Goal: Information Seeking & Learning: Learn about a topic

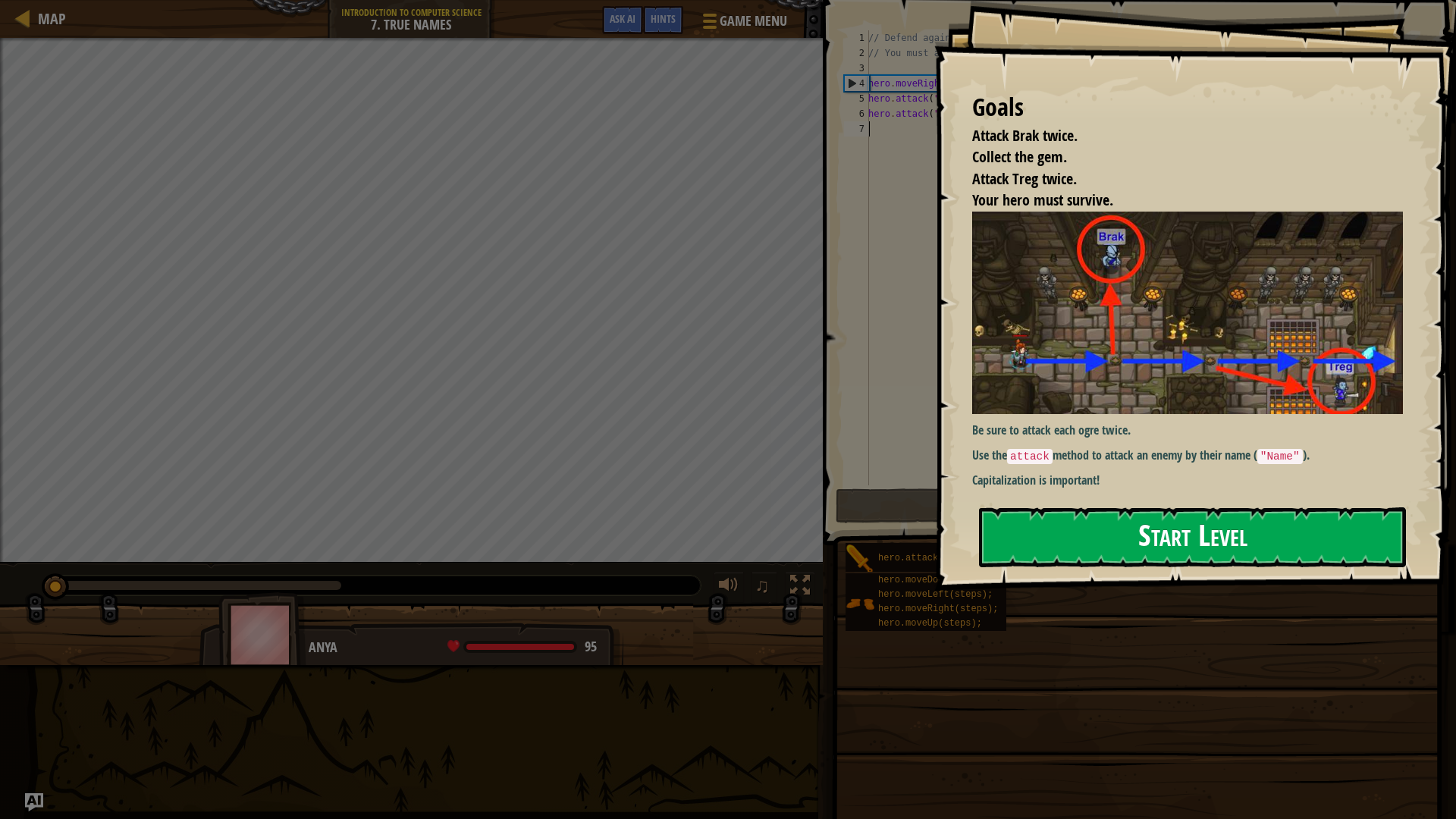
click at [1116, 512] on button "Start Level" at bounding box center [1192, 537] width 427 height 60
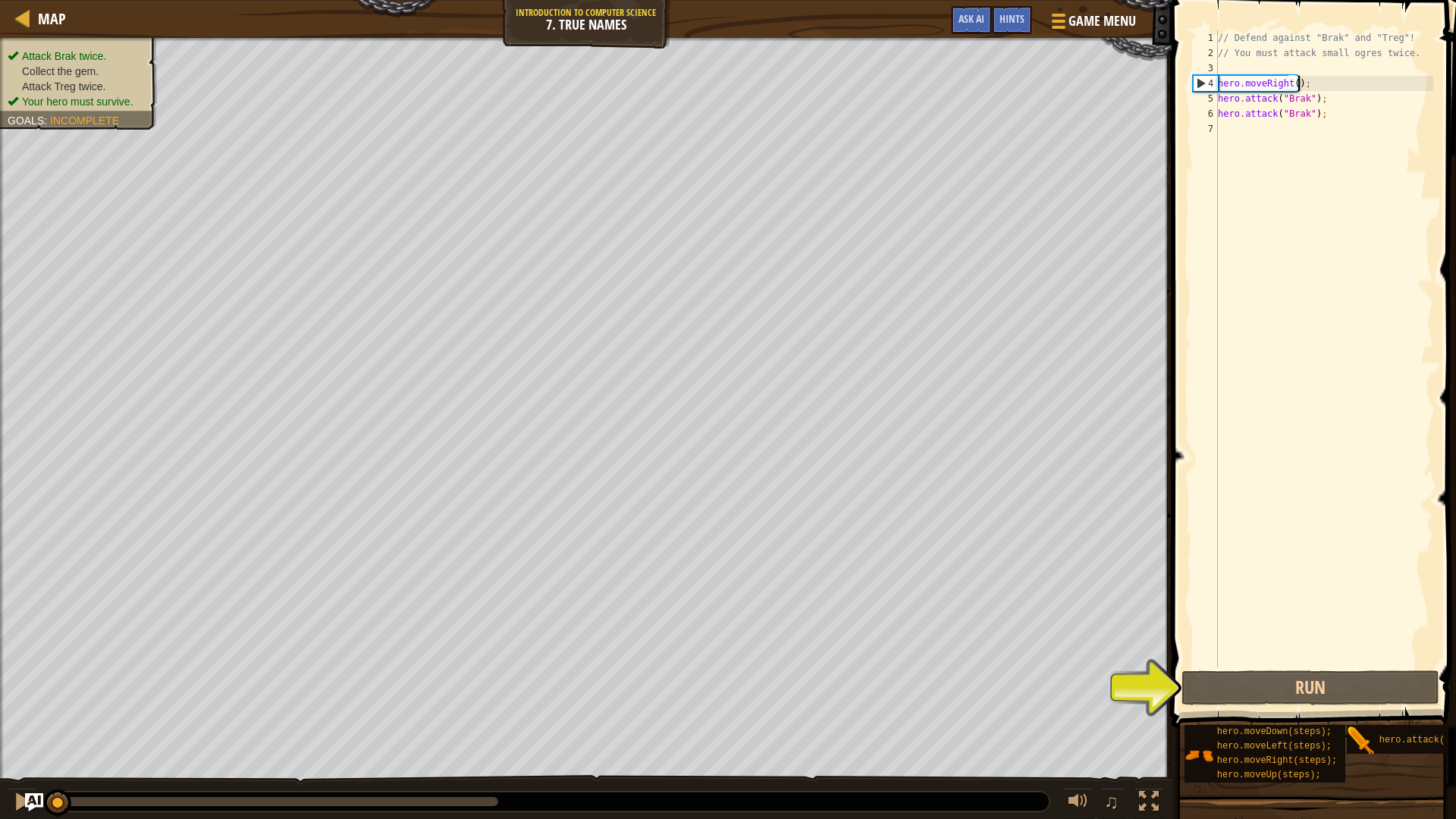
click at [1300, 85] on div "// Defend against "Brak" and "Treg"! // You must attack small ogres twice. hero…" at bounding box center [1324, 364] width 218 height 667
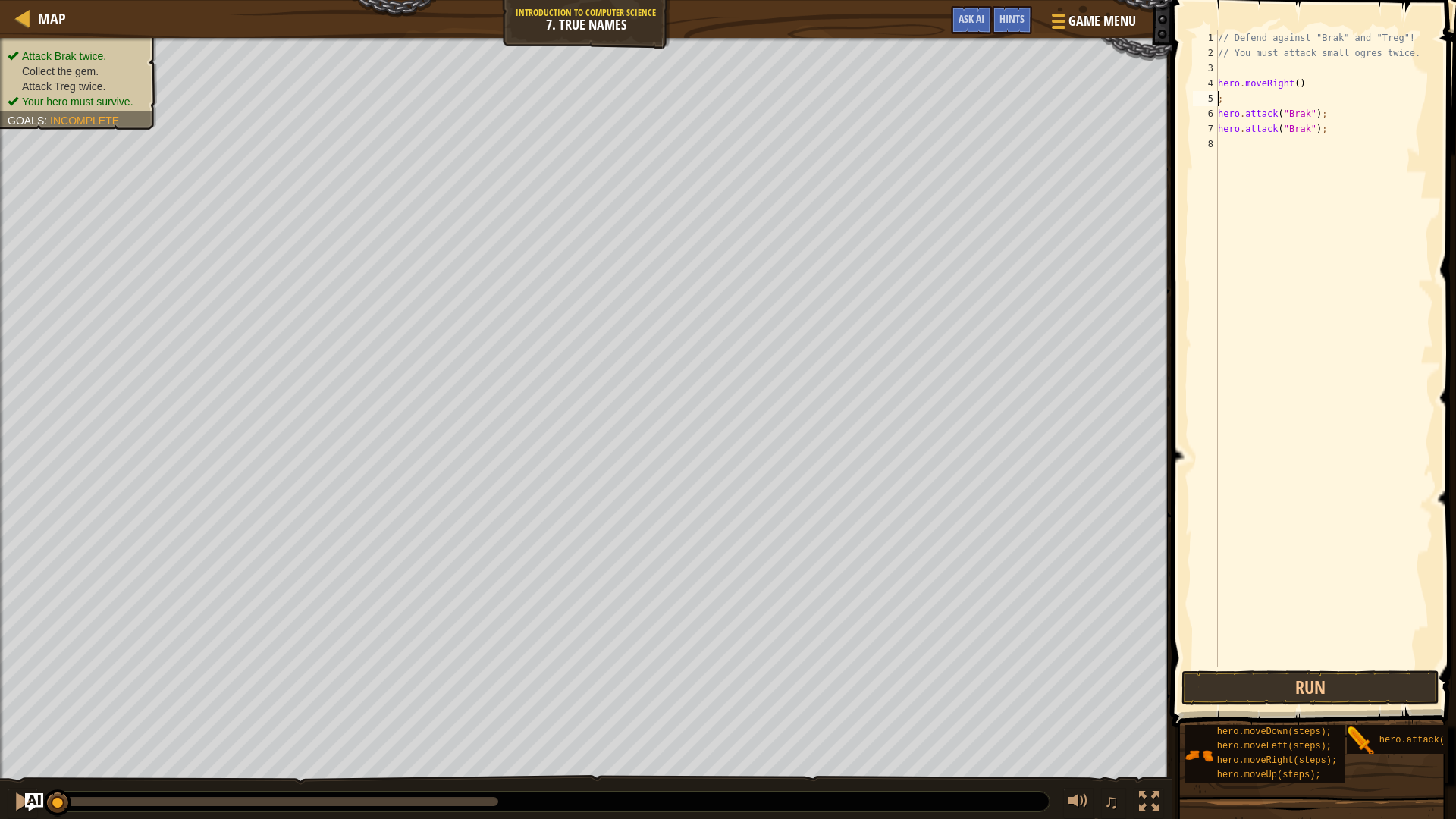
type textarea "hero.moveRight();"
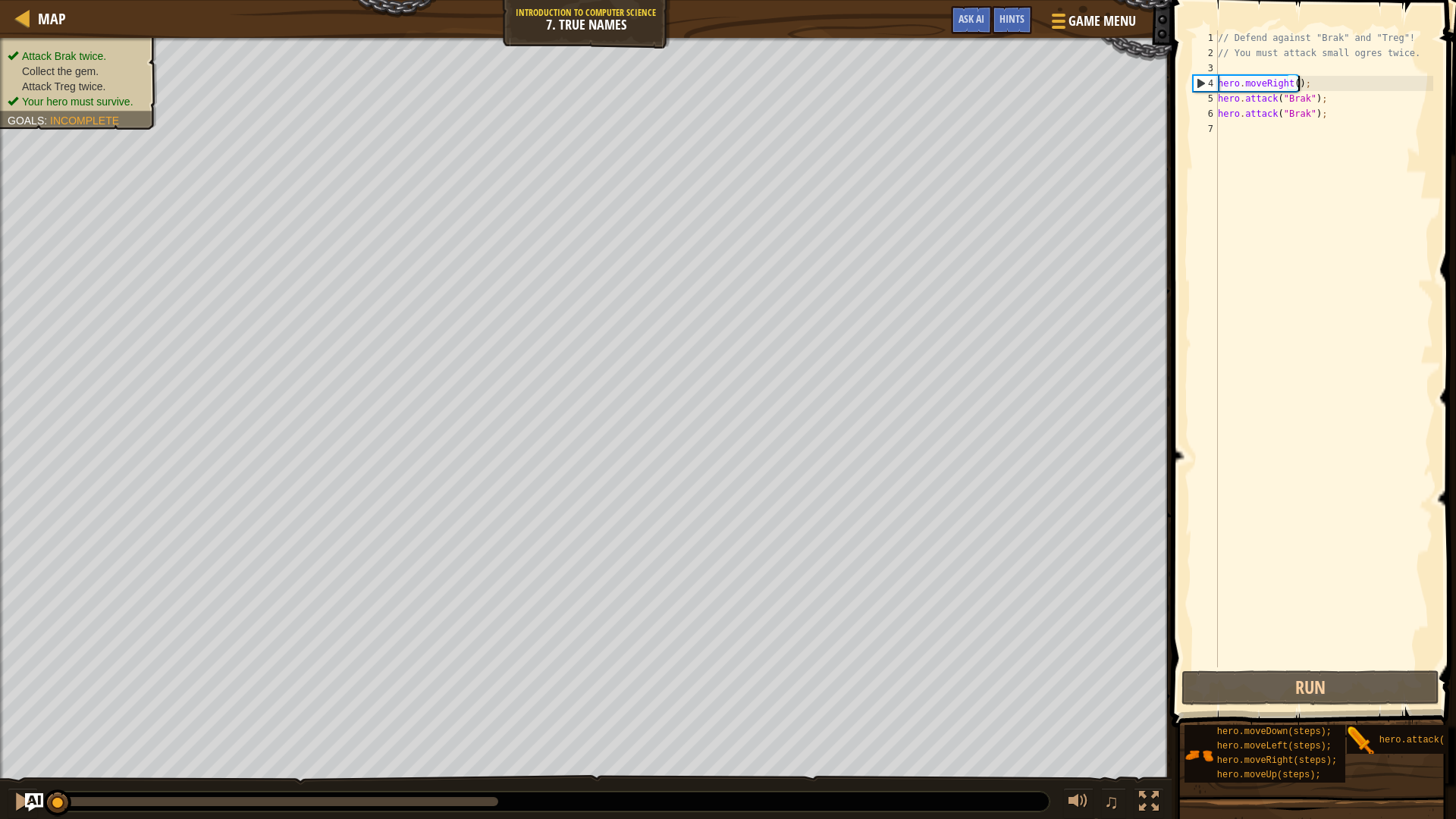
click at [1238, 130] on div "// Defend against "Brak" and "Treg"! // You must attack small ogres twice. hero…" at bounding box center [1324, 364] width 218 height 667
type textarea "h"
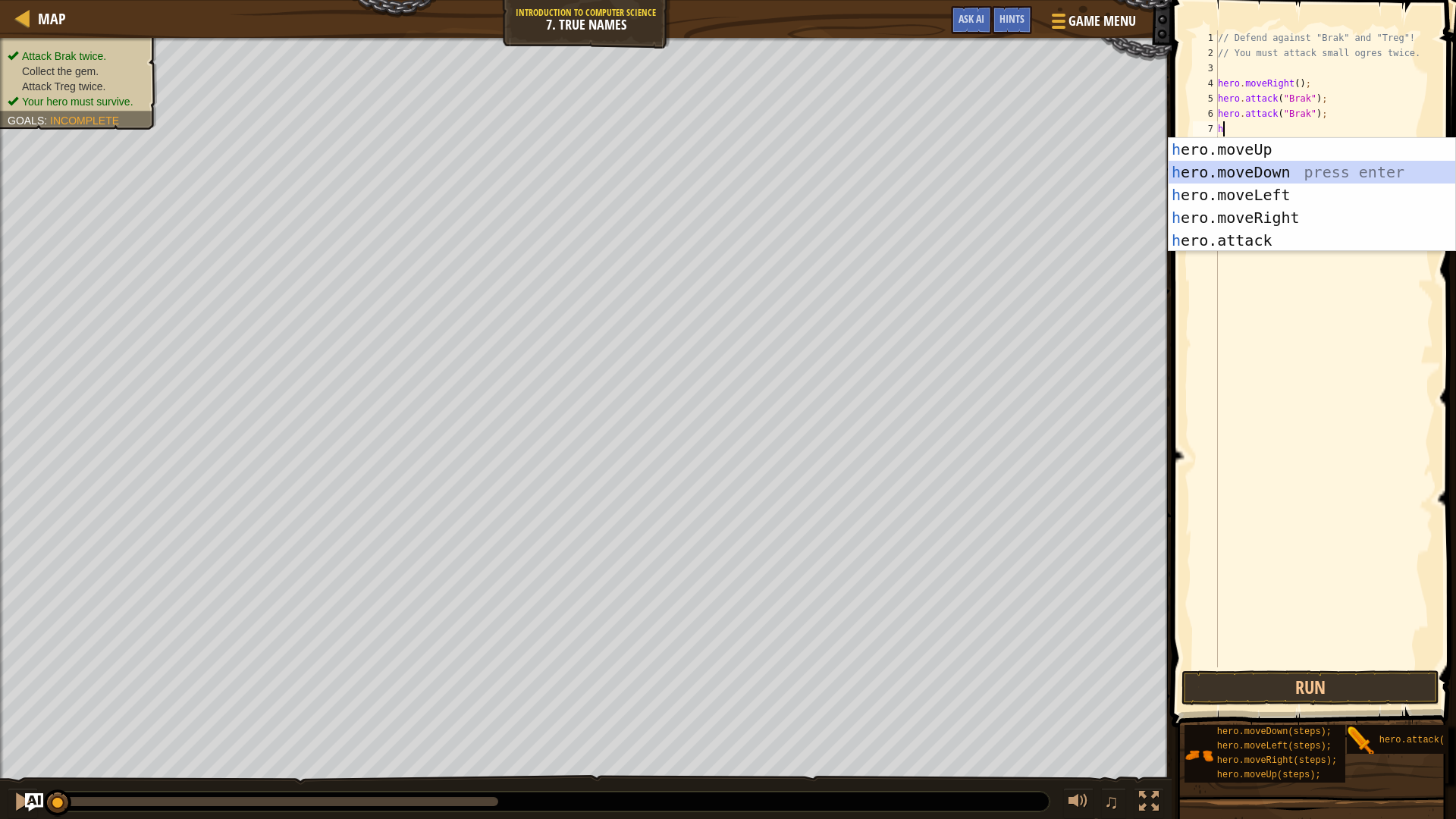
click at [1324, 182] on div "h ero.moveUp press enter h ero.moveDown press enter h ero.moveLeft press enter …" at bounding box center [1311, 217] width 286 height 160
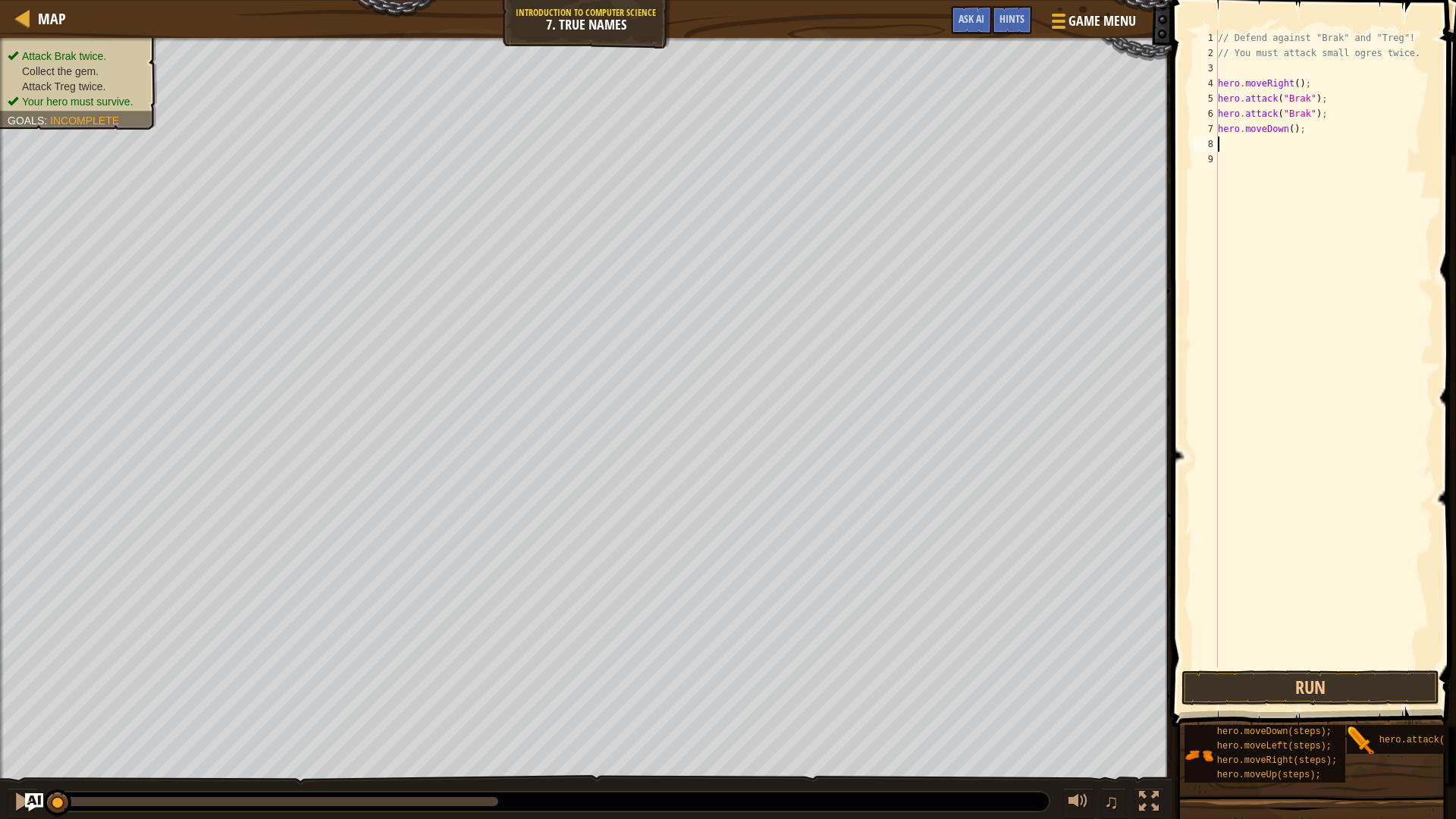
type textarea "h"
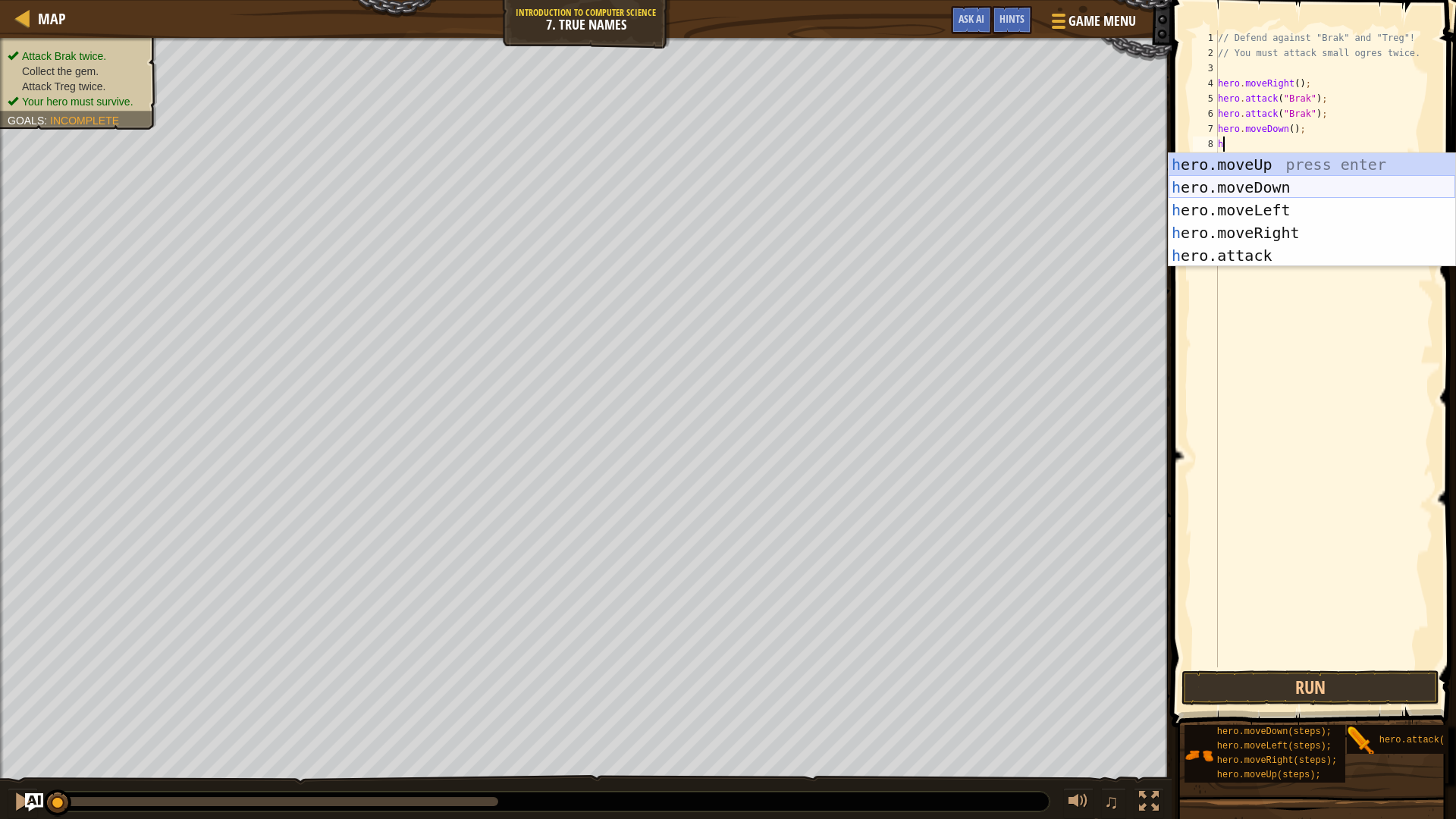
click at [1353, 186] on div "h ero.moveUp press enter h ero.moveDown press enter h ero.moveLeft press enter …" at bounding box center [1311, 232] width 286 height 160
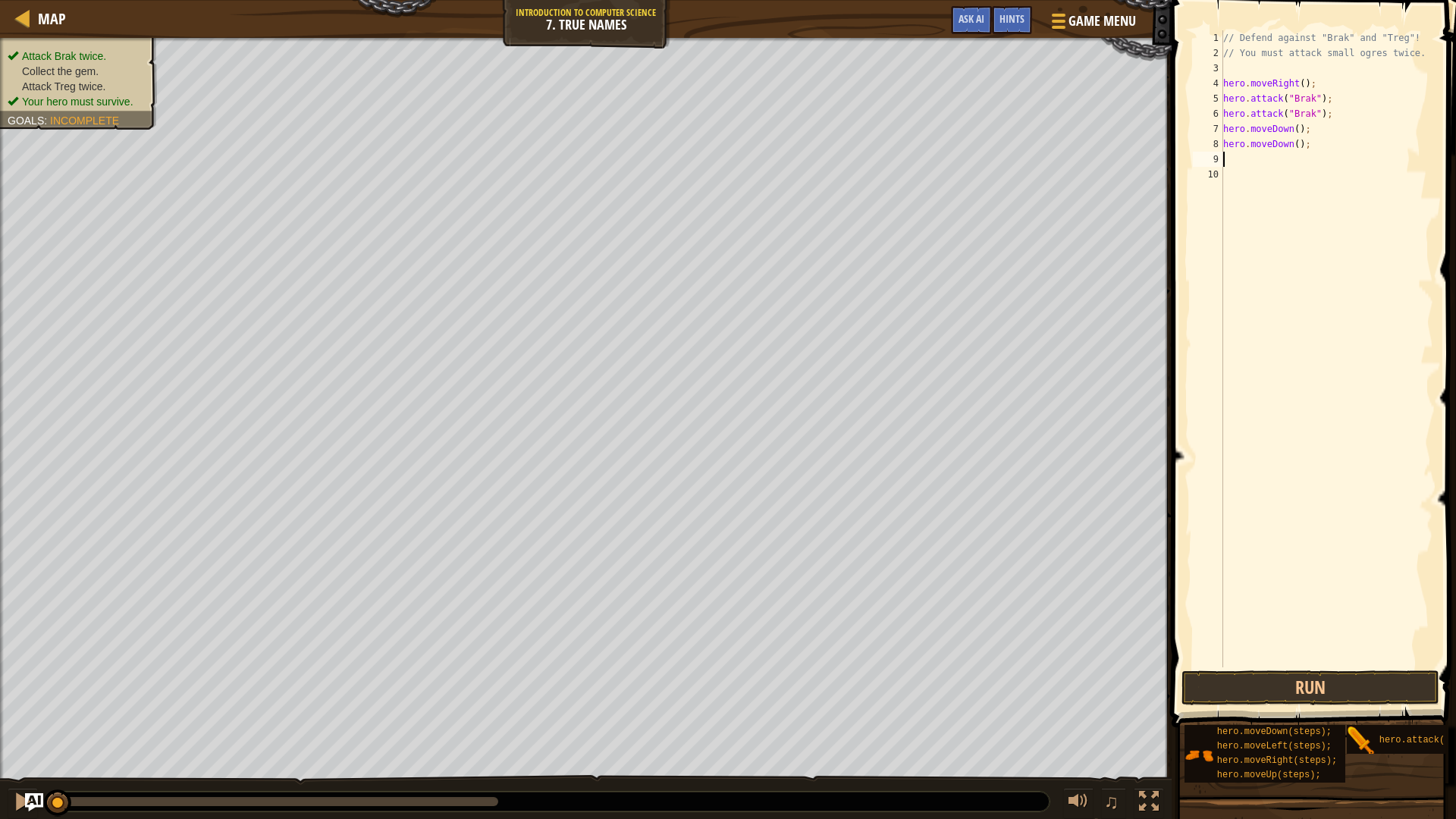
type textarea "h"
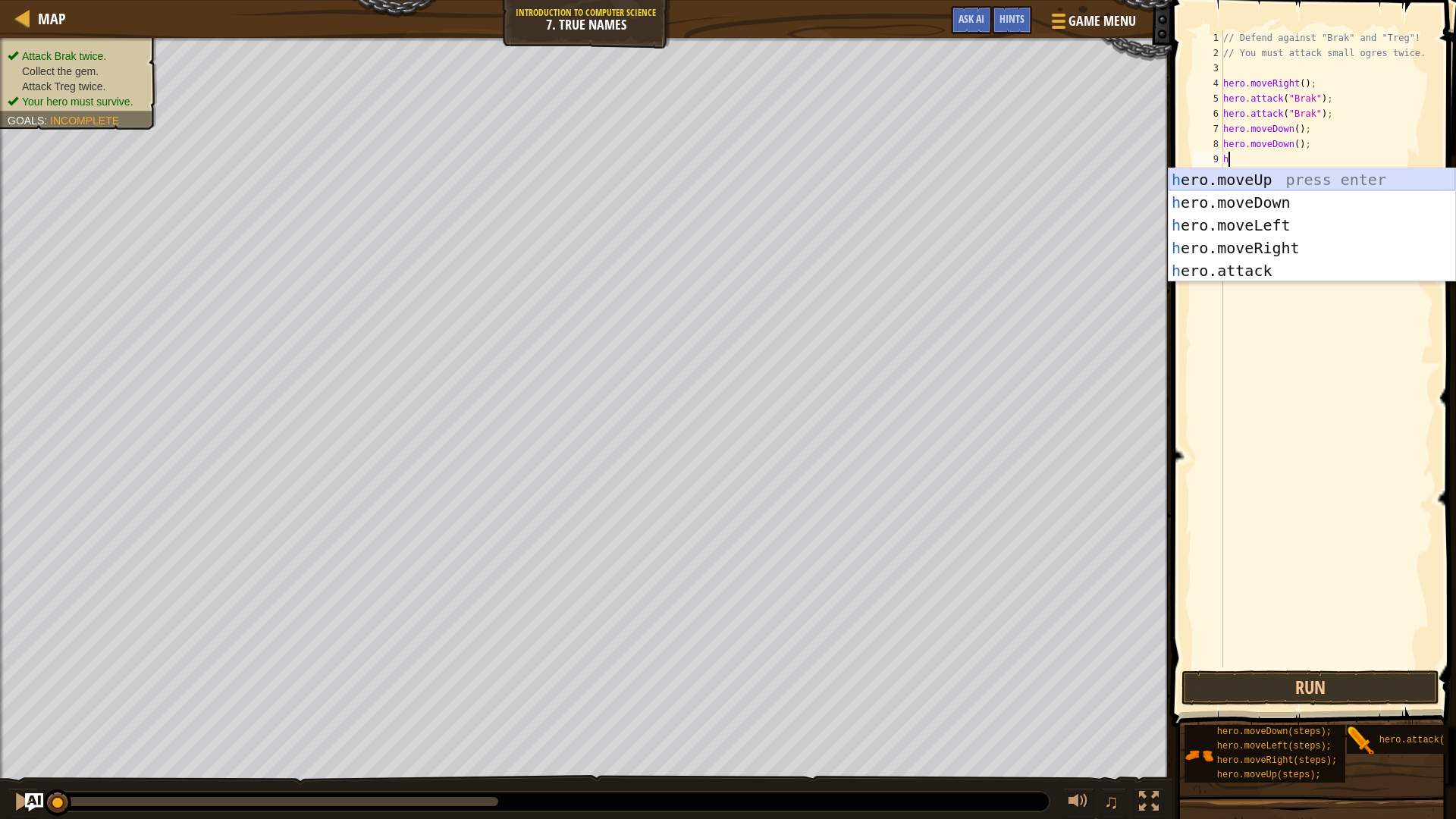
click at [1325, 172] on div "h ero.moveUp press enter h ero.moveDown press enter h ero.moveLeft press enter …" at bounding box center [1311, 247] width 286 height 160
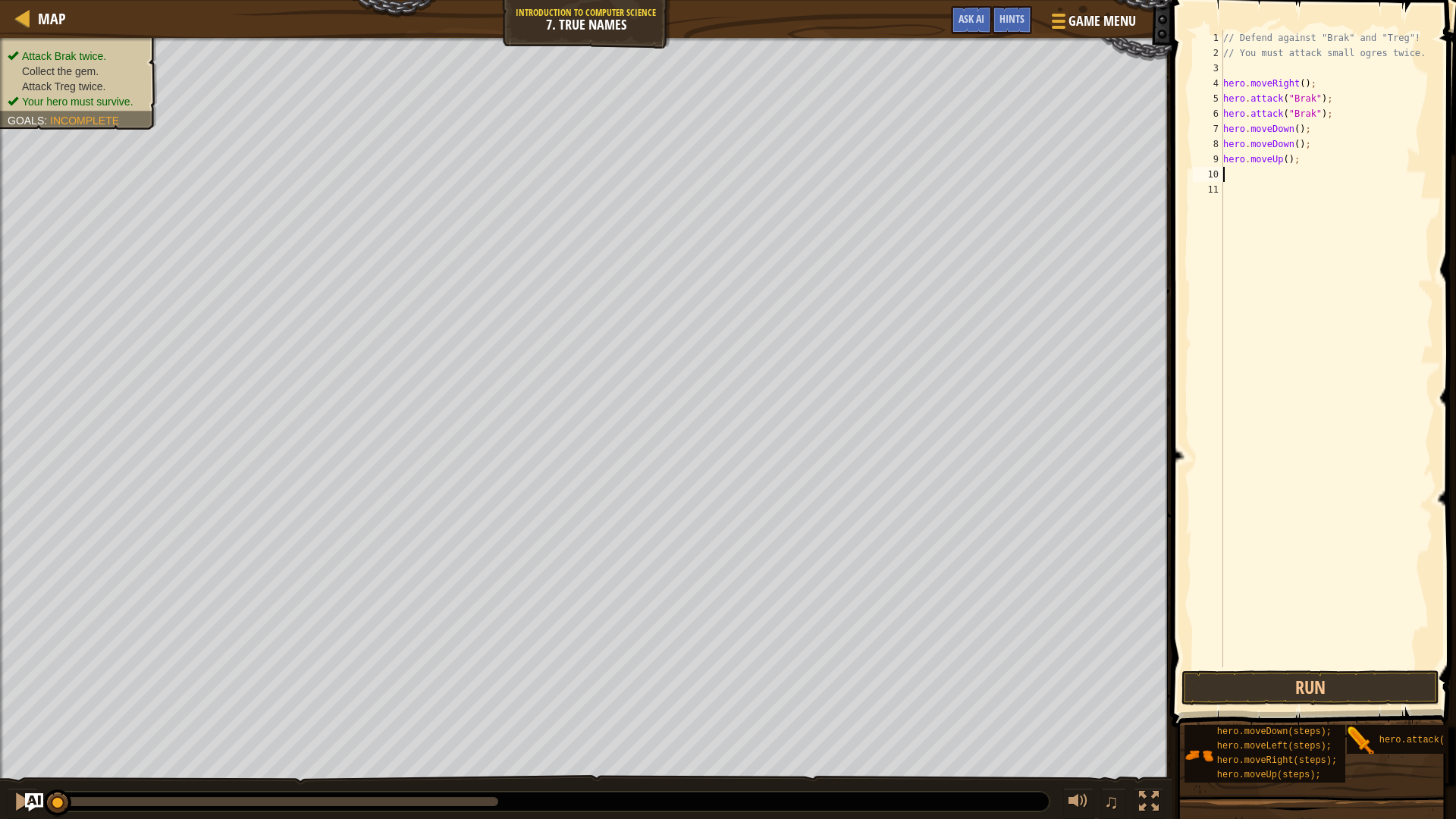
type textarea "h"
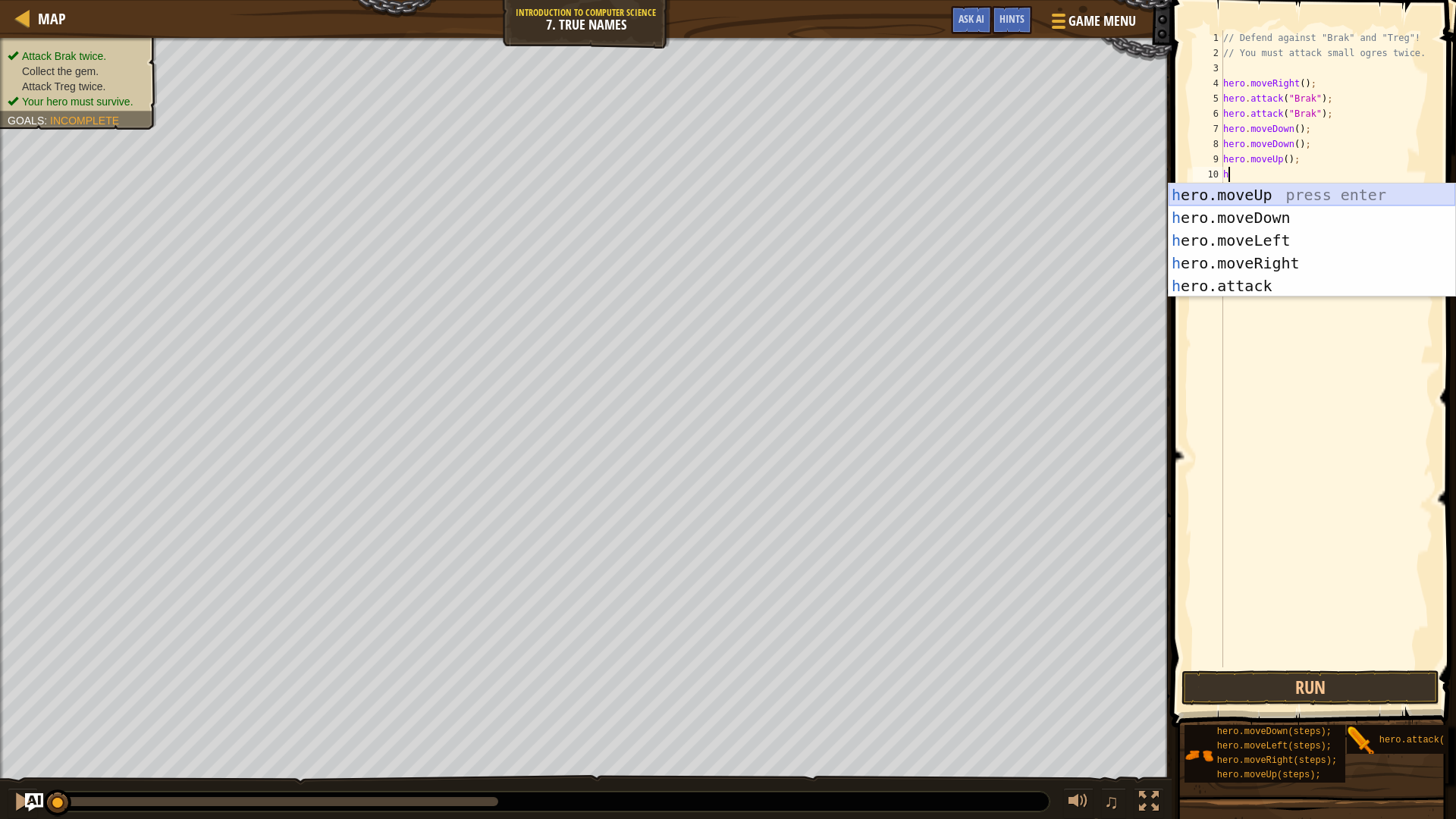
click at [1290, 194] on div "h ero.moveUp press enter h ero.moveDown press enter h ero.moveLeft press enter …" at bounding box center [1311, 263] width 286 height 160
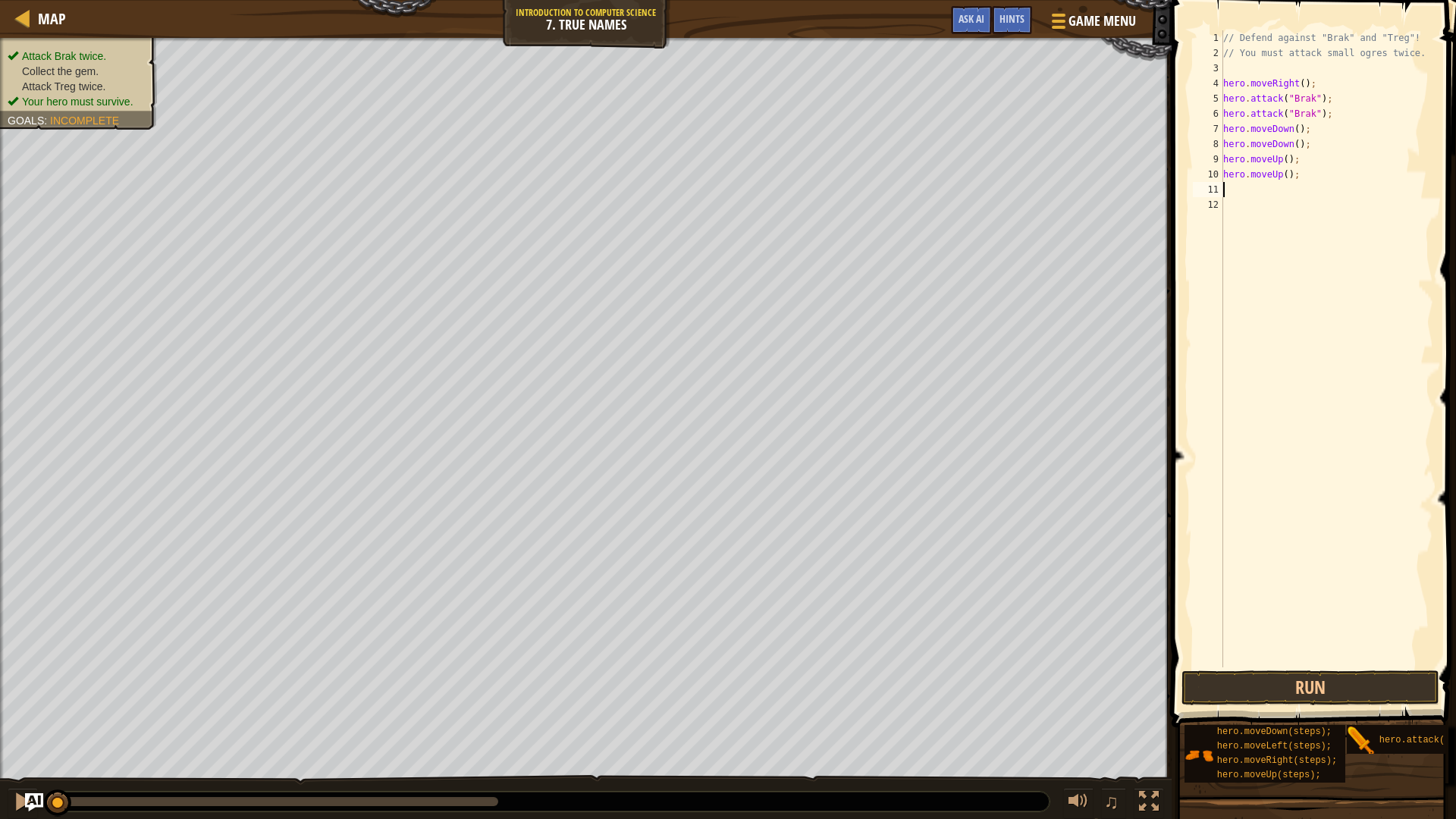
type textarea "h"
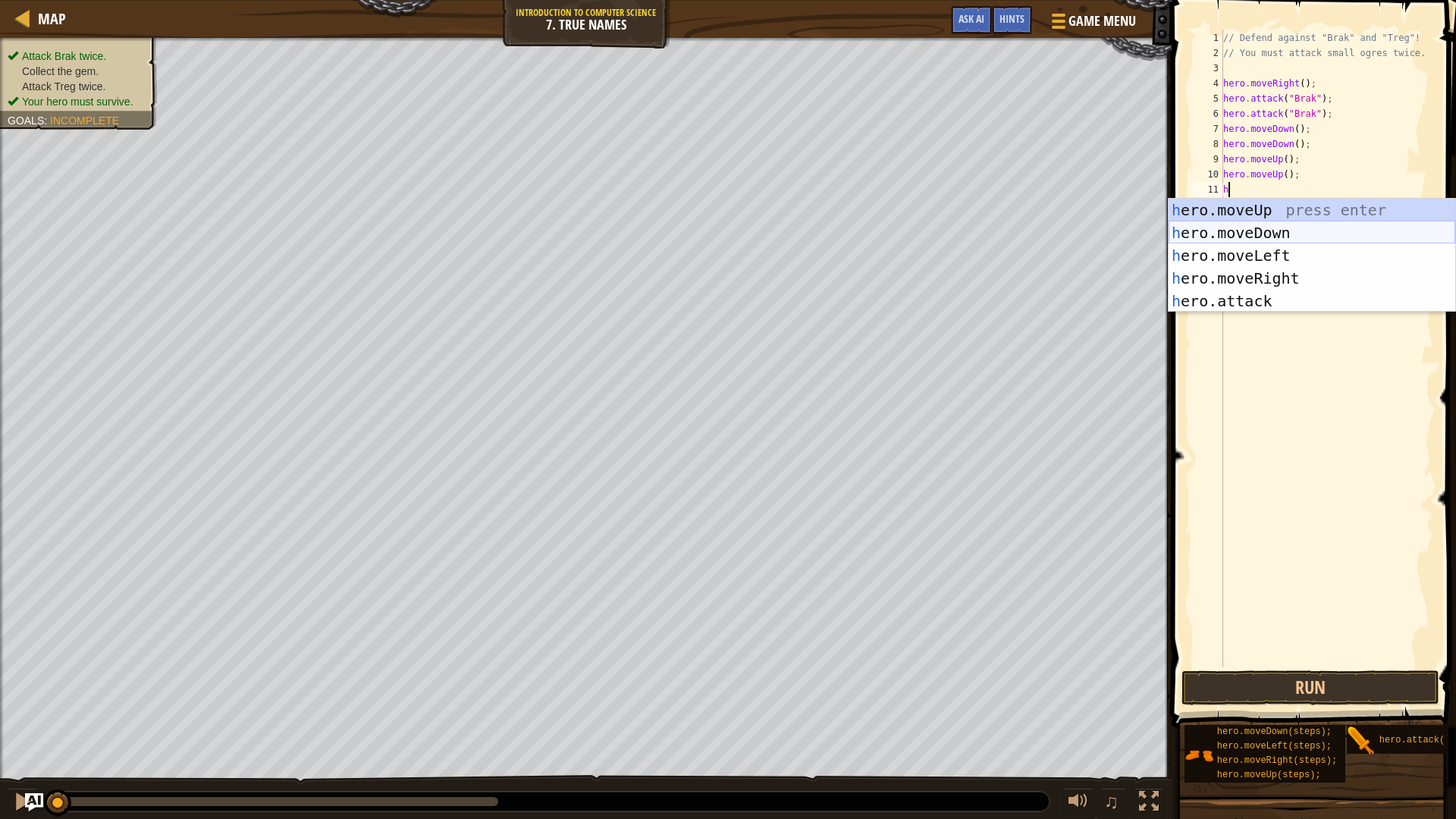
click at [1273, 242] on div "h ero.moveUp press enter h ero.moveDown press enter h ero.moveLeft press enter …" at bounding box center [1311, 278] width 286 height 160
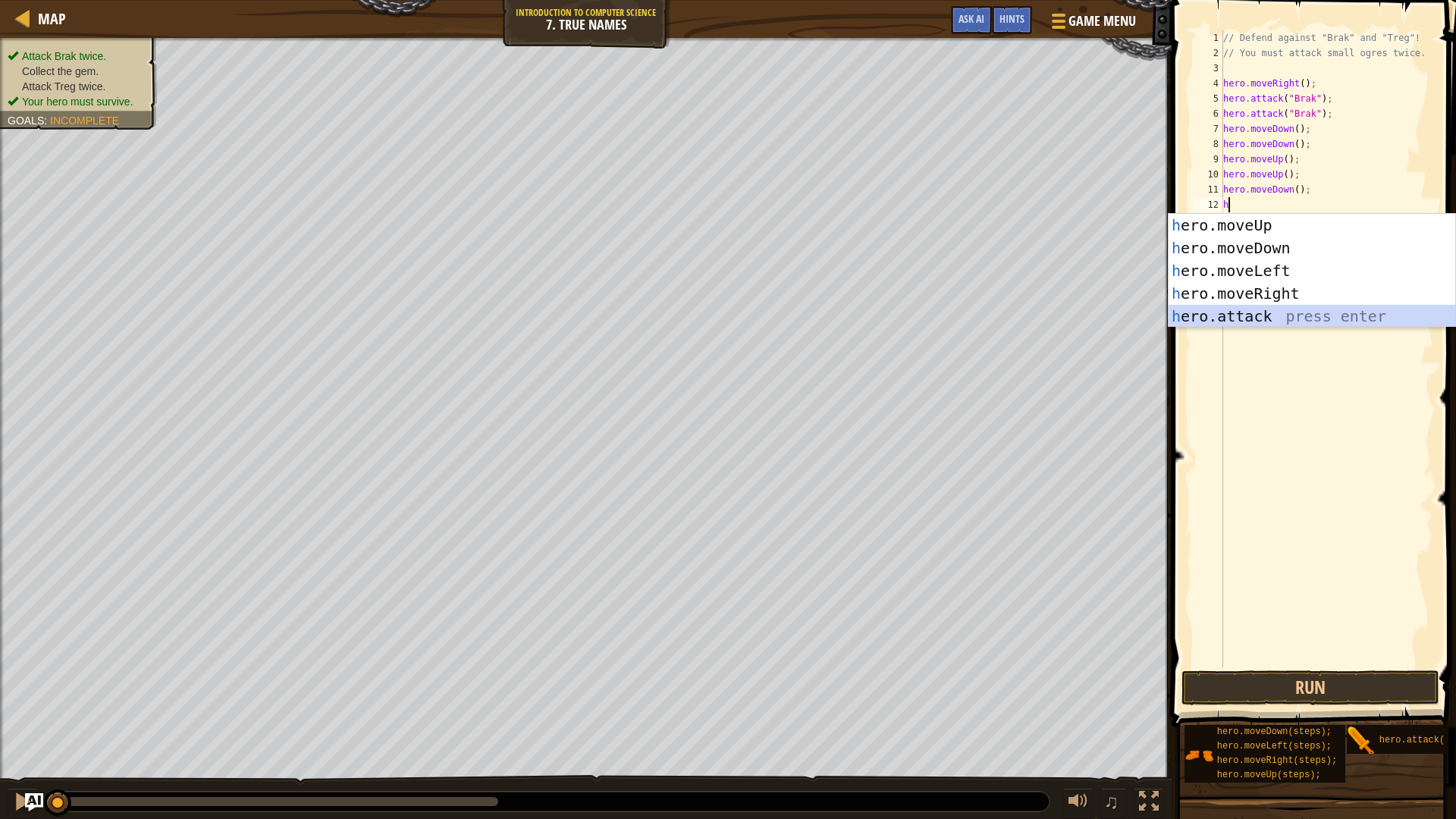
click at [1260, 316] on div "h ero.moveUp press enter h ero.moveDown press enter h ero.moveLeft press enter …" at bounding box center [1311, 293] width 286 height 160
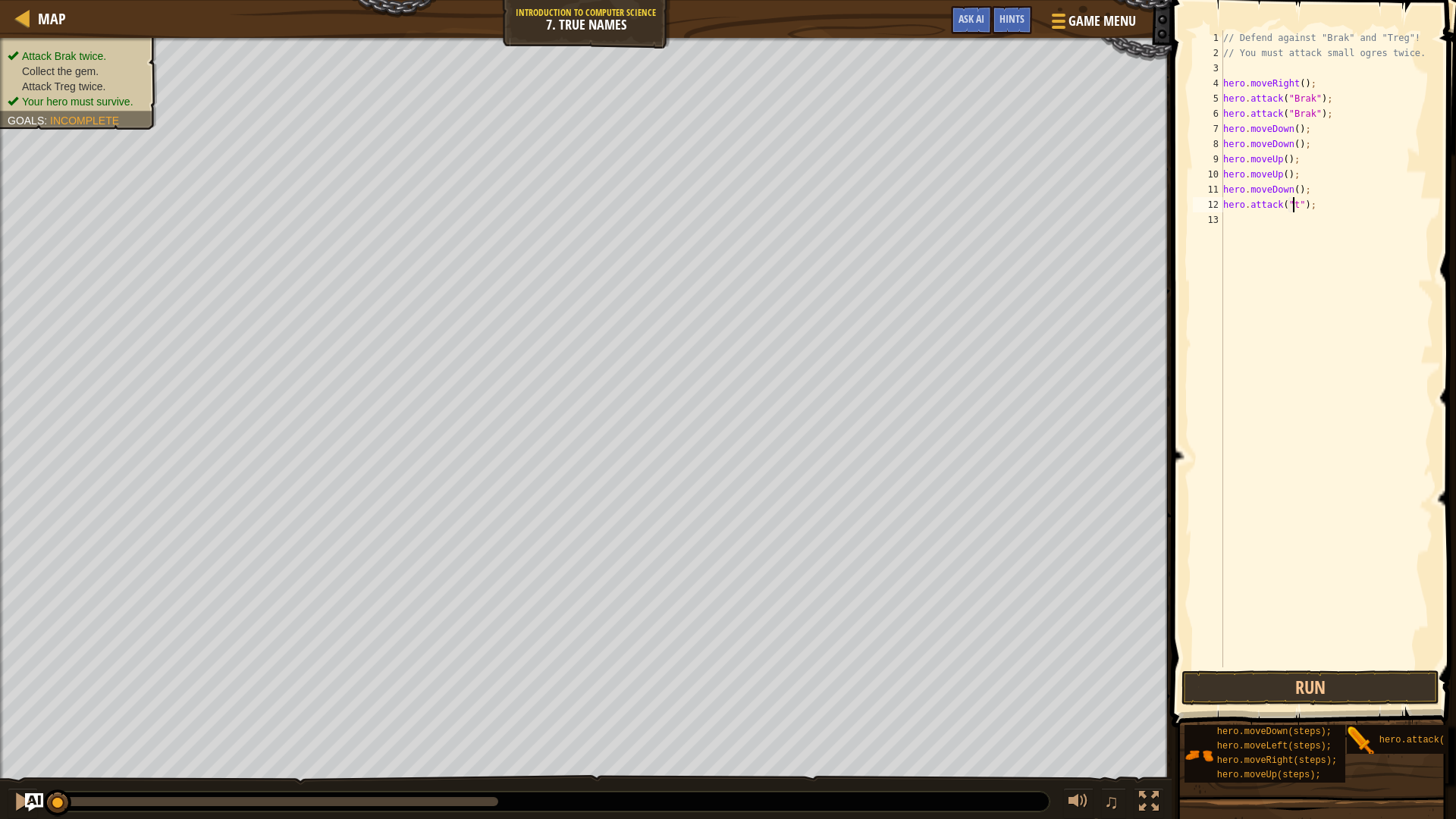
scroll to position [7, 7]
type textarea "hero.attack("treg");"
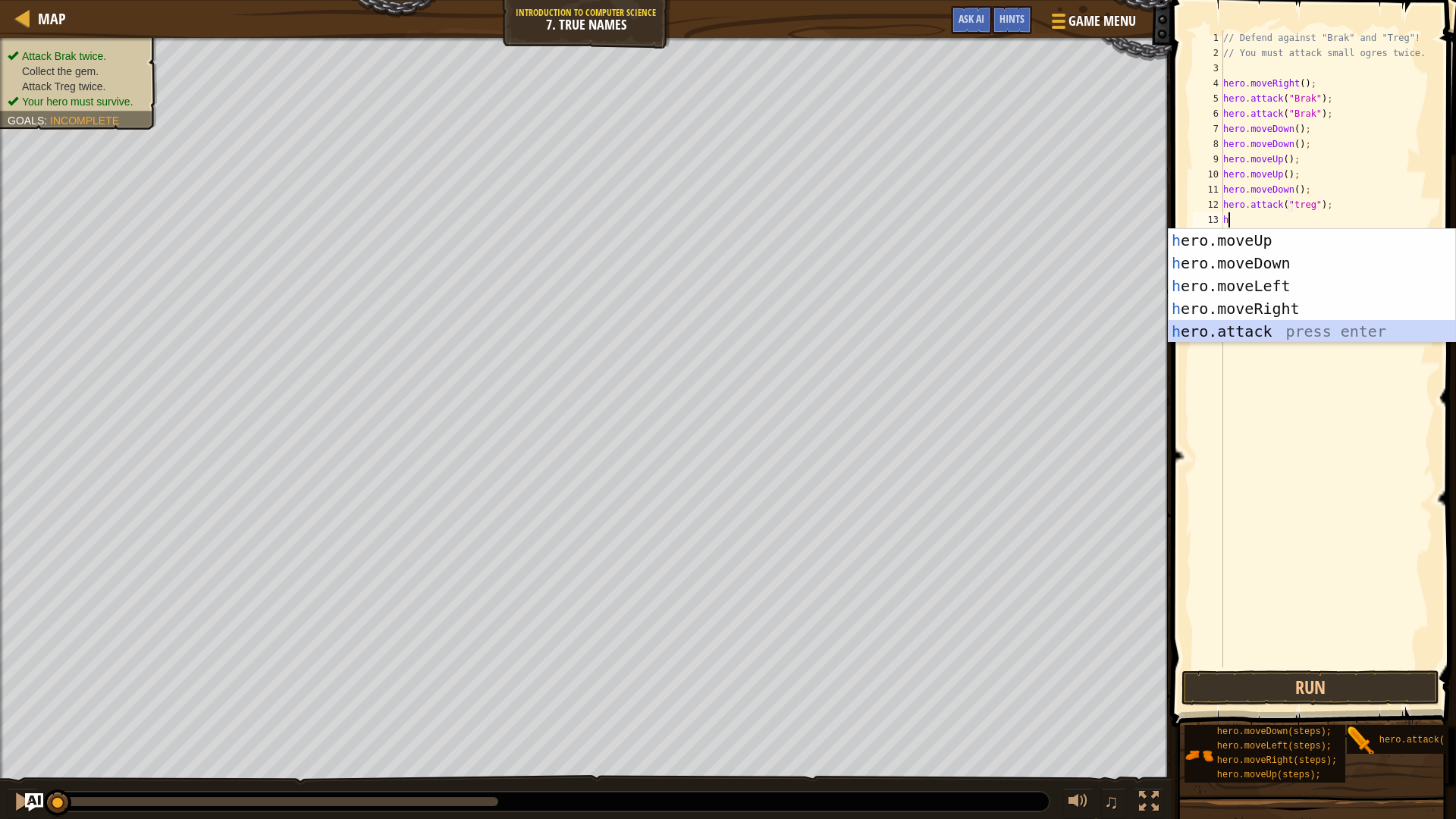
click at [1290, 332] on div "h ero.moveUp press enter h ero.moveDown press enter h ero.moveLeft press enter …" at bounding box center [1311, 308] width 286 height 160
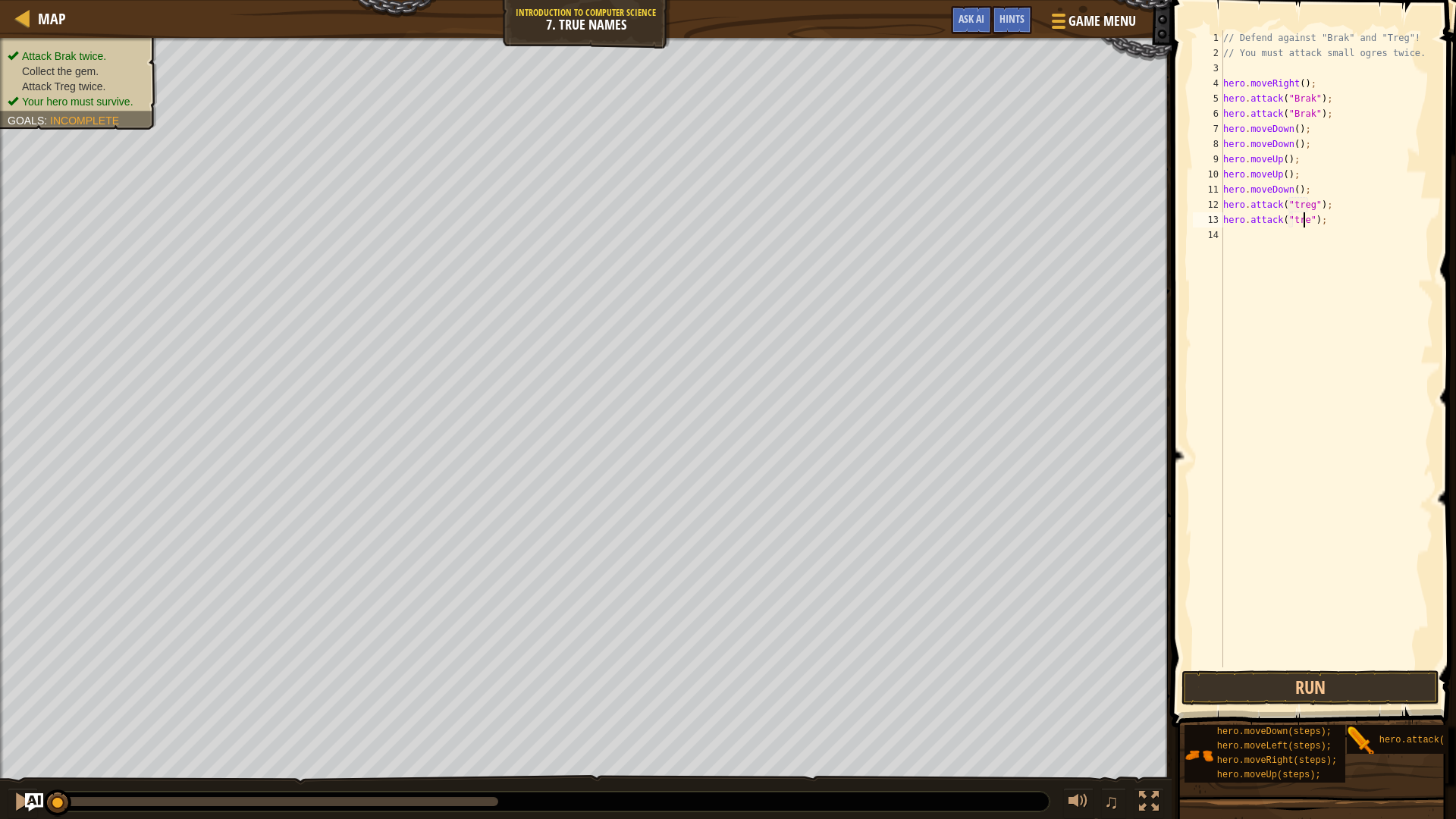
type textarea "hero.attack("treg");"
type textarea "h"
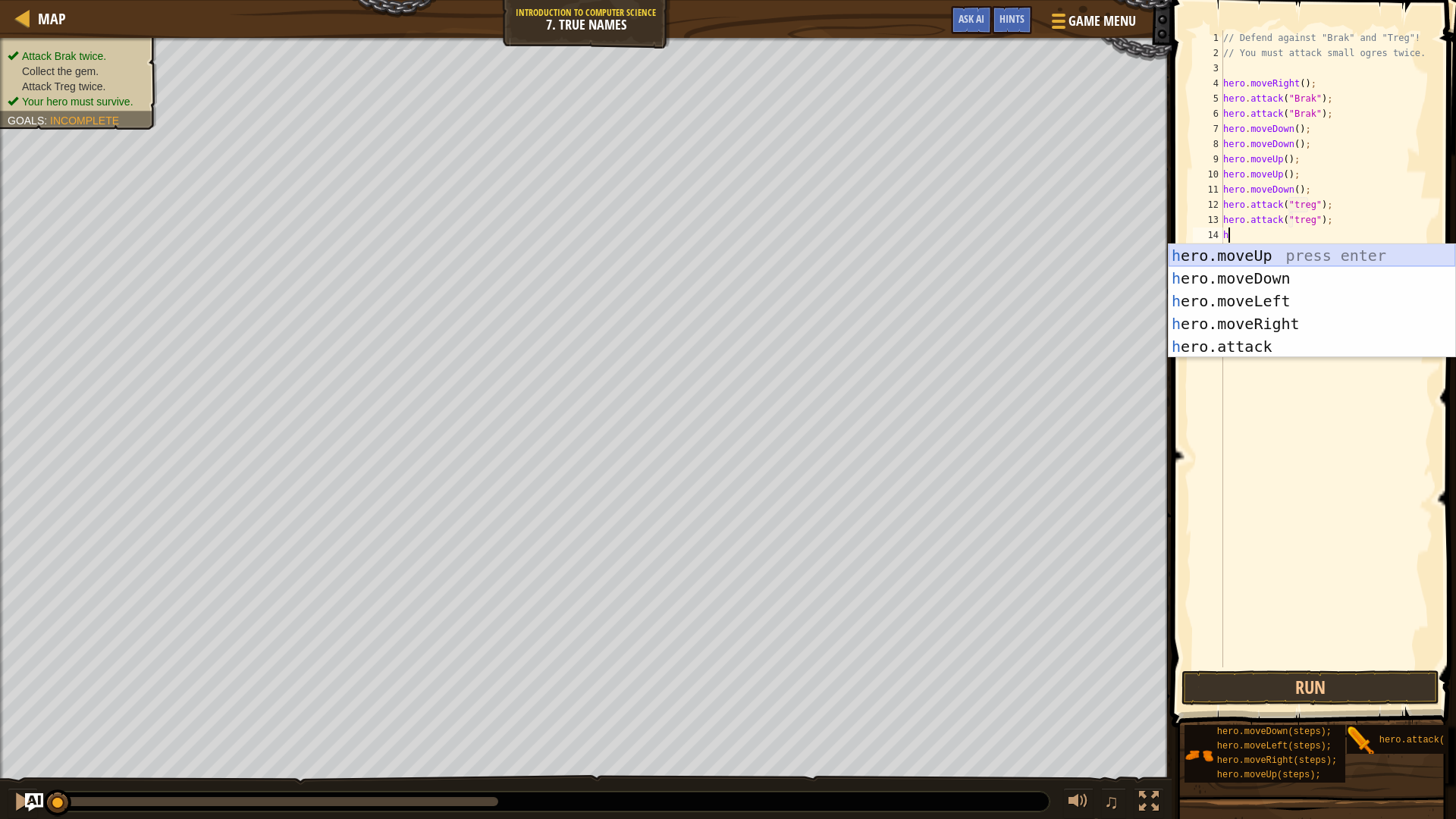
click at [1286, 254] on div "h ero.moveUp press enter h ero.moveDown press enter h ero.moveLeft press enter …" at bounding box center [1311, 323] width 286 height 160
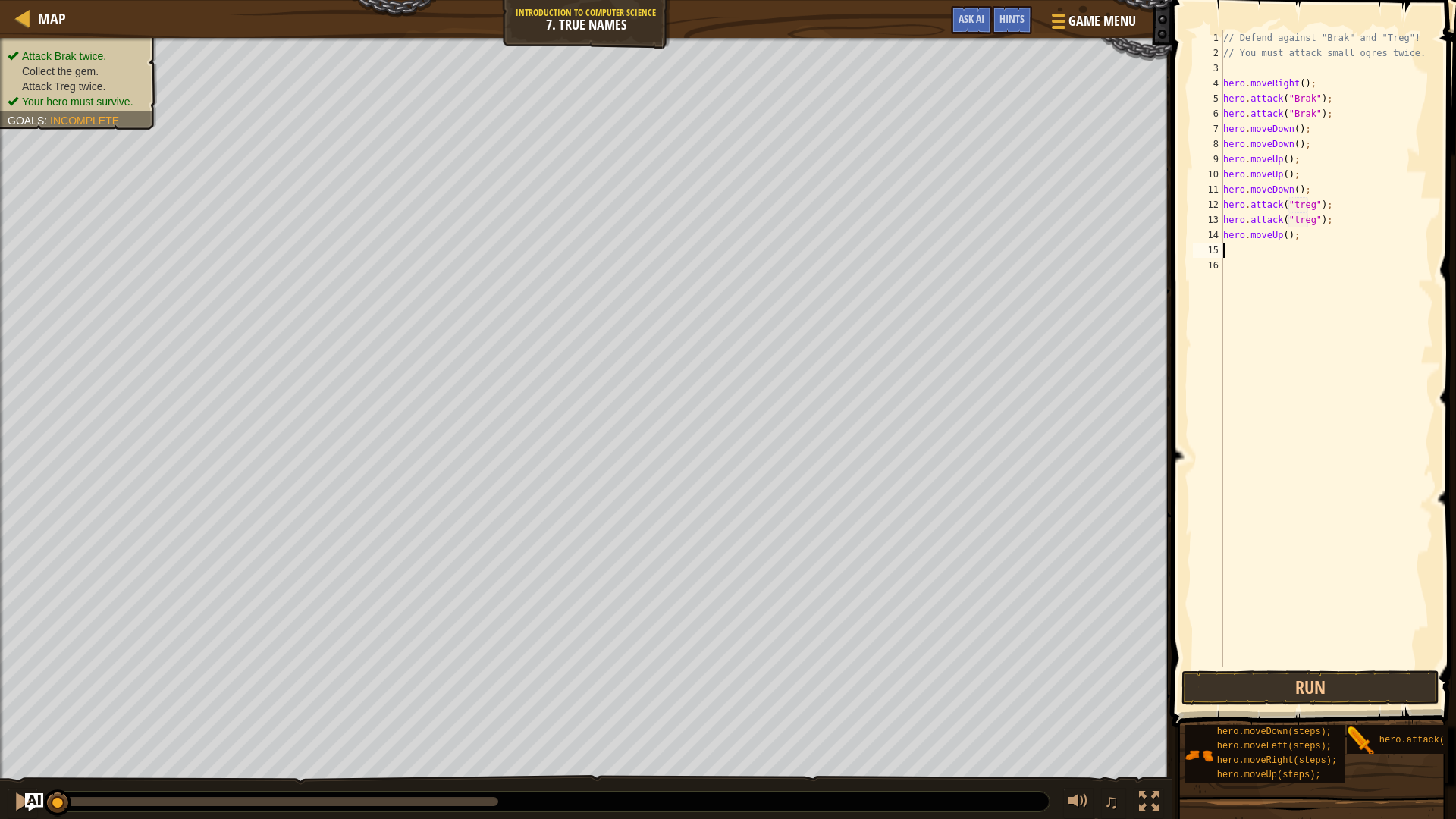
type textarea "h"
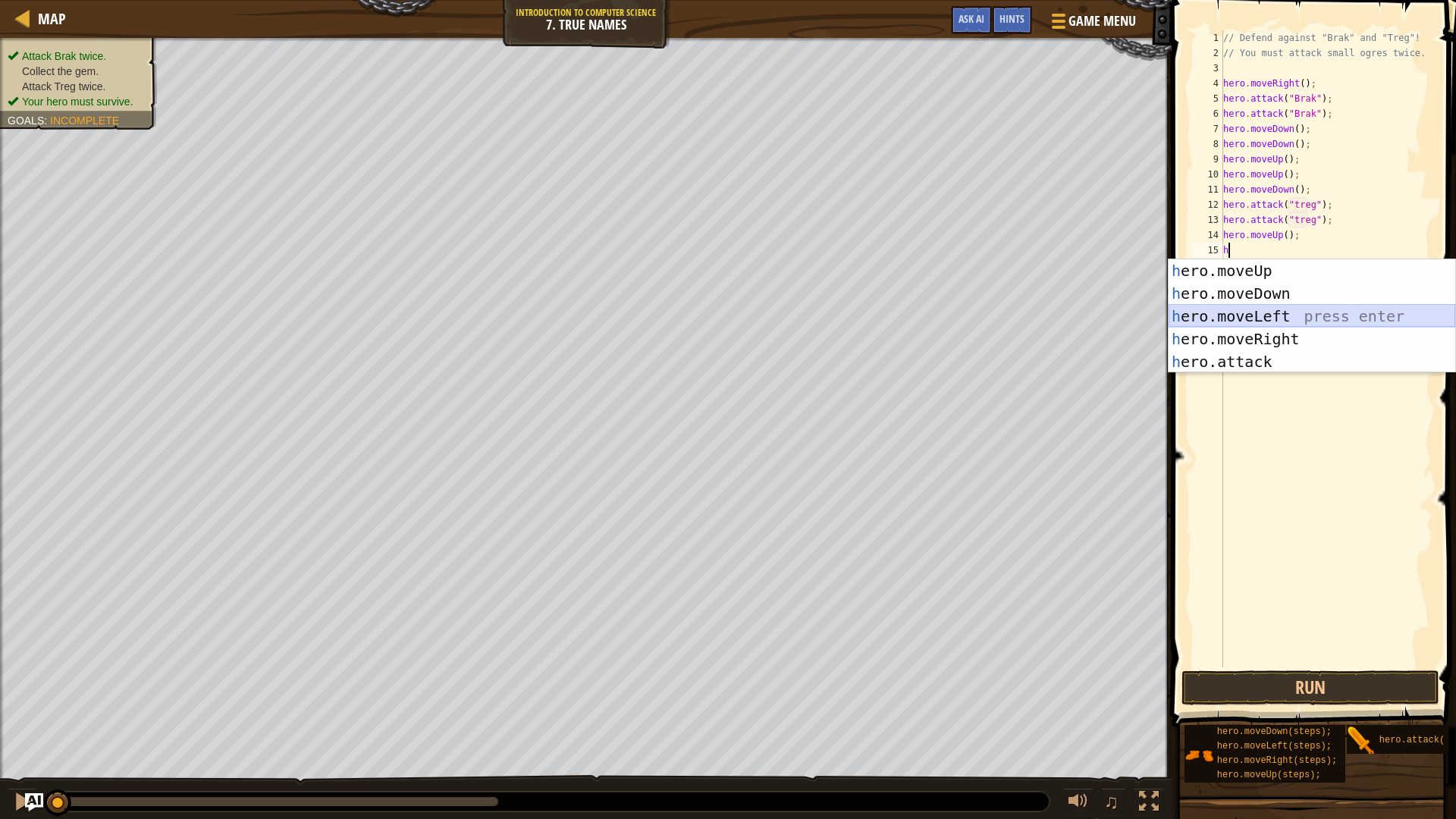
click at [1270, 312] on div "h ero.moveUp press enter h ero.moveDown press enter h ero.moveLeft press enter …" at bounding box center [1311, 338] width 286 height 160
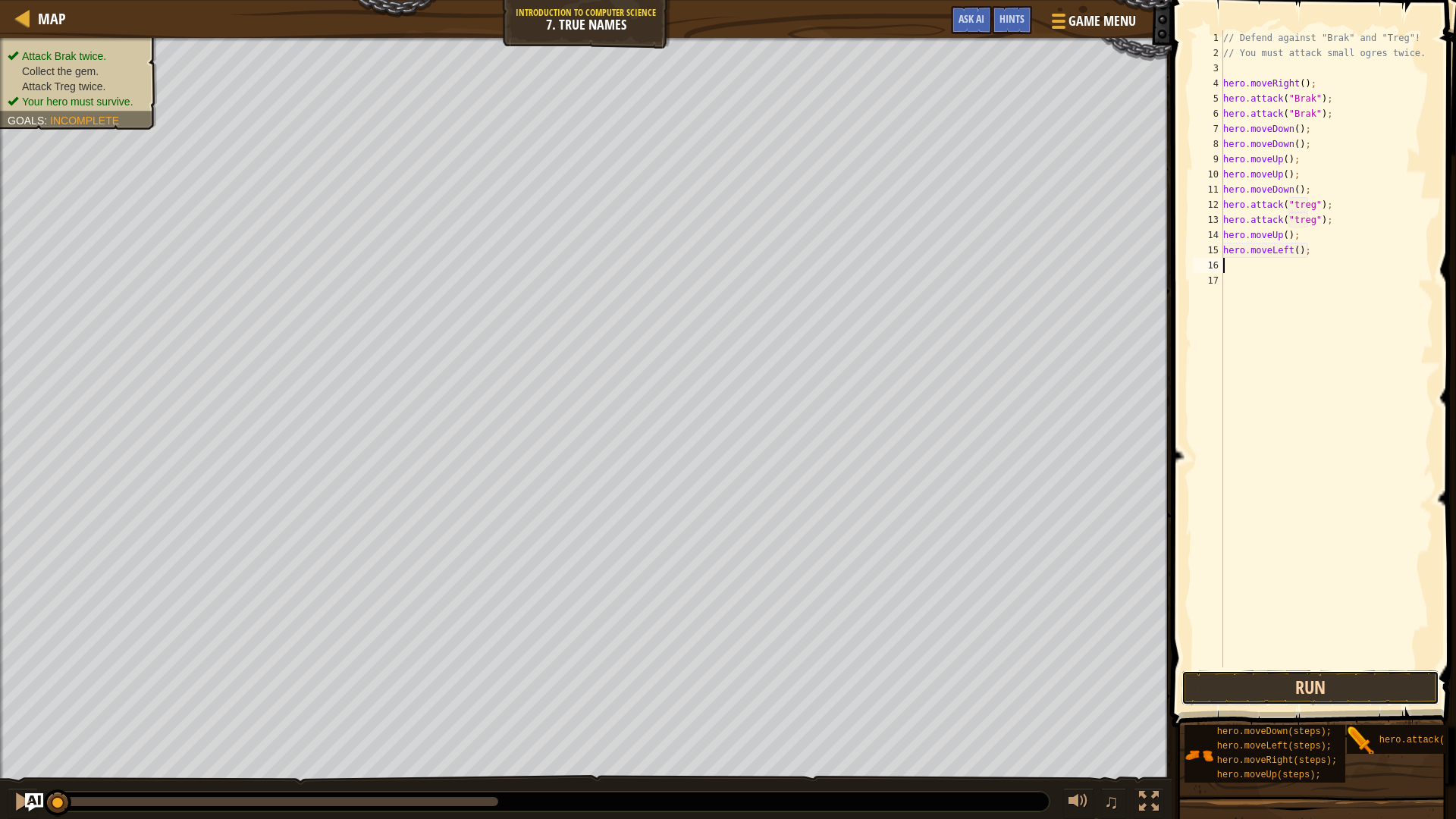
click at [1296, 688] on button "Run" at bounding box center [1310, 687] width 258 height 35
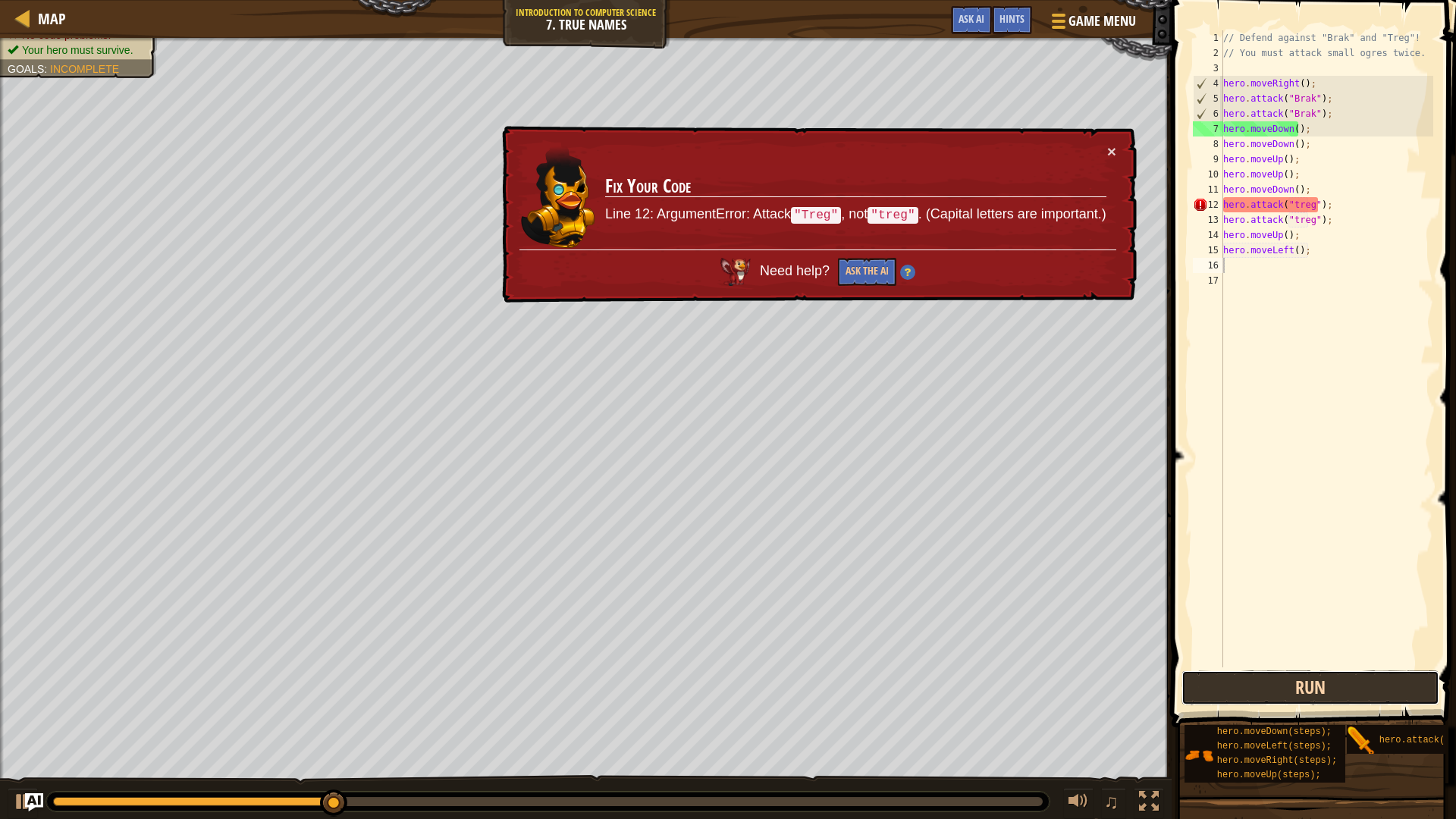
click at [1297, 701] on button "Run" at bounding box center [1310, 687] width 258 height 35
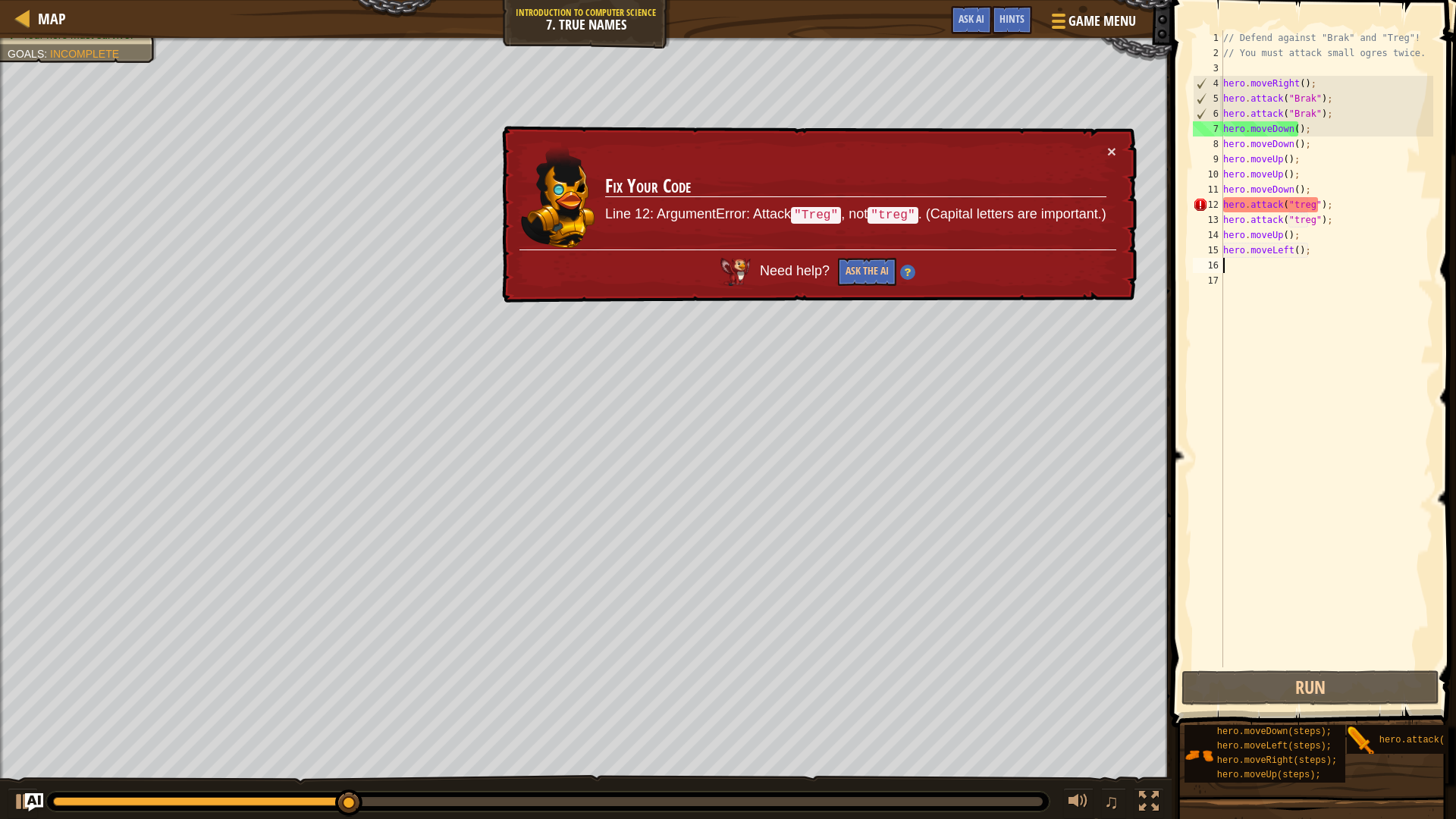
click at [1303, 194] on div "// Defend against "Brak" and "Treg"! // You must attack small ogres twice. hero…" at bounding box center [1327, 364] width 214 height 667
click at [1294, 205] on div "// Defend against "Brak" and "Treg"! // You must attack small ogres twice. hero…" at bounding box center [1327, 364] width 214 height 667
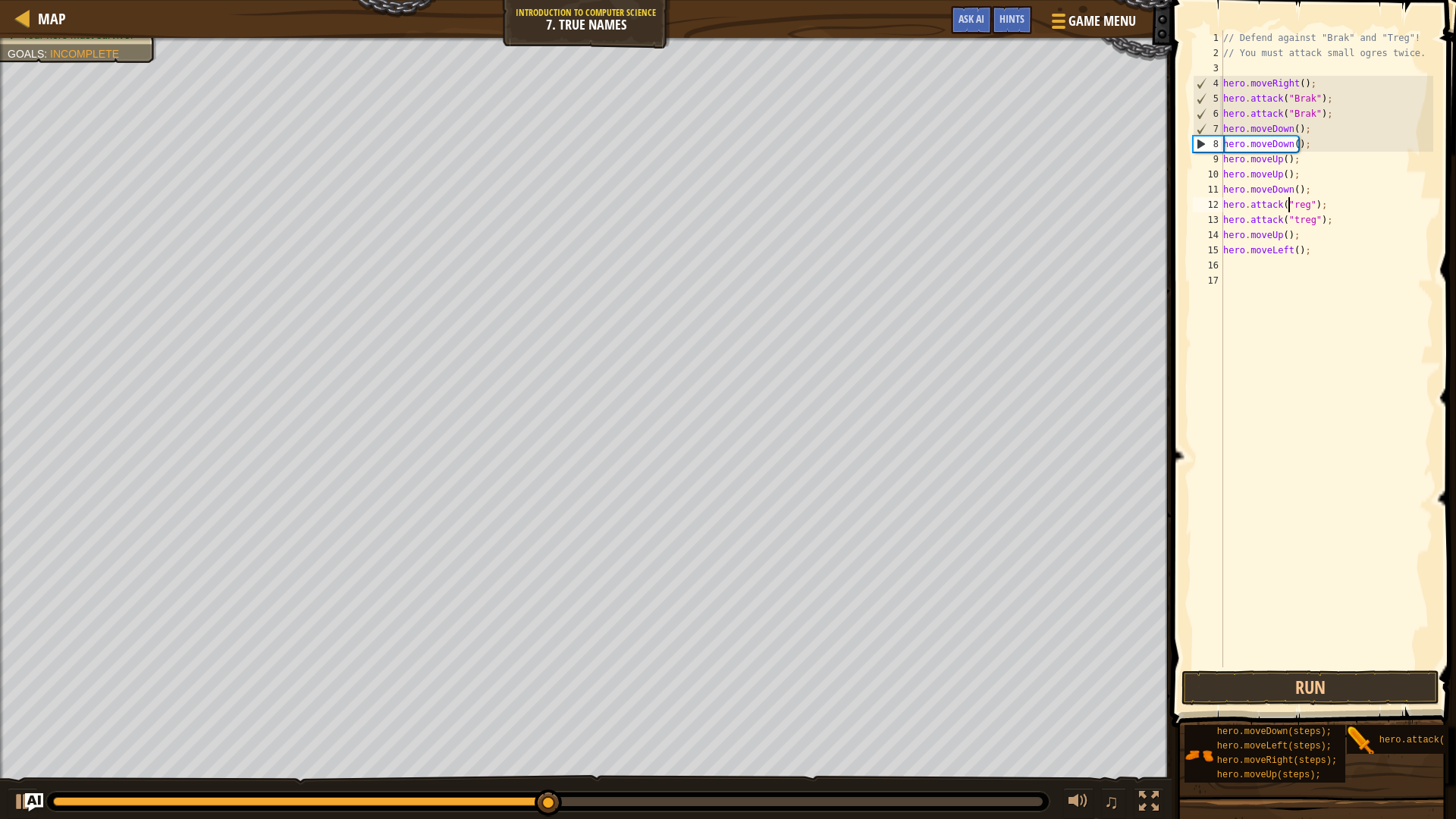
scroll to position [7, 6]
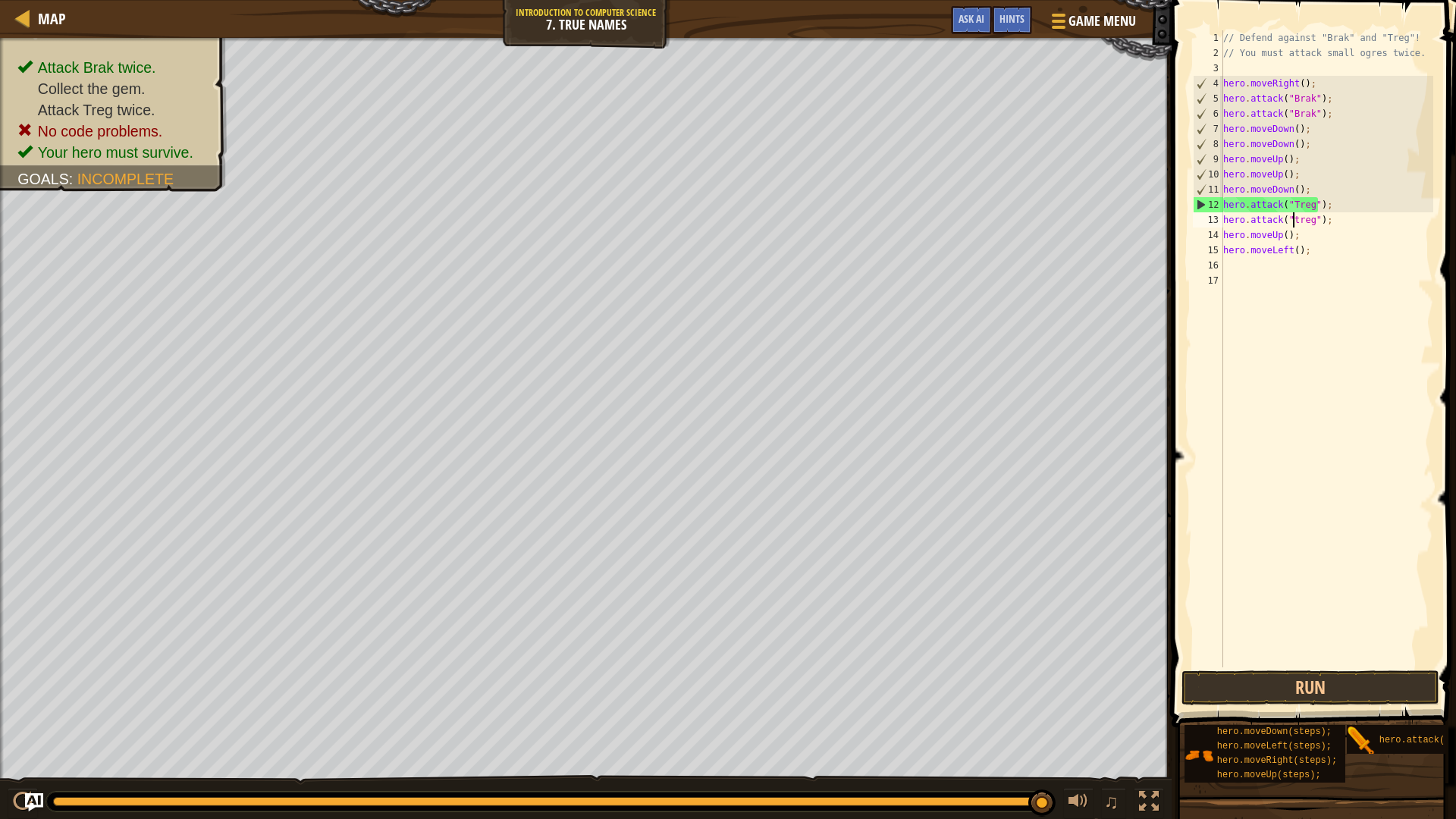
click at [1292, 222] on div "// Defend against "Brak" and "Treg"! // You must attack small ogres twice. hero…" at bounding box center [1327, 364] width 214 height 667
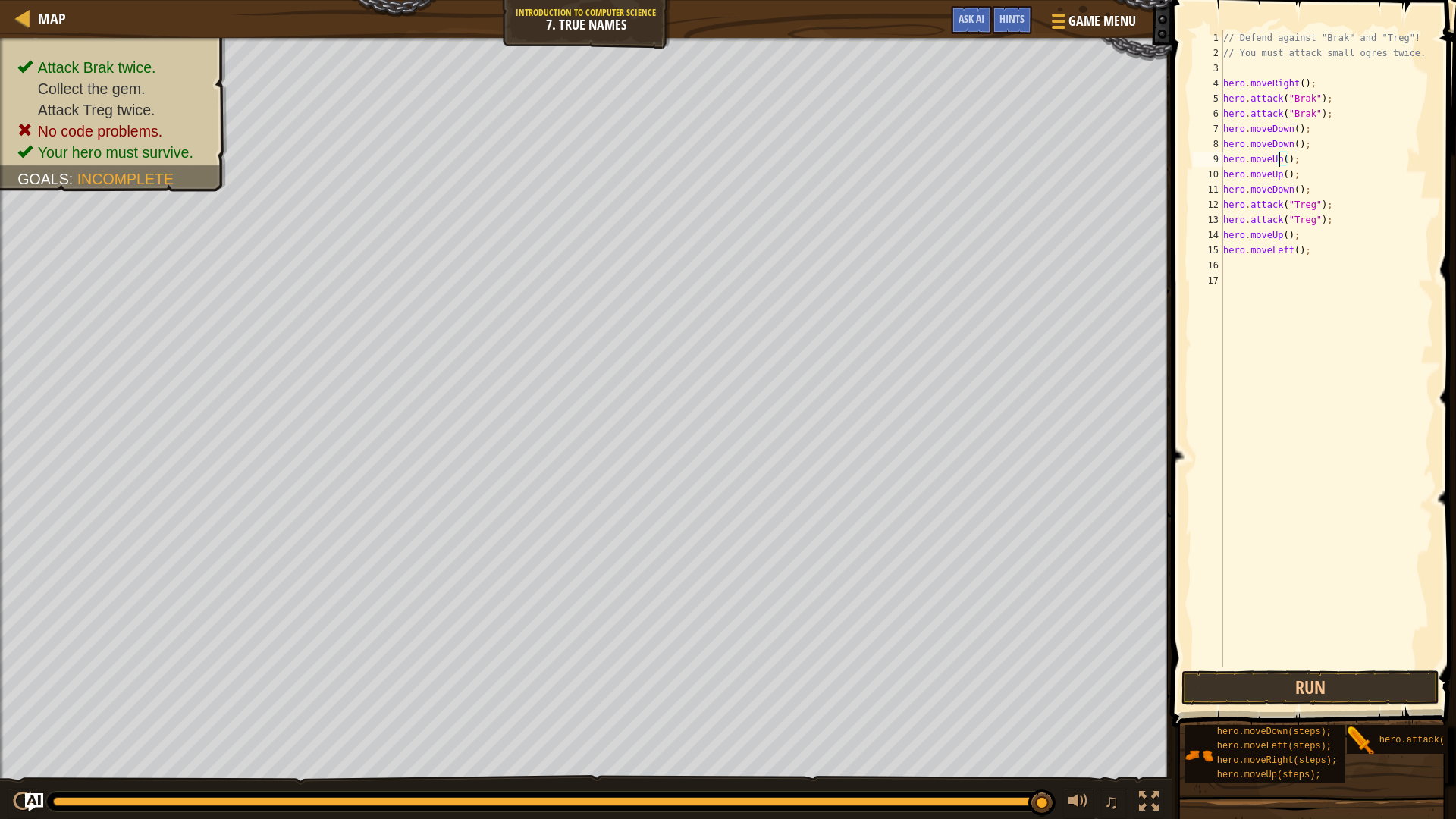
click at [1278, 157] on div "// Defend against "Brak" and "Treg"! // You must attack small ogres twice. hero…" at bounding box center [1327, 364] width 214 height 667
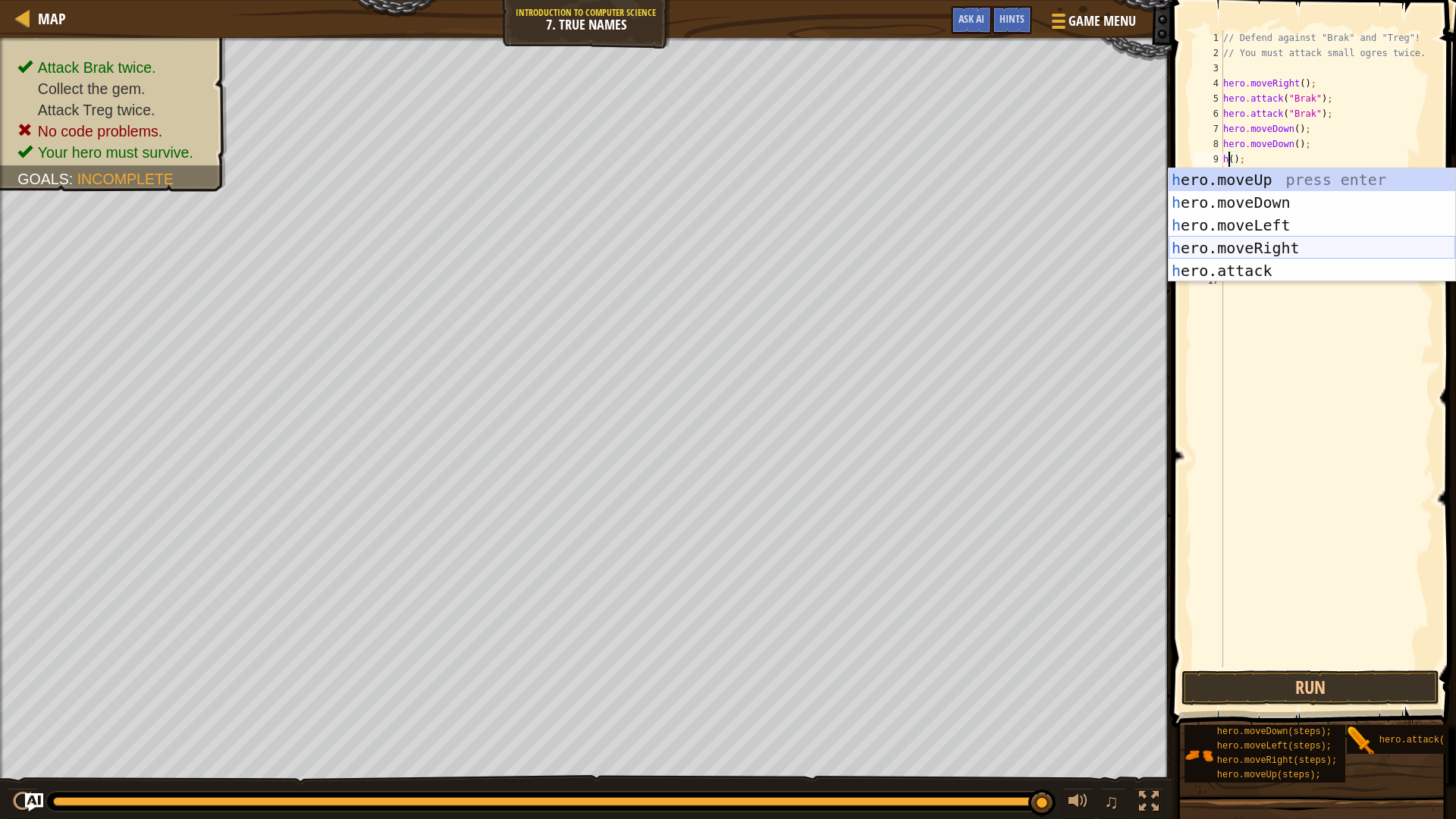
click at [1299, 243] on div "h ero.moveUp press enter h ero.moveDown press enter h ero.moveLeft press enter …" at bounding box center [1311, 247] width 286 height 160
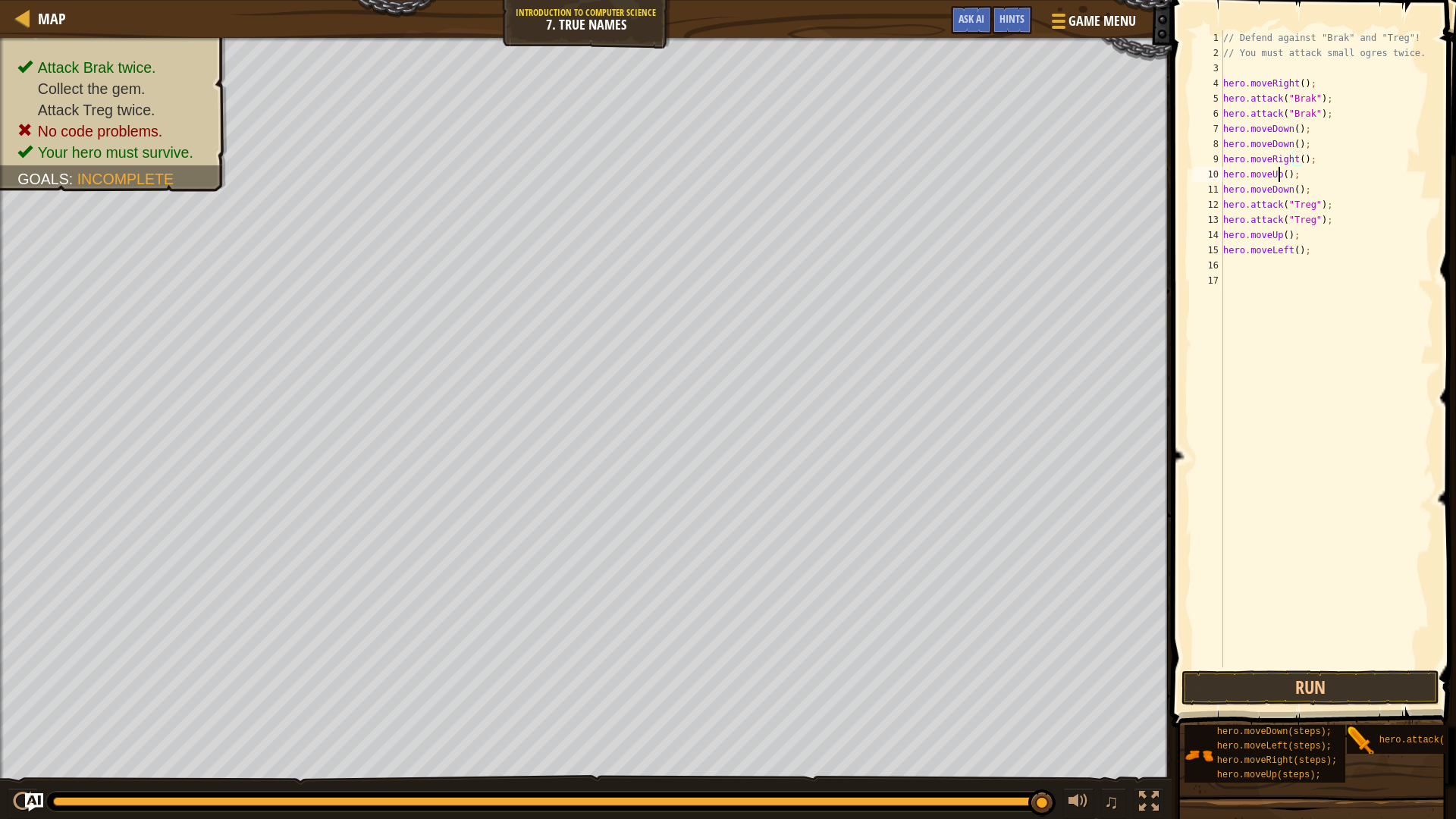
click at [1277, 177] on div "// Defend against "Brak" and "Treg"! // You must attack small ogres twice. hero…" at bounding box center [1327, 364] width 214 height 667
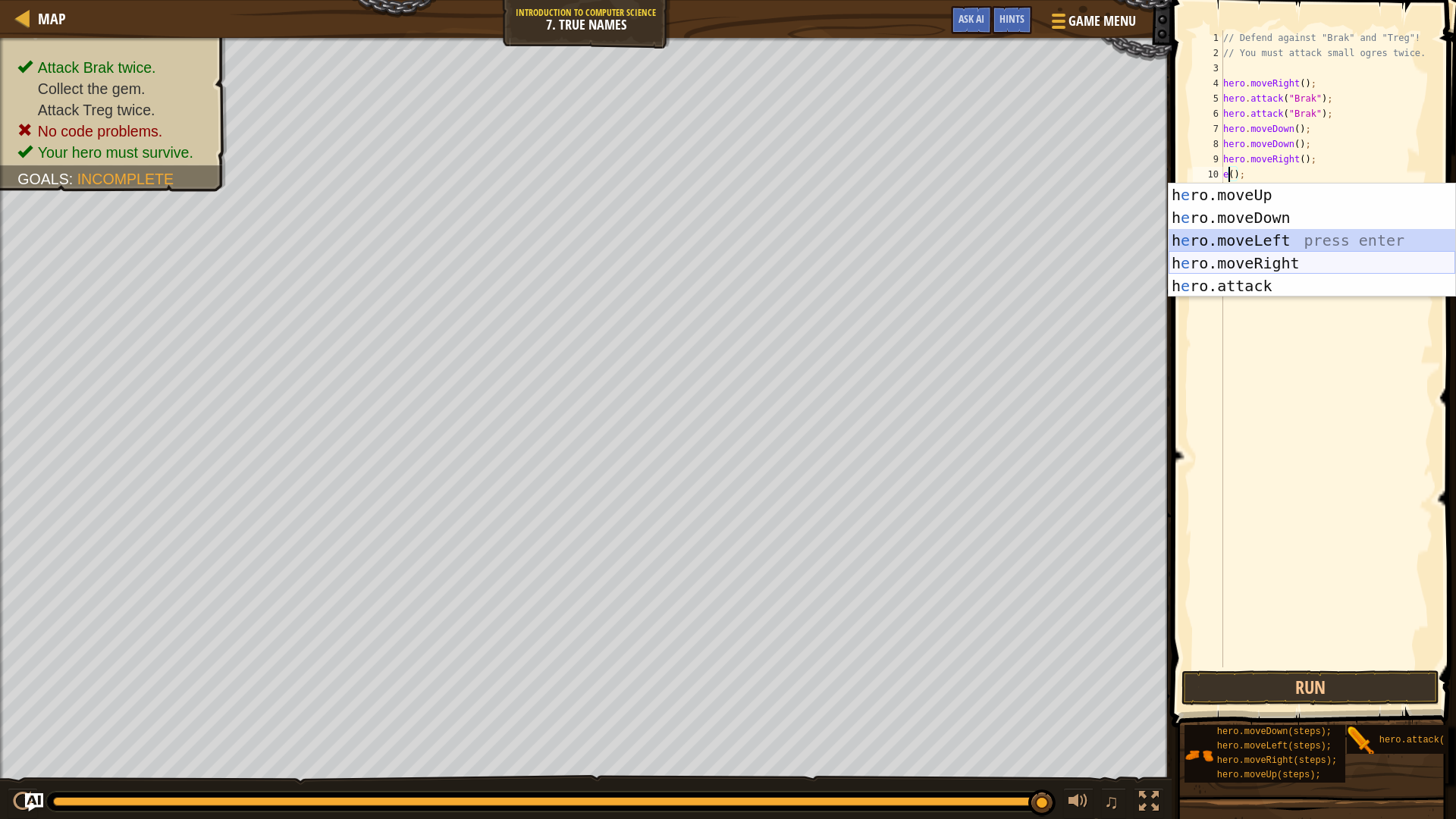
drag, startPoint x: 1306, startPoint y: 244, endPoint x: 1310, endPoint y: 274, distance: 30.3
click at [1310, 274] on div "h e ro.moveUp press enter h e ro.moveDown press enter h e ro.moveLeft press ent…" at bounding box center [1311, 263] width 286 height 160
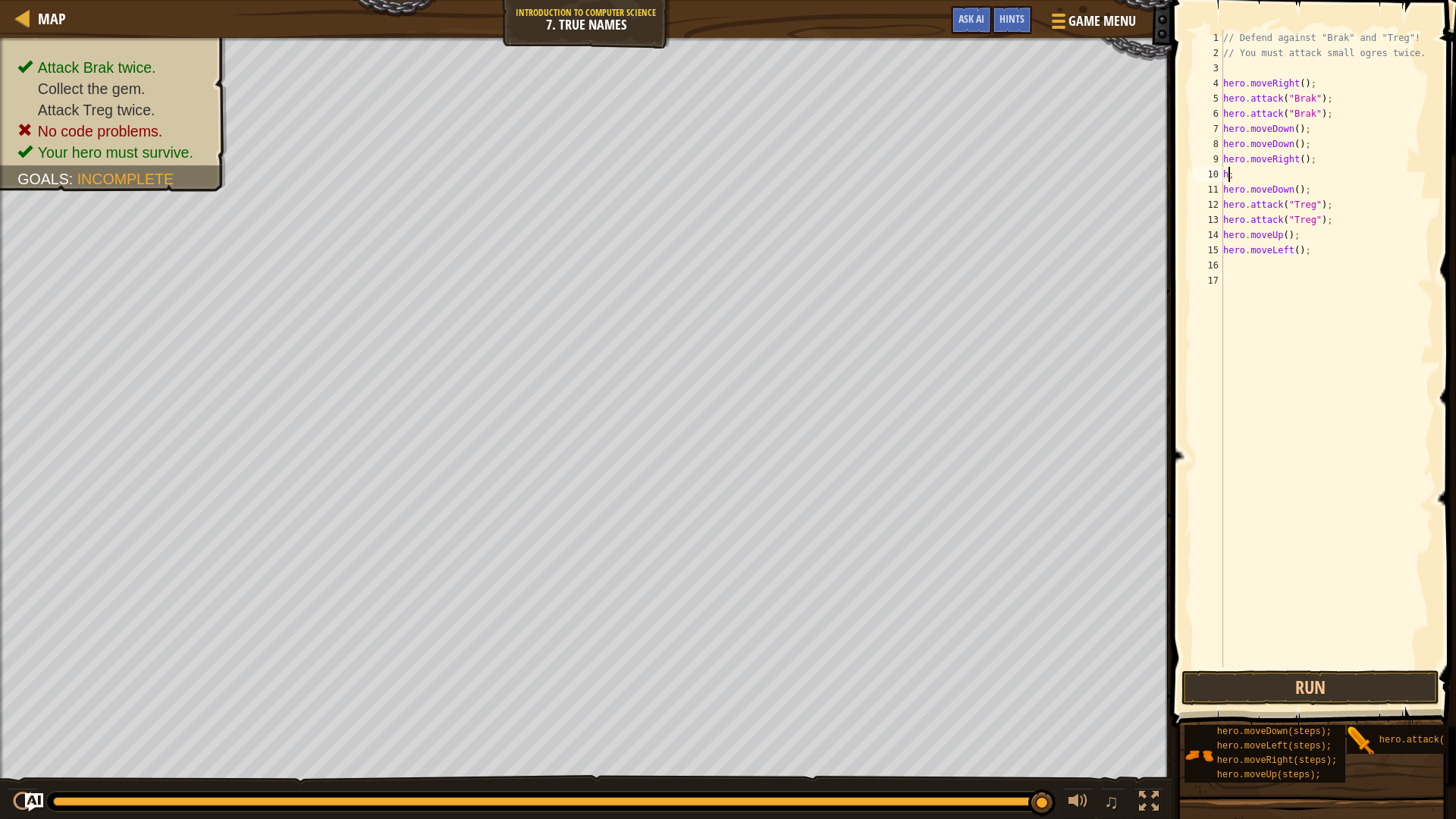
scroll to position [7, 0]
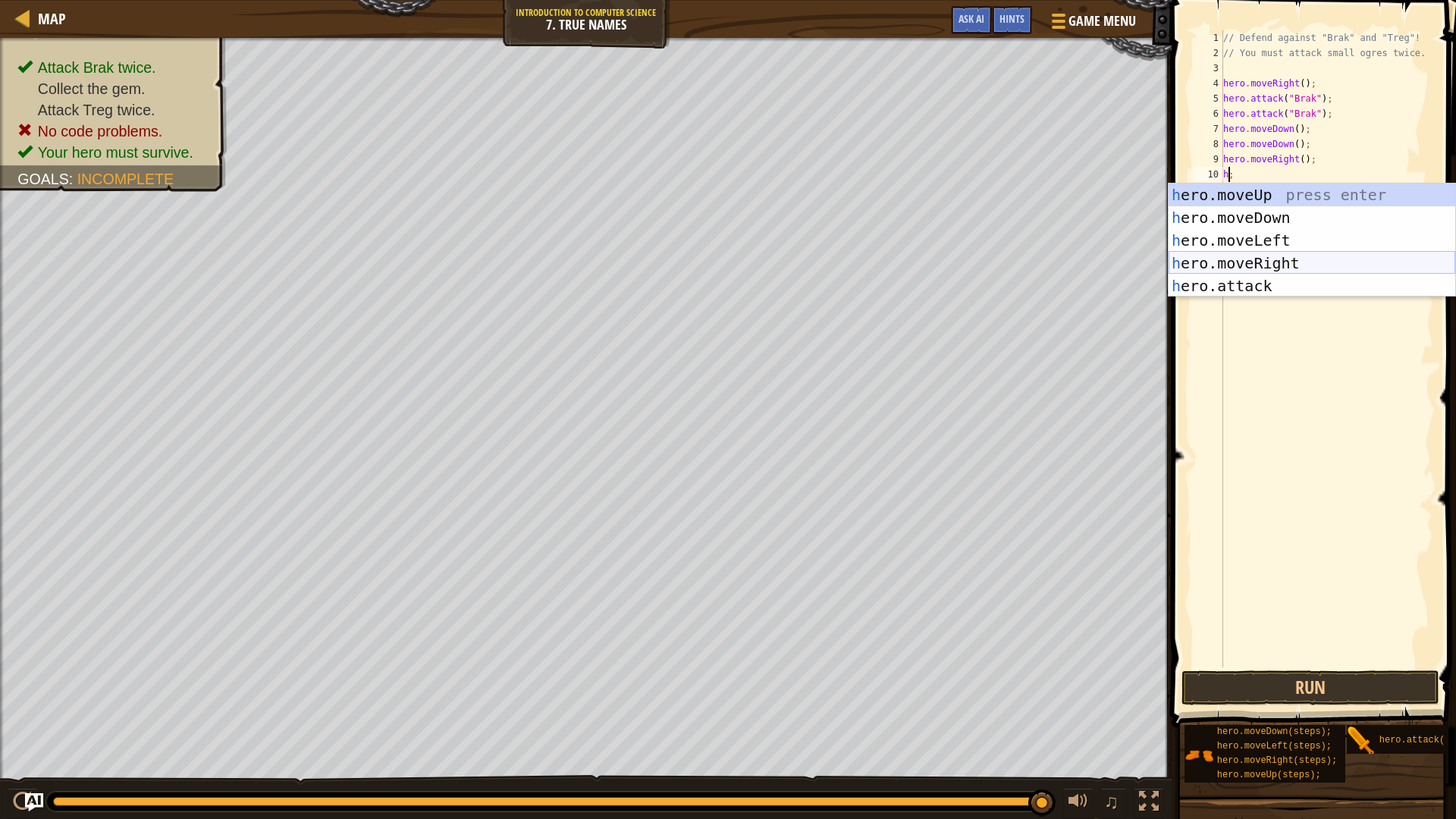
click at [1256, 259] on div "h ero.moveUp press enter h ero.moveDown press enter h ero.moveLeft press enter …" at bounding box center [1311, 263] width 286 height 160
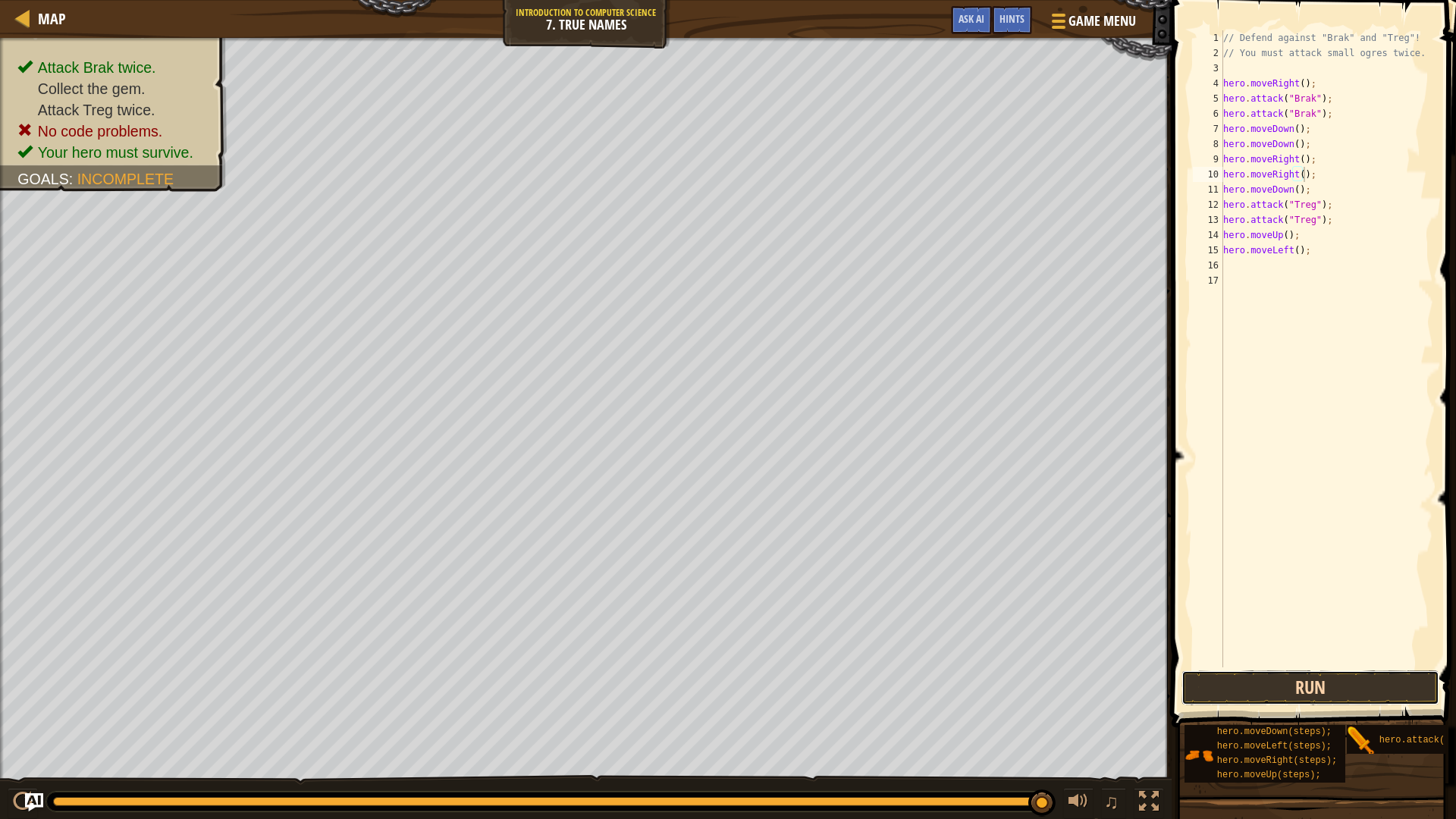
click at [1313, 680] on button "Run" at bounding box center [1310, 687] width 258 height 35
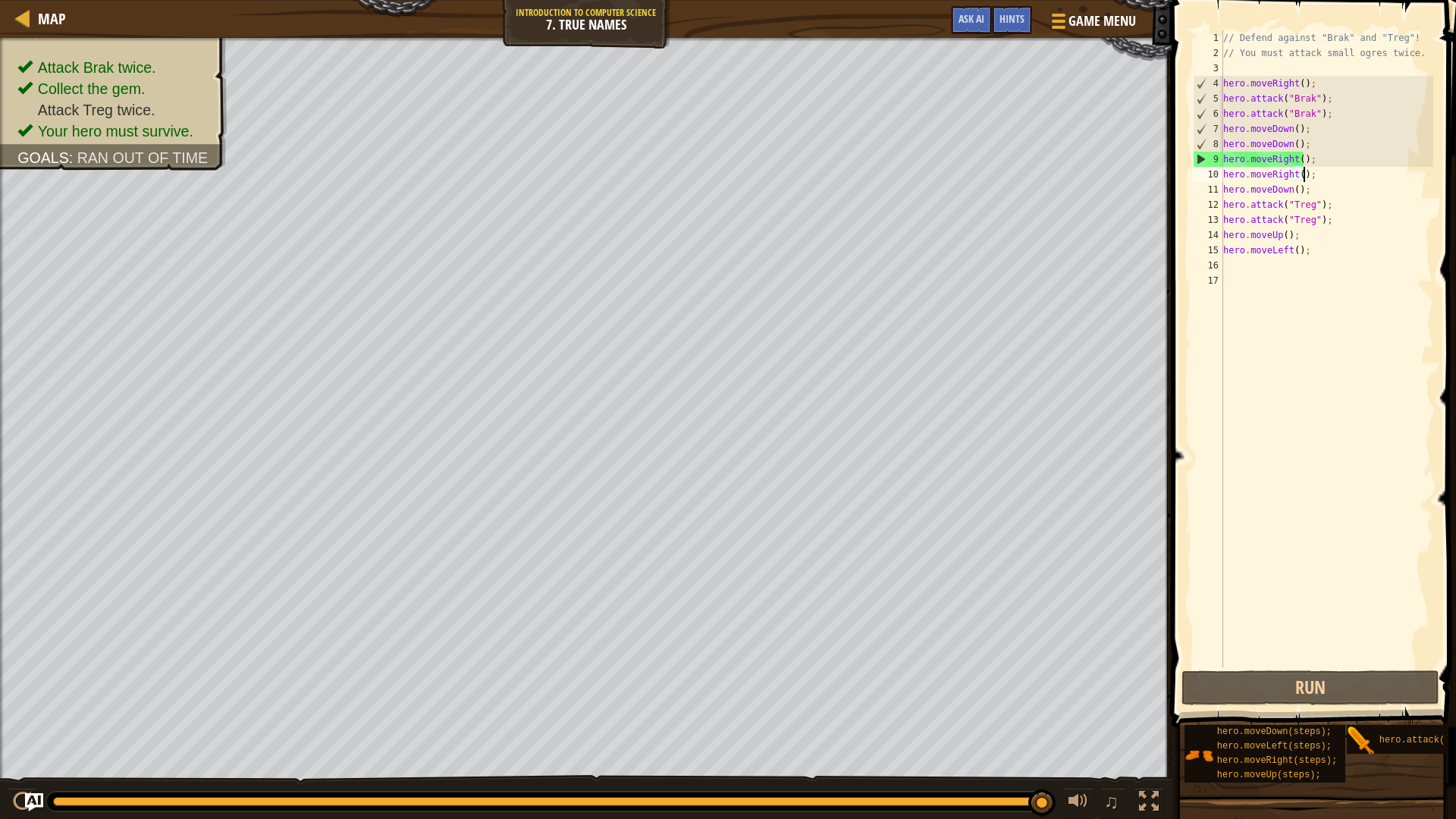
click at [1301, 142] on div "// Defend against "Brak" and "Treg"! // You must attack small ogres twice. hero…" at bounding box center [1327, 364] width 214 height 667
type textarea "h"
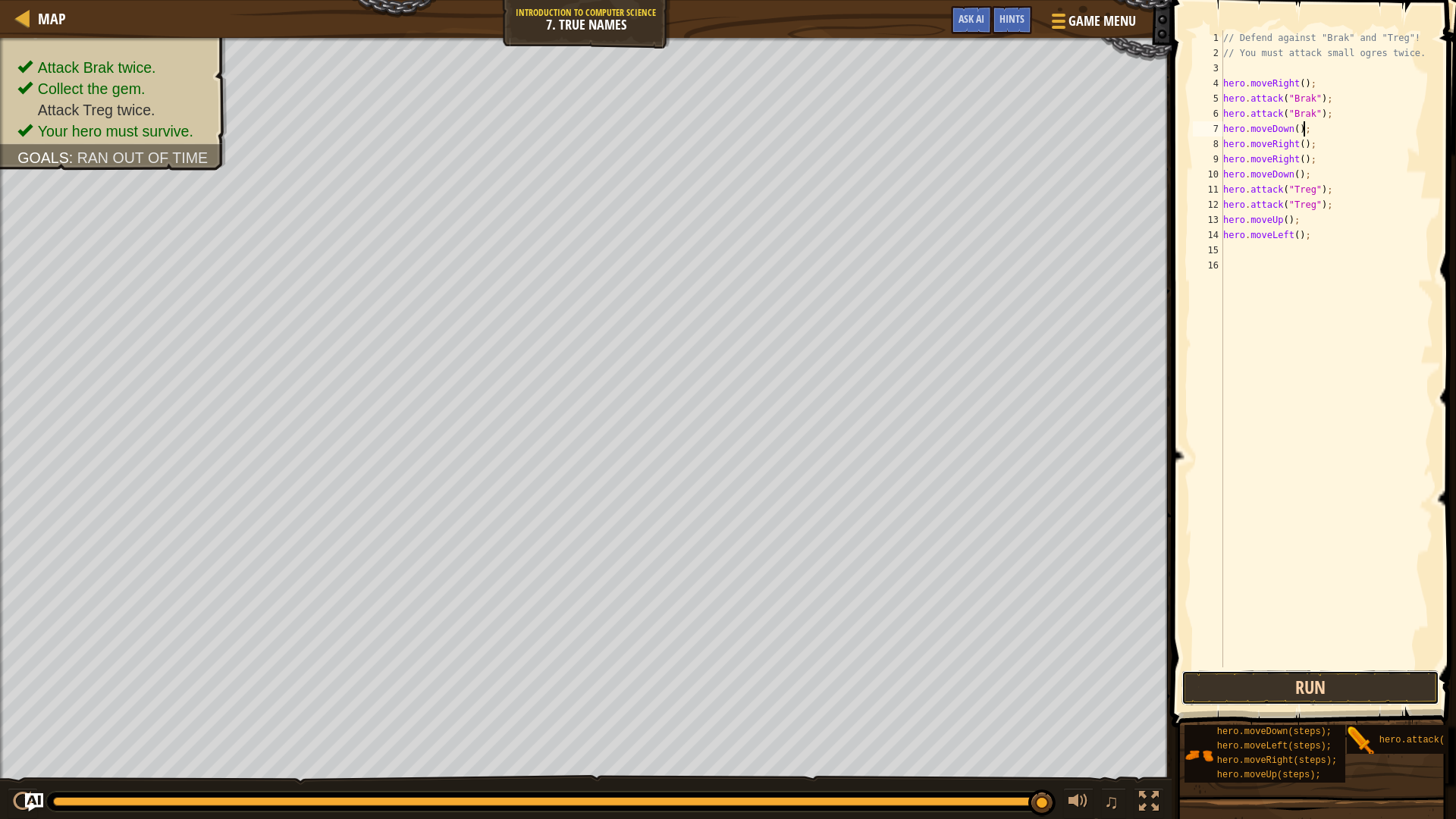
click at [1238, 687] on button "Run" at bounding box center [1310, 687] width 258 height 35
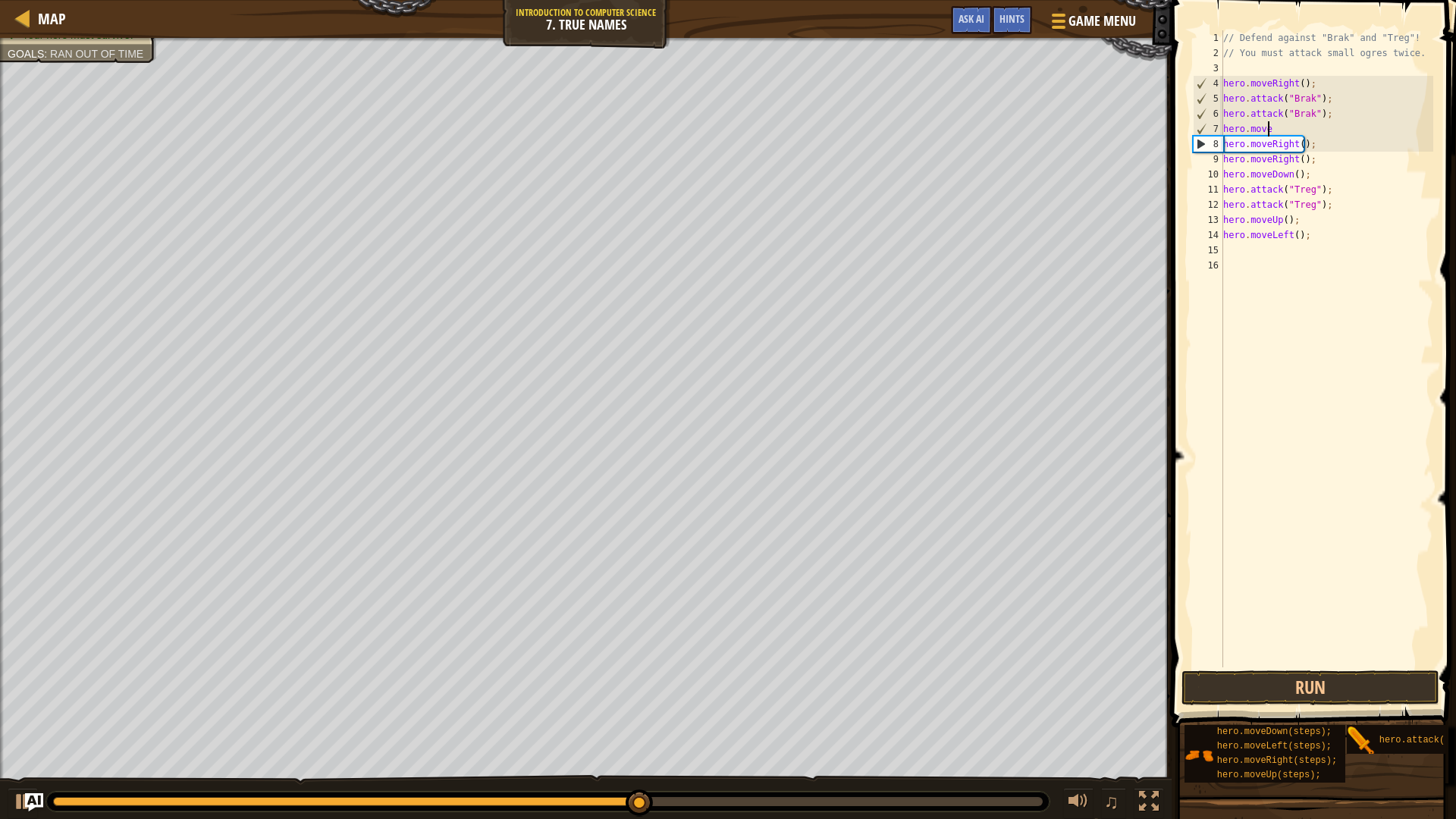
type textarea "h"
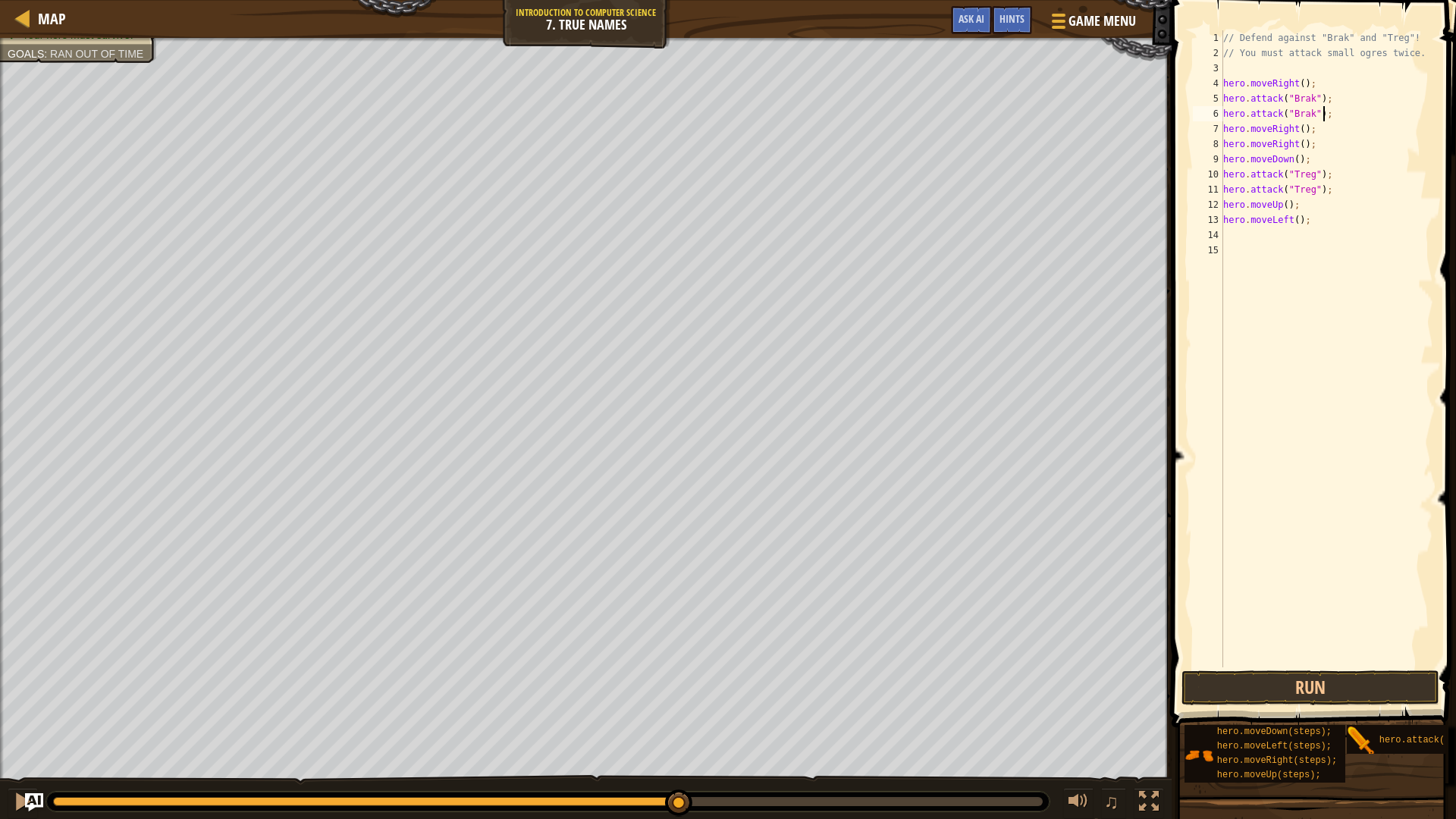
type textarea "hero.attack("Brak");"
click at [1318, 677] on button "Run" at bounding box center [1310, 687] width 258 height 35
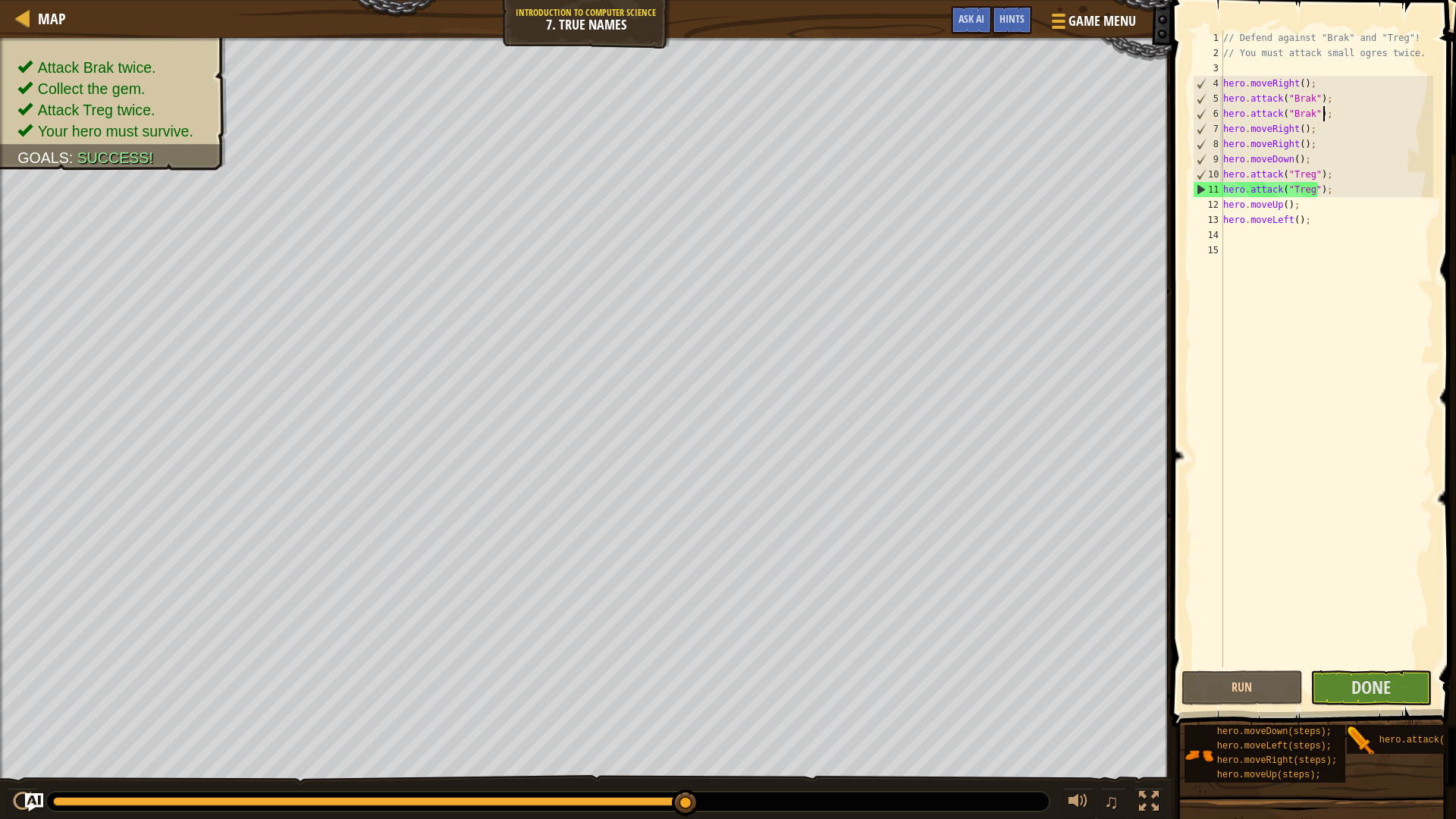
click at [1273, 247] on div "// Defend against "Brak" and "Treg"! // You must attack small ogres twice. hero…" at bounding box center [1327, 364] width 214 height 667
click at [1253, 224] on div "// Defend against "Brak" and "Treg"! // You must attack small ogres twice. hero…" at bounding box center [1327, 364] width 214 height 667
type textarea "hero.moveLeft();"
click at [1272, 235] on div "// Defend against "Brak" and "Treg"! // You must attack small ogres twice. hero…" at bounding box center [1327, 364] width 214 height 667
click at [1304, 198] on div "// Defend against "Brak" and "Treg"! // You must attack small ogres twice. hero…" at bounding box center [1327, 364] width 214 height 667
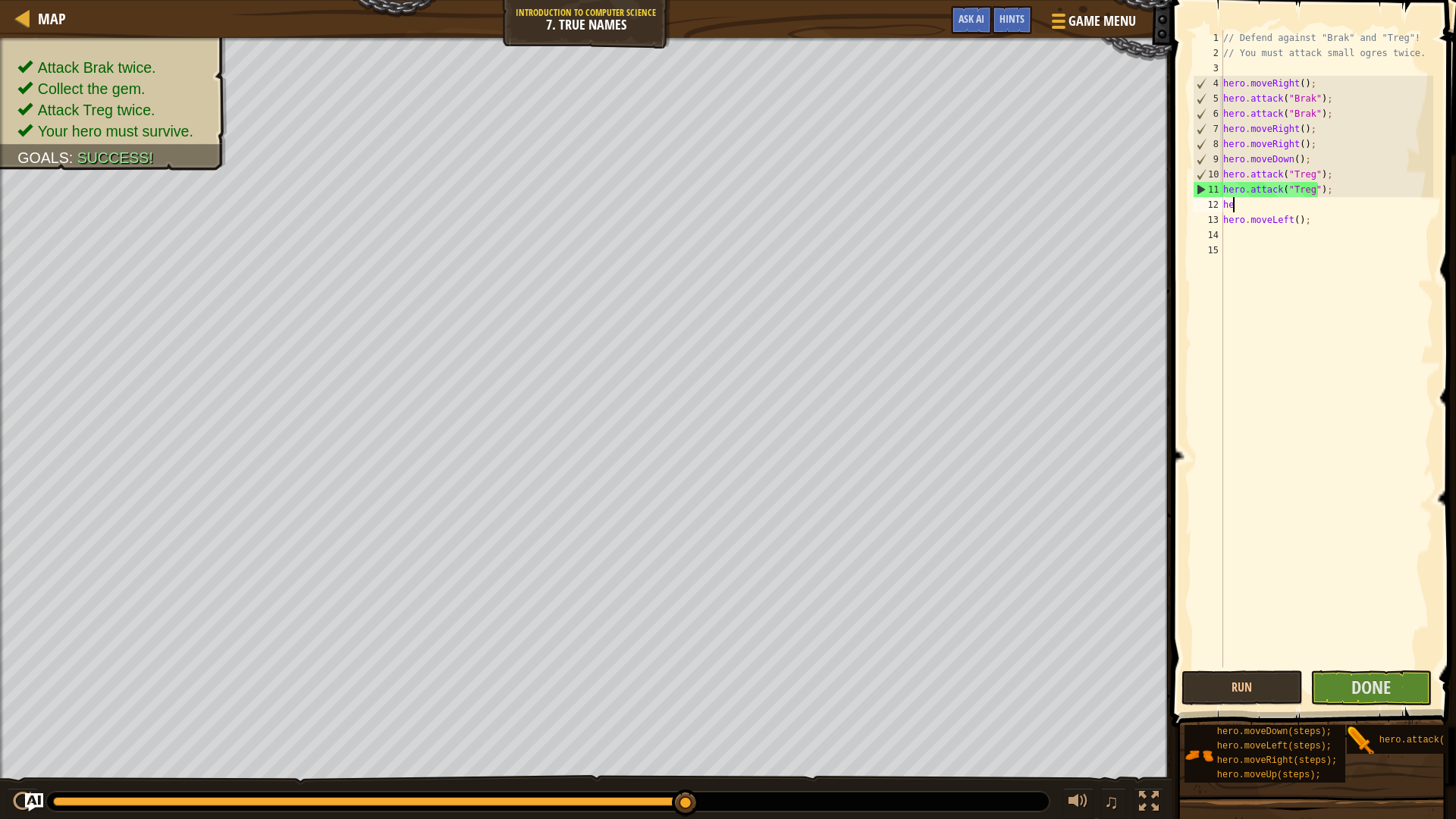
type textarea "h"
type textarea "hero.attack("Treg");"
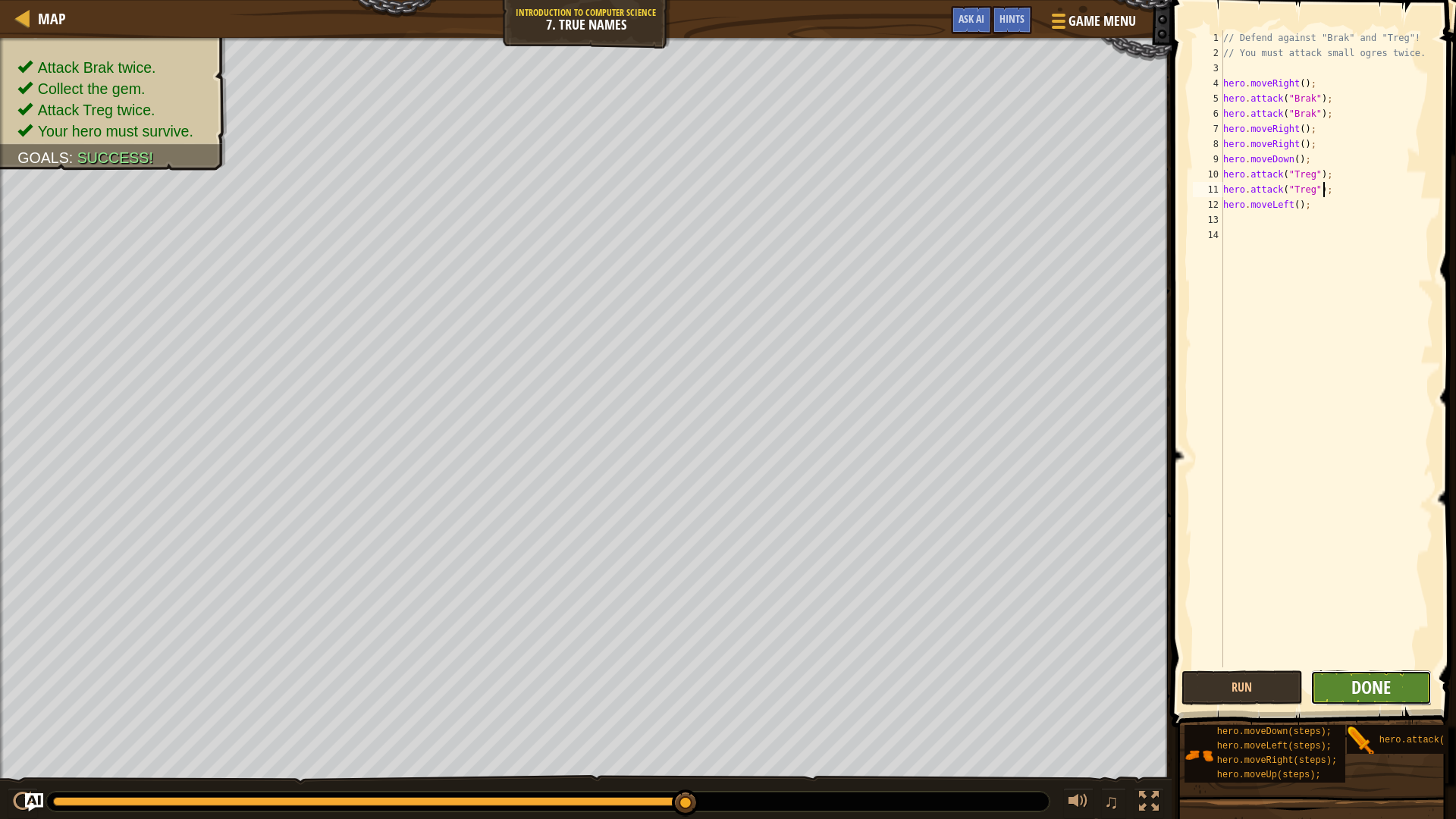
click at [1358, 681] on span "Done" at bounding box center [1371, 687] width 40 height 25
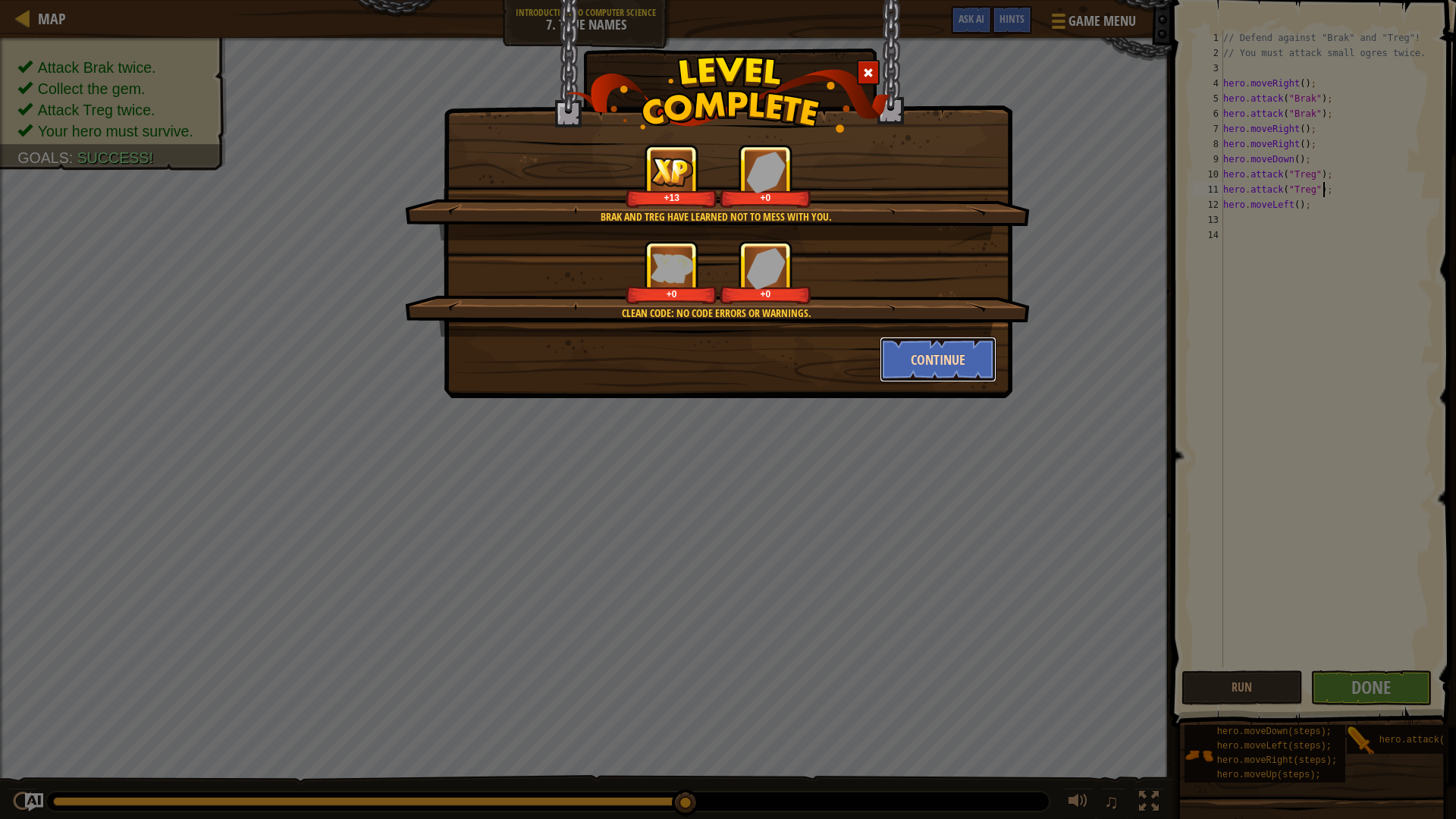
click at [923, 356] on button "Continue" at bounding box center [938, 359] width 117 height 45
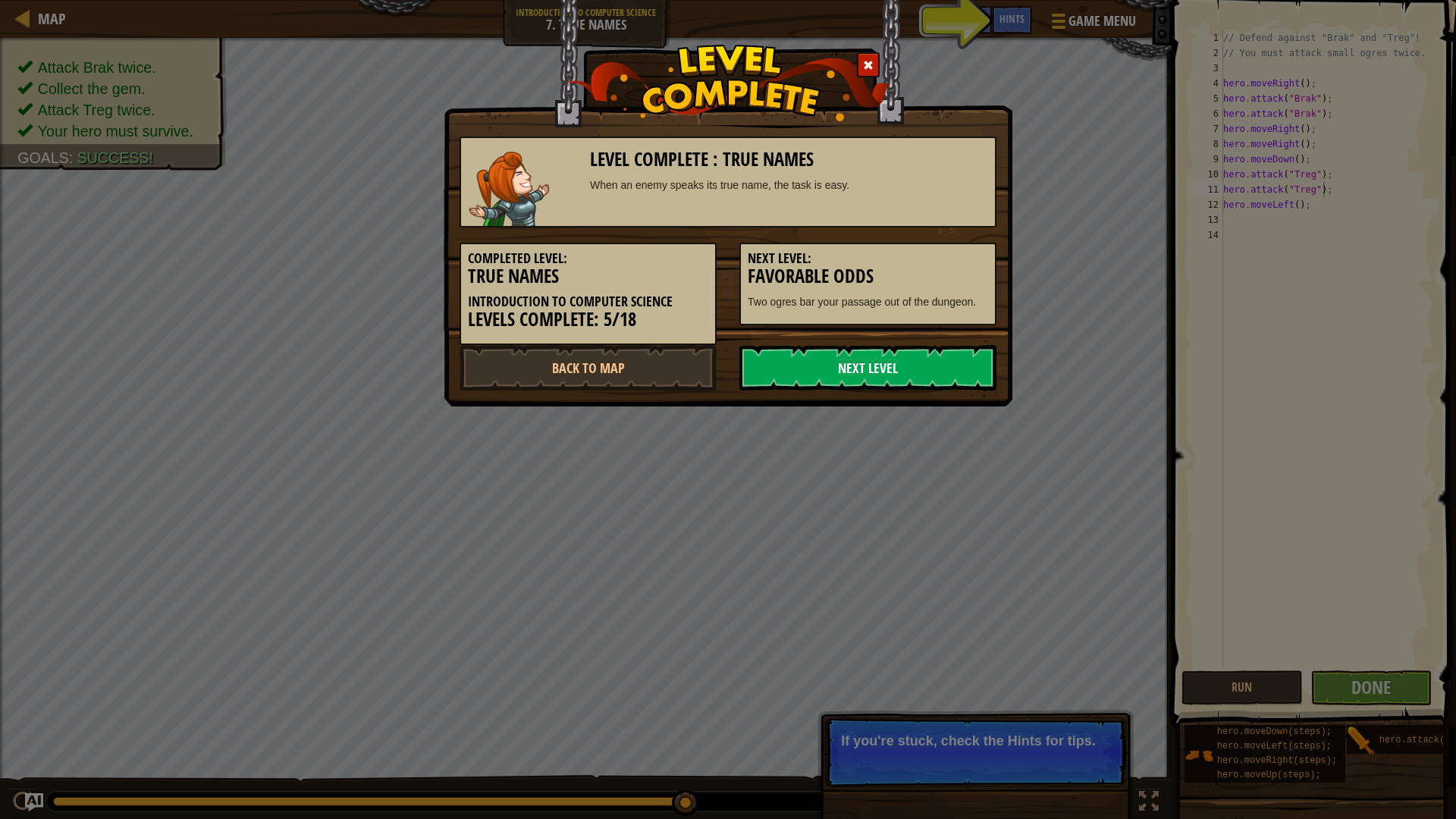
click at [944, 366] on link "Next Level" at bounding box center [867, 367] width 257 height 45
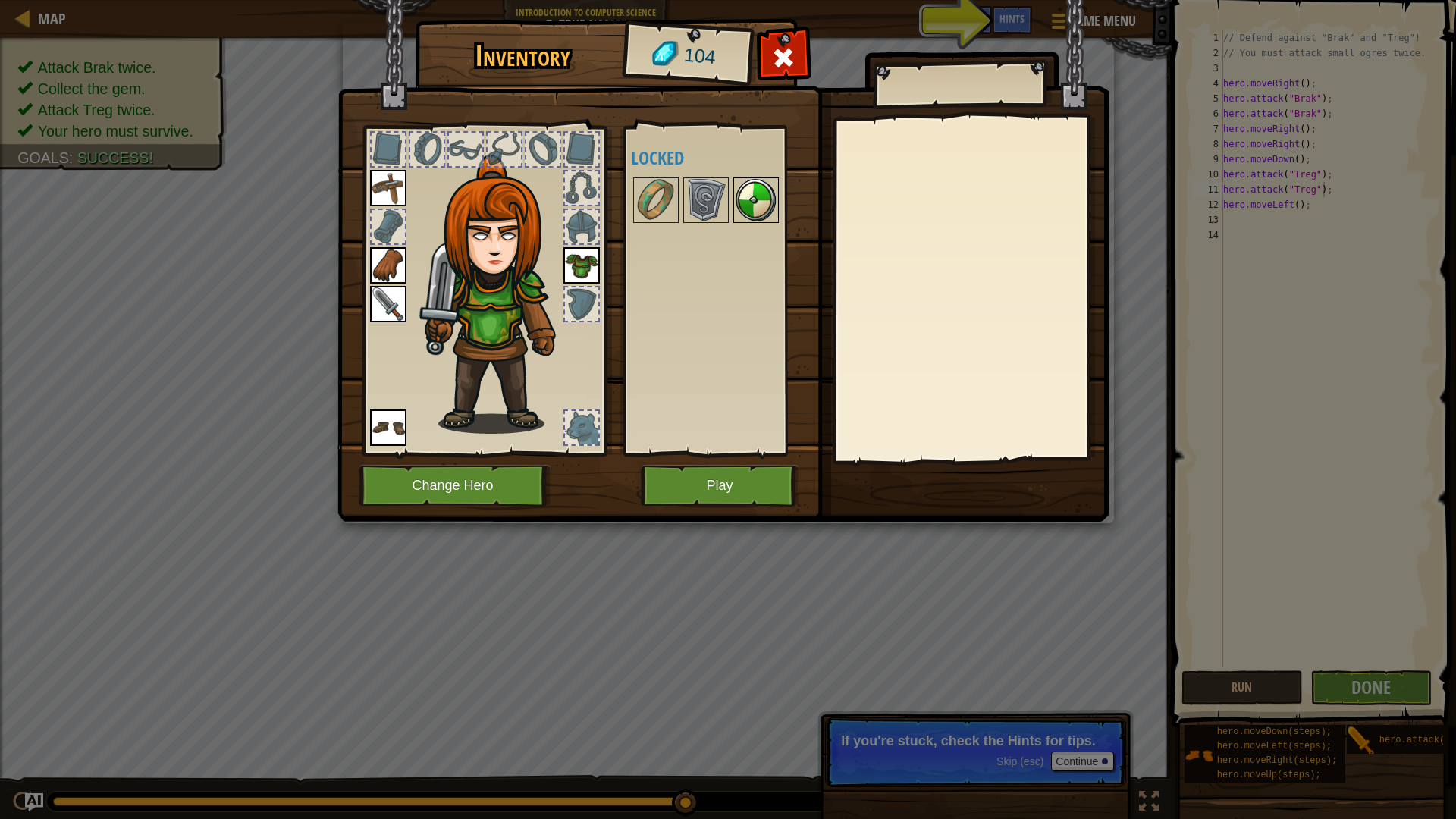
click at [767, 189] on img at bounding box center [756, 199] width 43 height 43
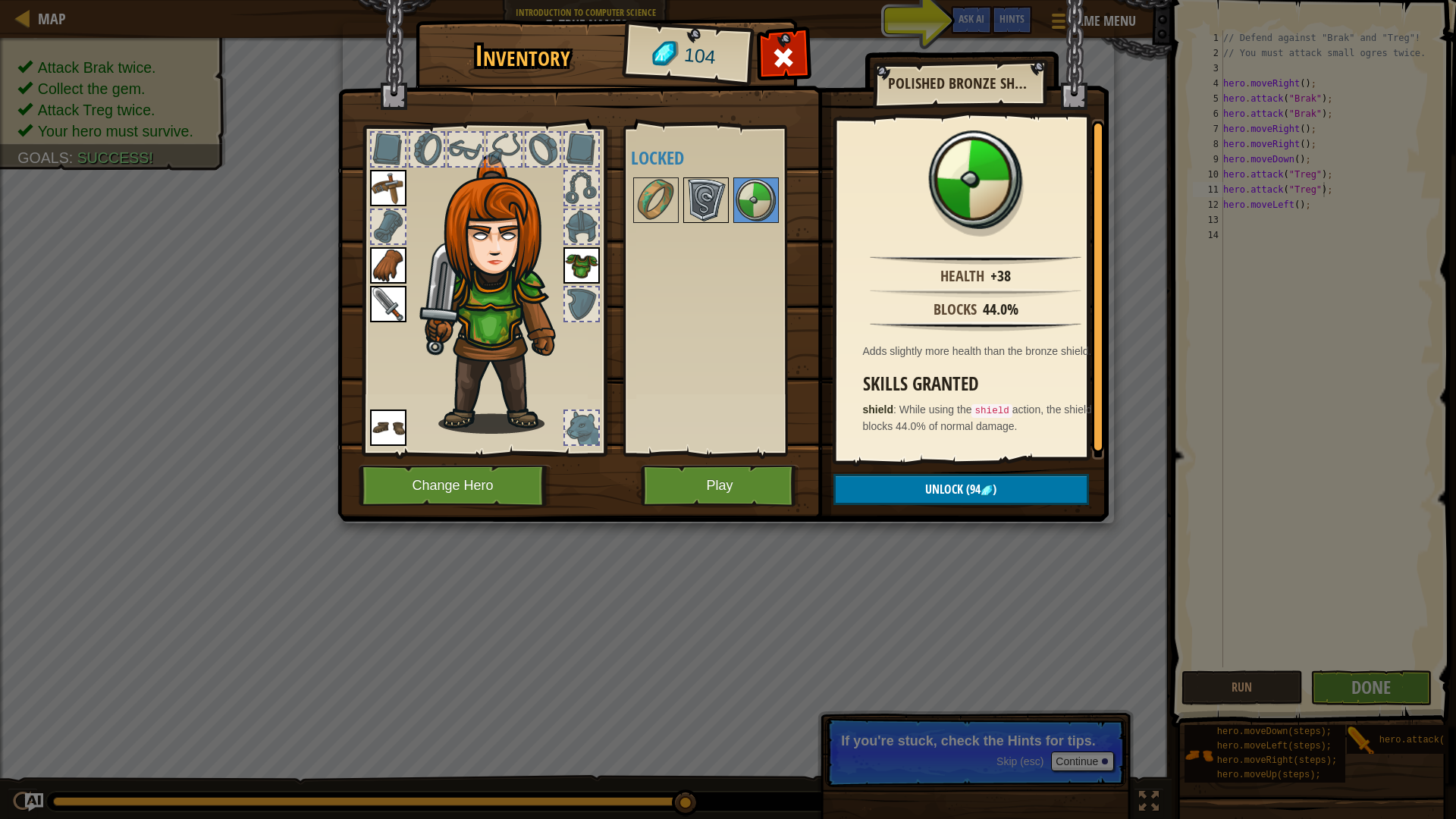
click at [693, 201] on img at bounding box center [706, 199] width 43 height 43
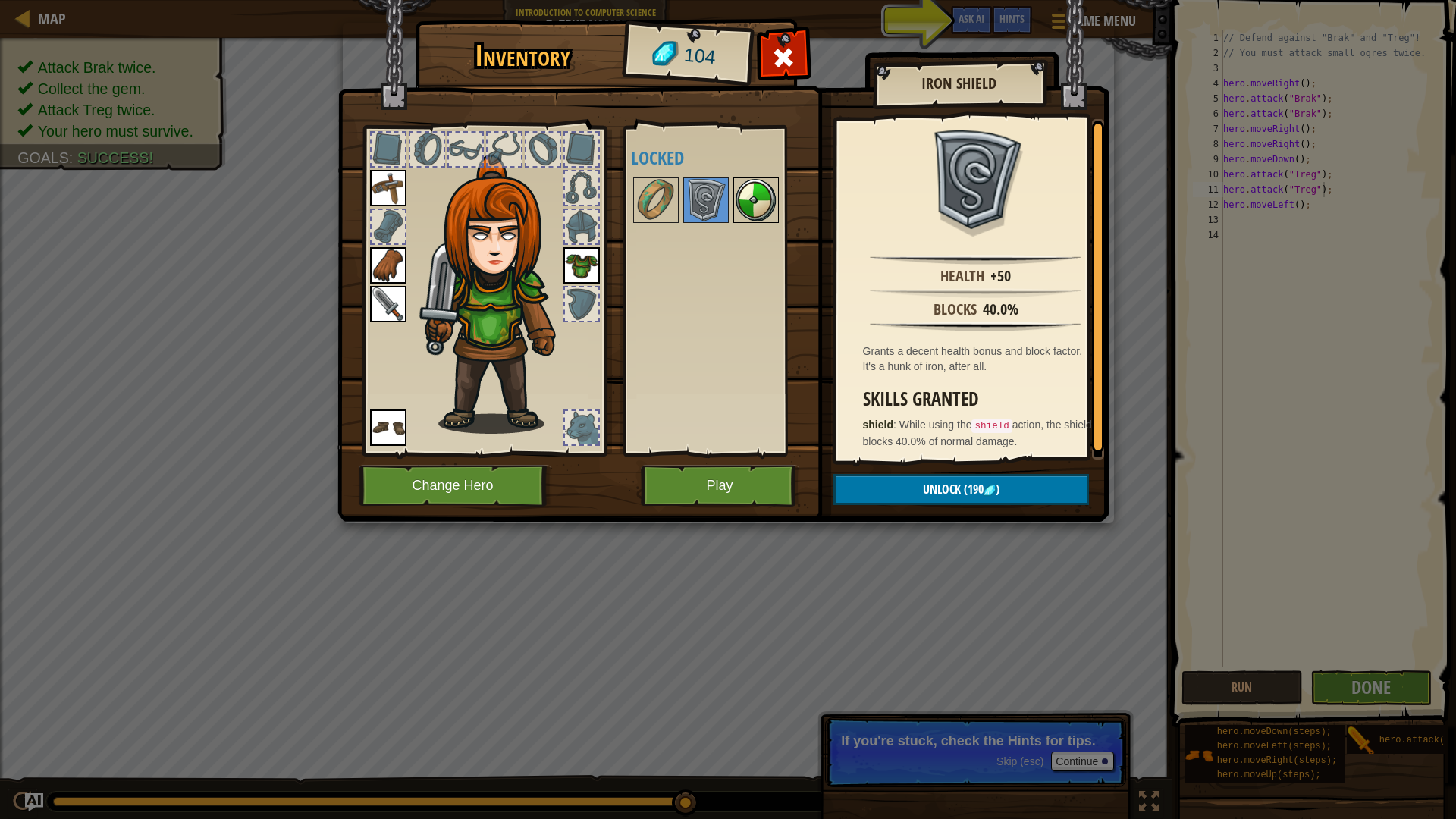
click at [768, 209] on img at bounding box center [756, 199] width 43 height 43
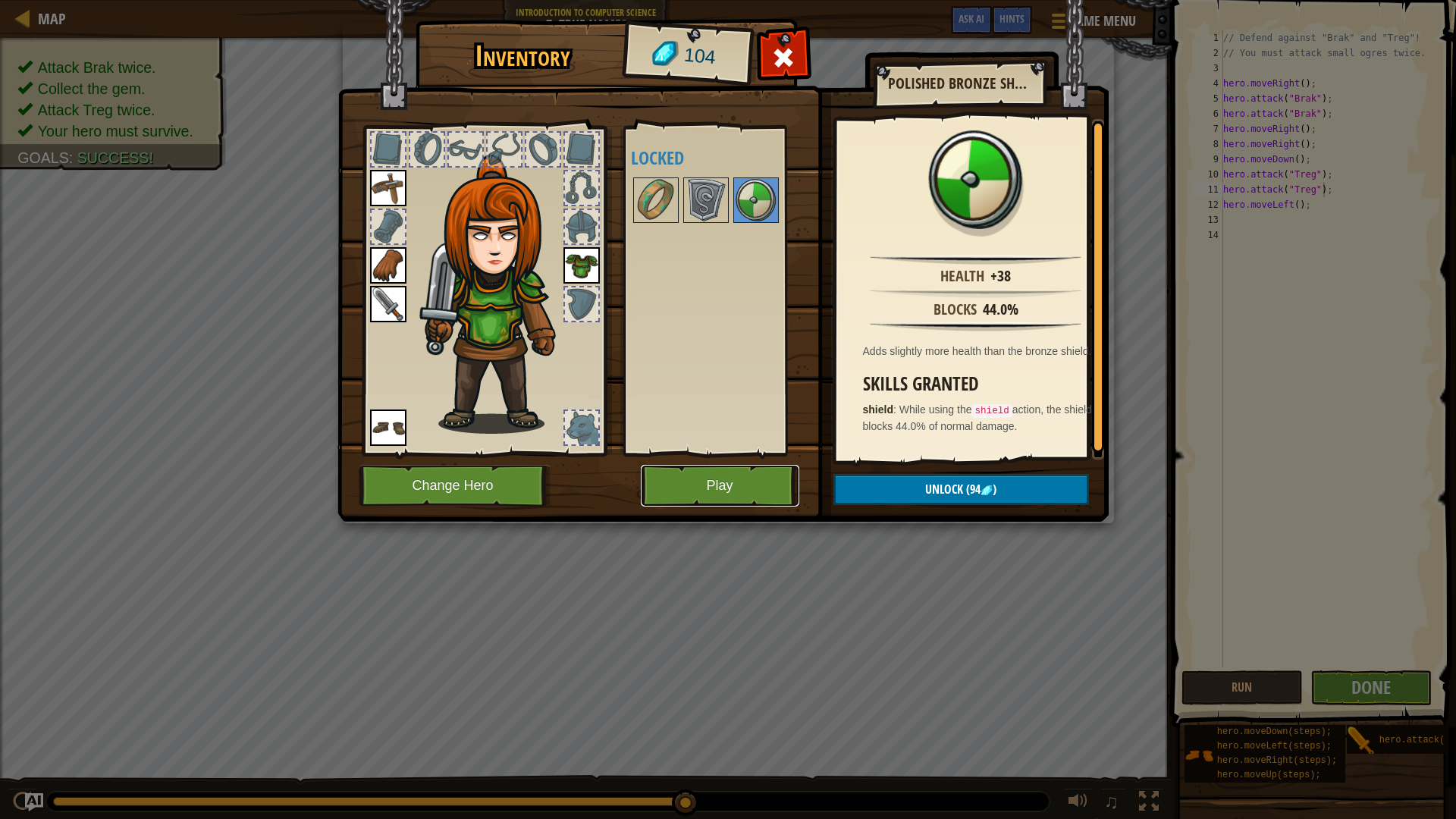
click at [770, 489] on button "Play" at bounding box center [720, 486] width 159 height 42
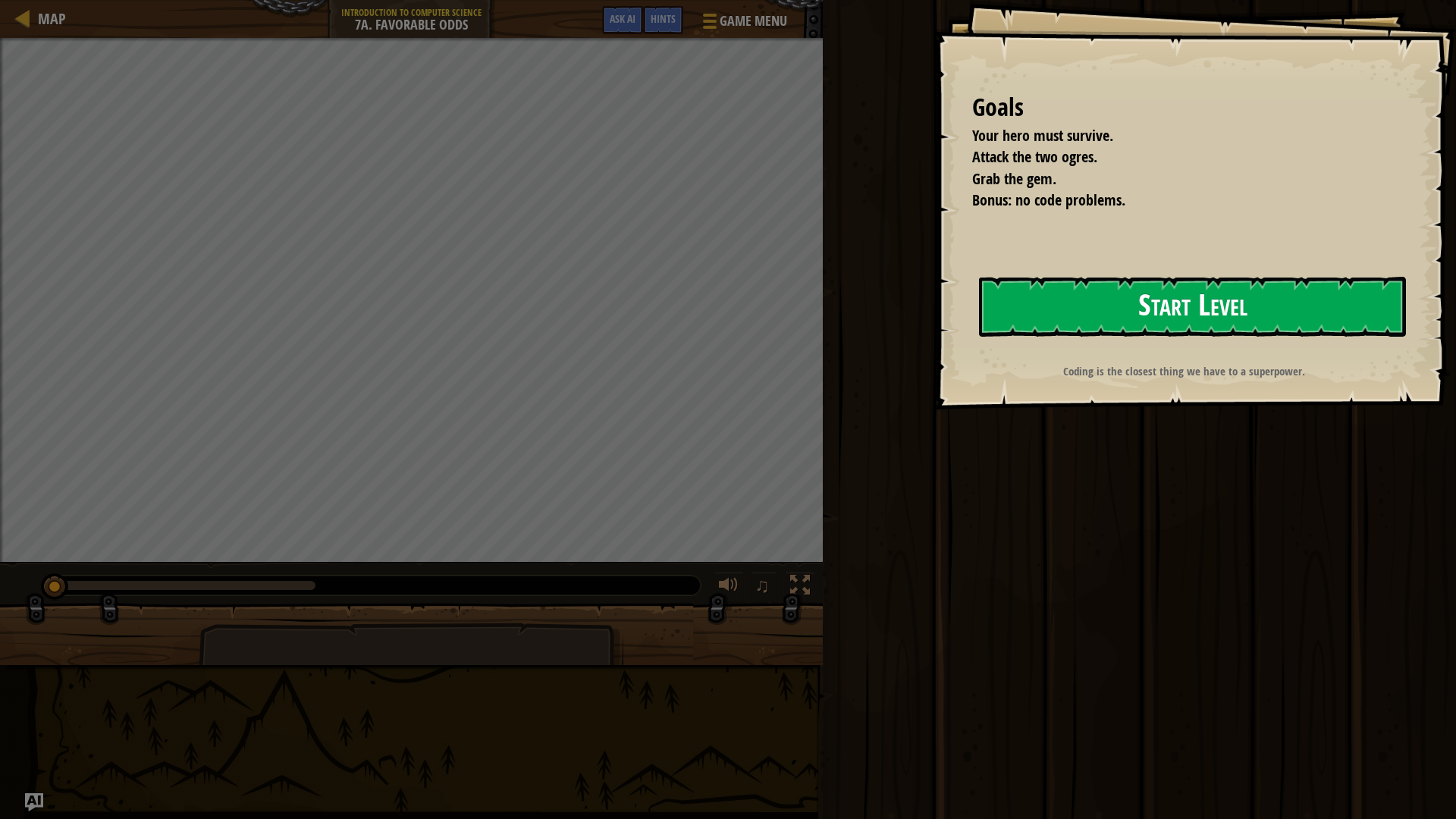
click at [1191, 329] on button "Start Level" at bounding box center [1192, 306] width 427 height 60
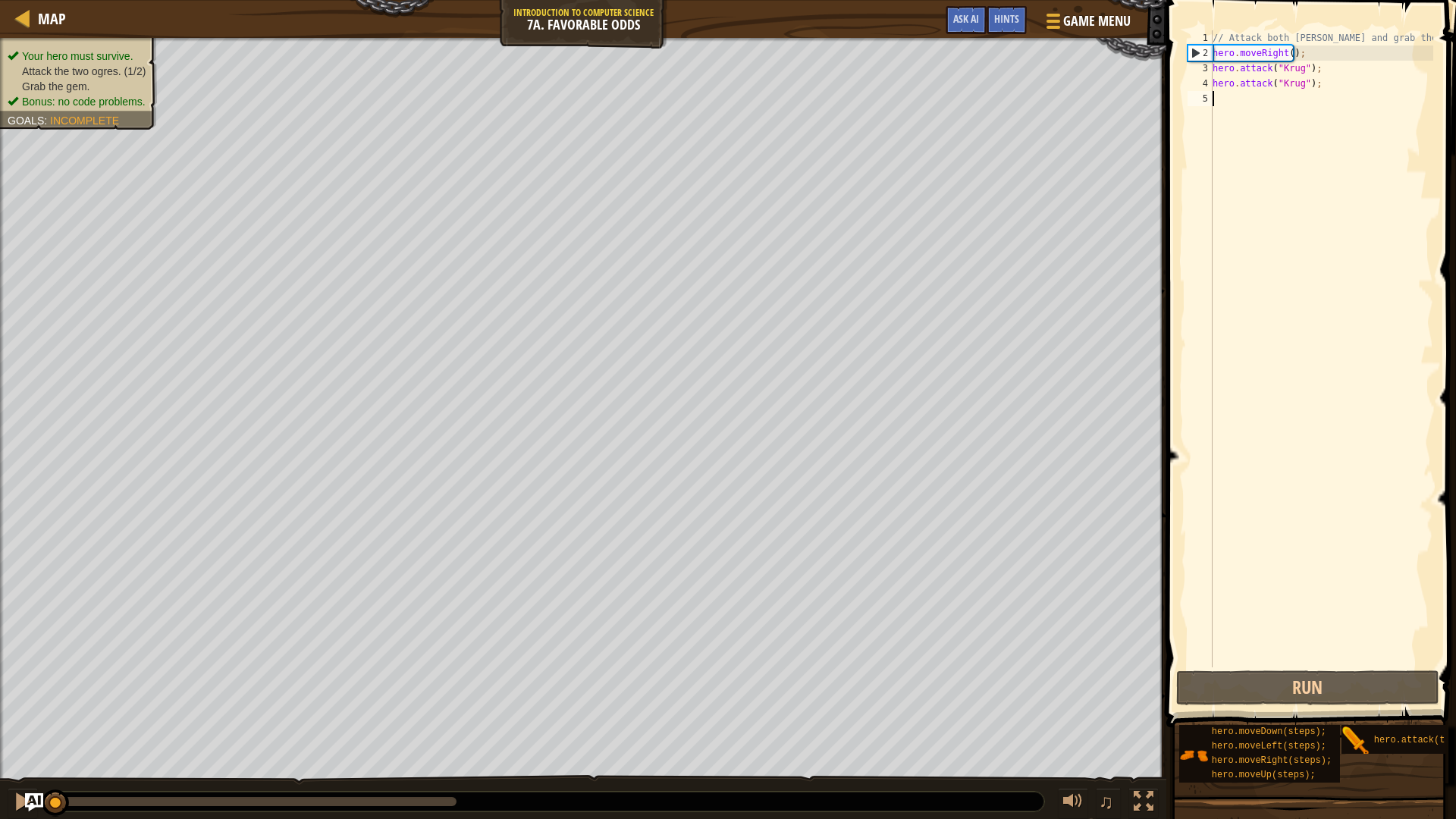
type textarea "h"
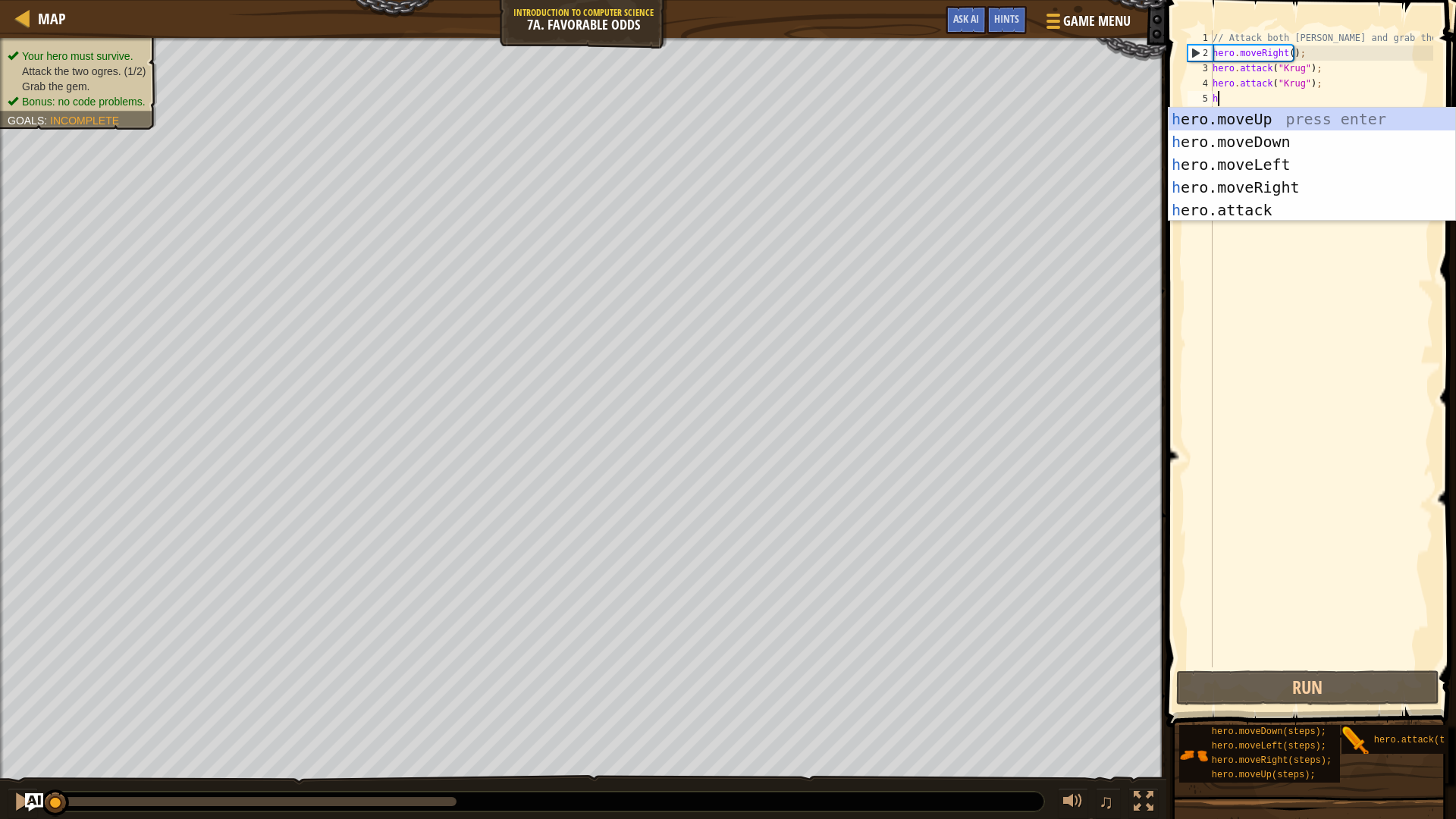
scroll to position [7, 0]
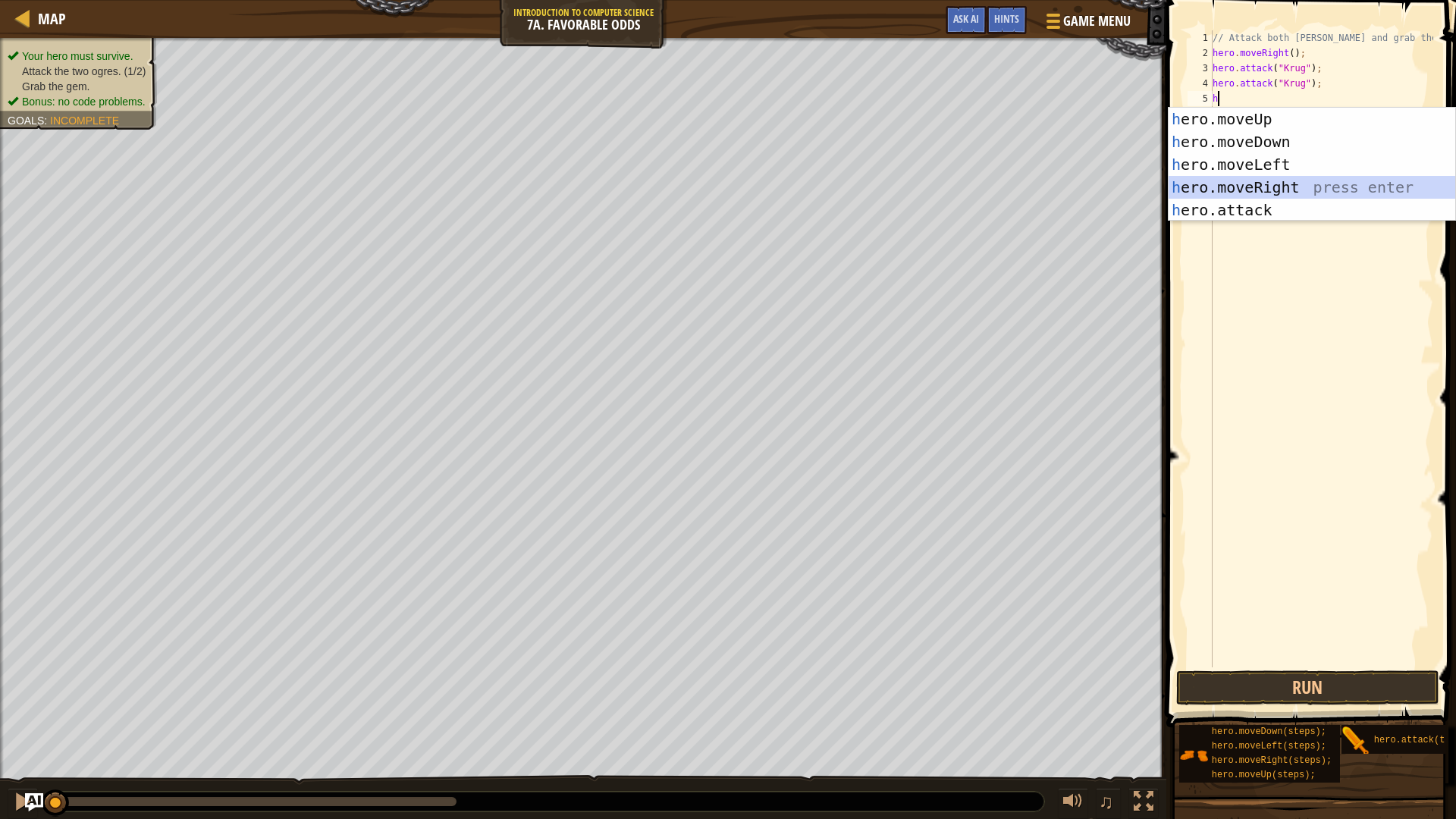
click at [1305, 181] on div "h ero.moveUp press enter h ero.moveDown press enter h ero.moveLeft press enter …" at bounding box center [1311, 187] width 286 height 160
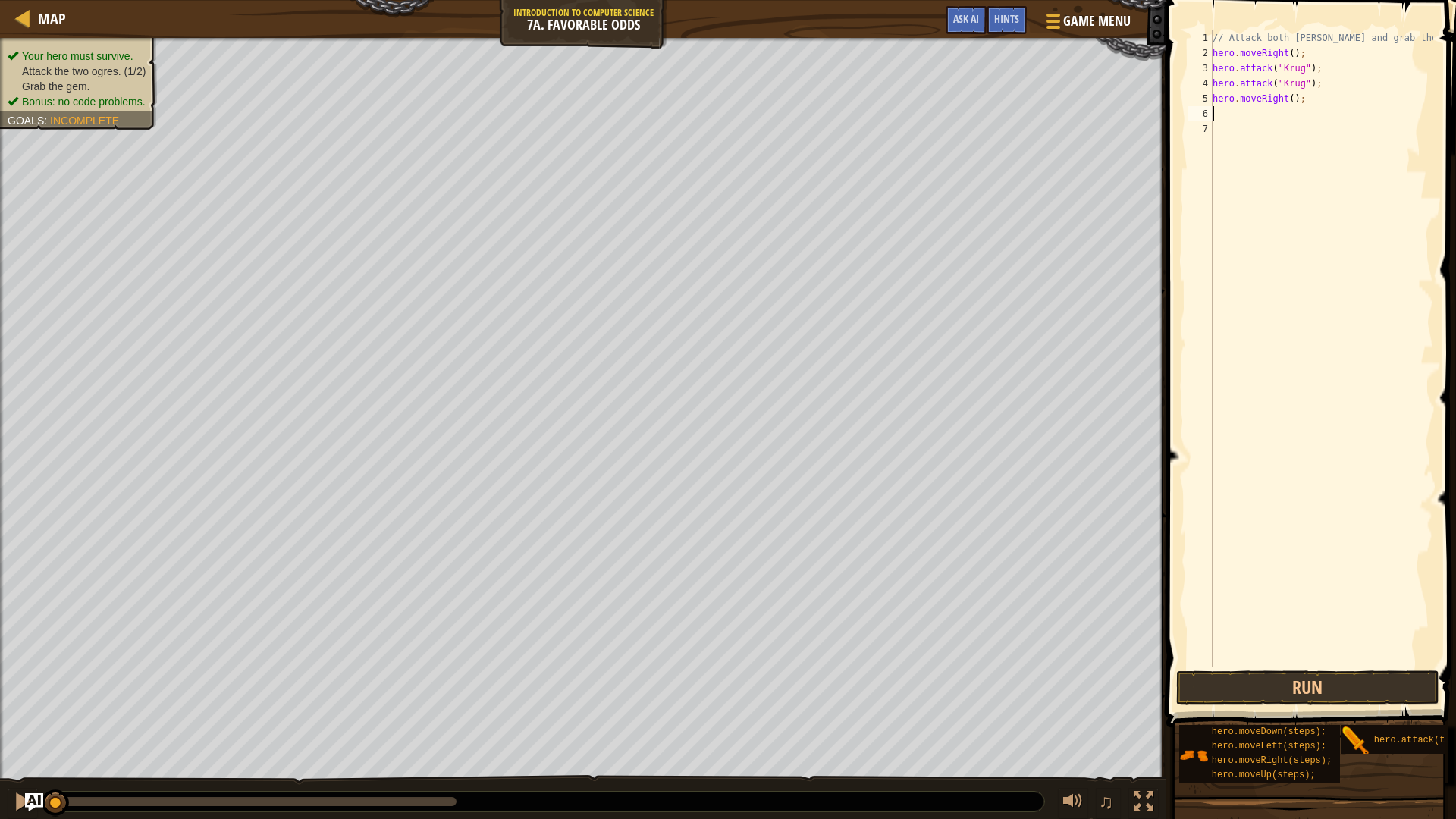
type textarea "h"
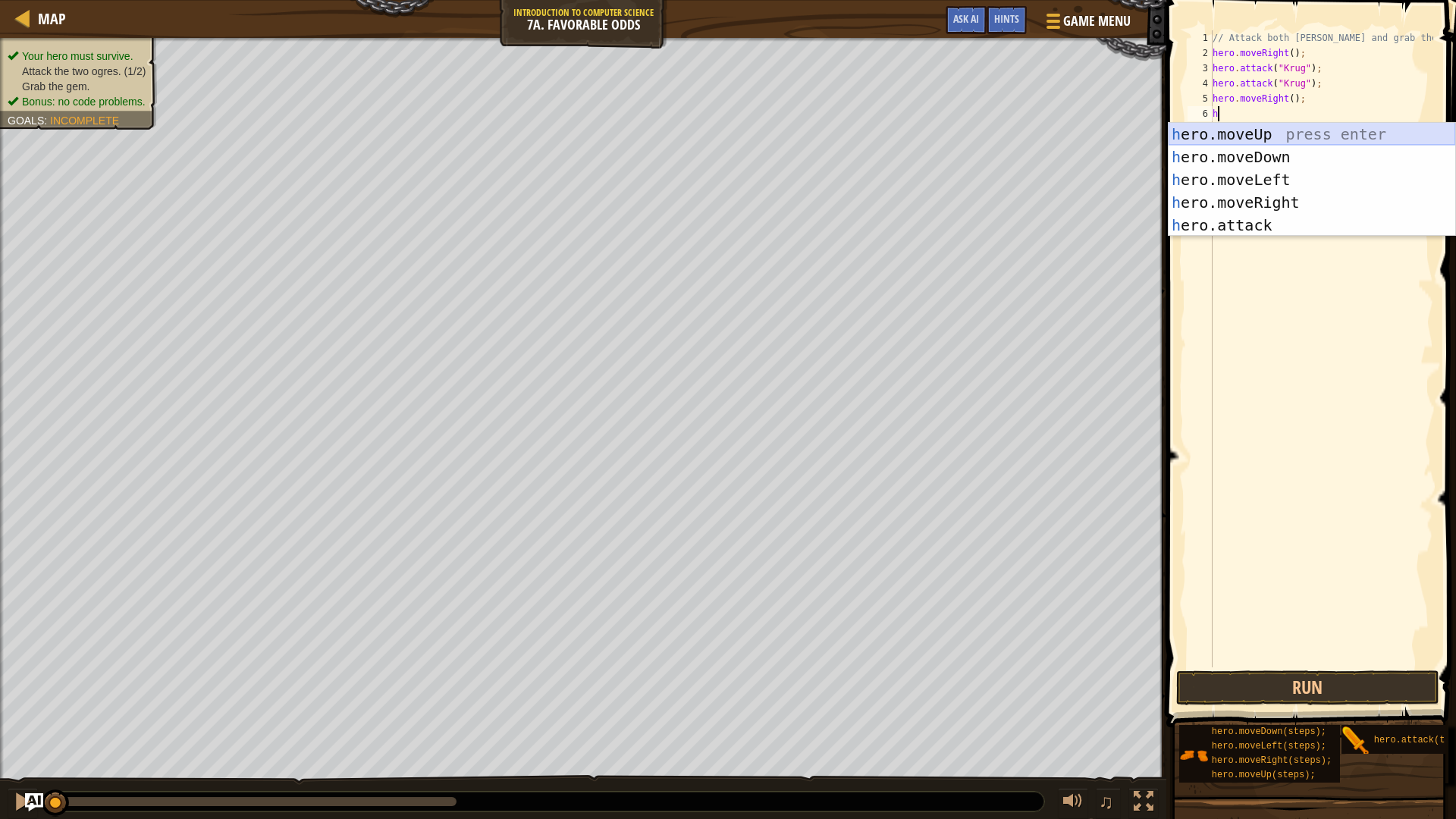
click at [1234, 132] on div "h ero.moveUp press enter h ero.moveDown press enter h ero.moveLeft press enter …" at bounding box center [1311, 202] width 286 height 160
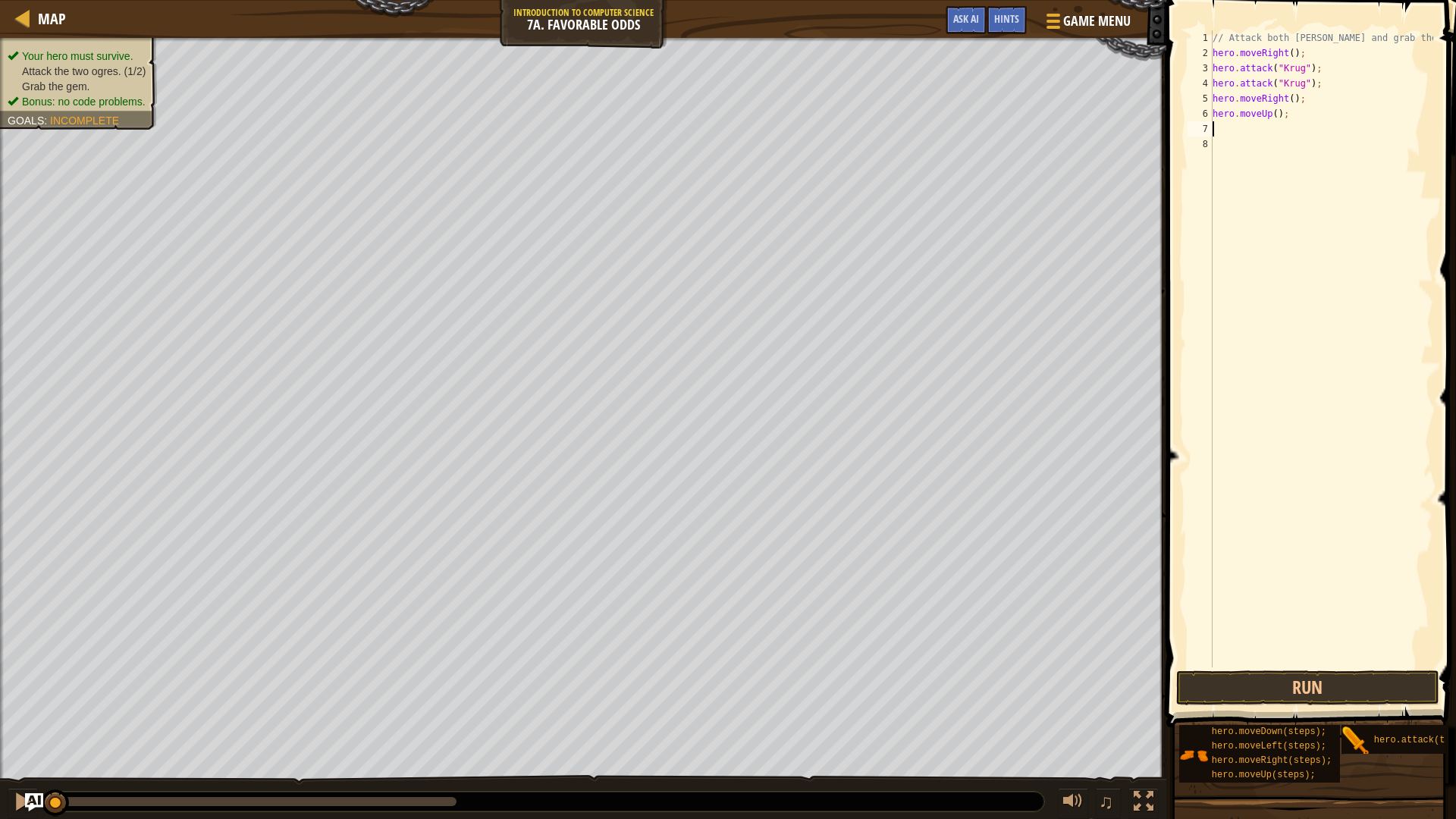
type textarea "h"
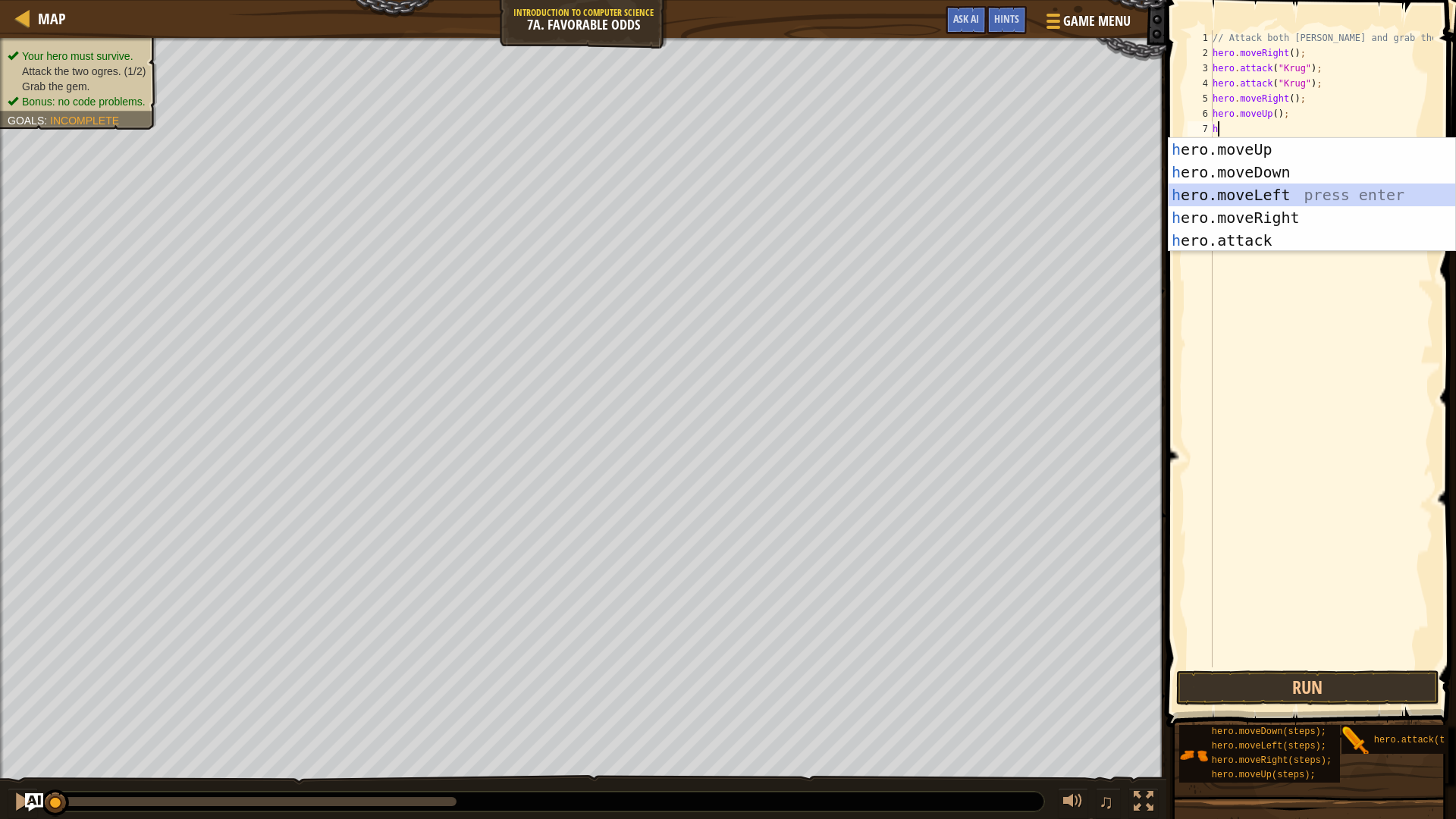
click at [1266, 200] on div "h ero.moveUp press enter h ero.moveDown press enter h ero.moveLeft press enter …" at bounding box center [1311, 217] width 286 height 160
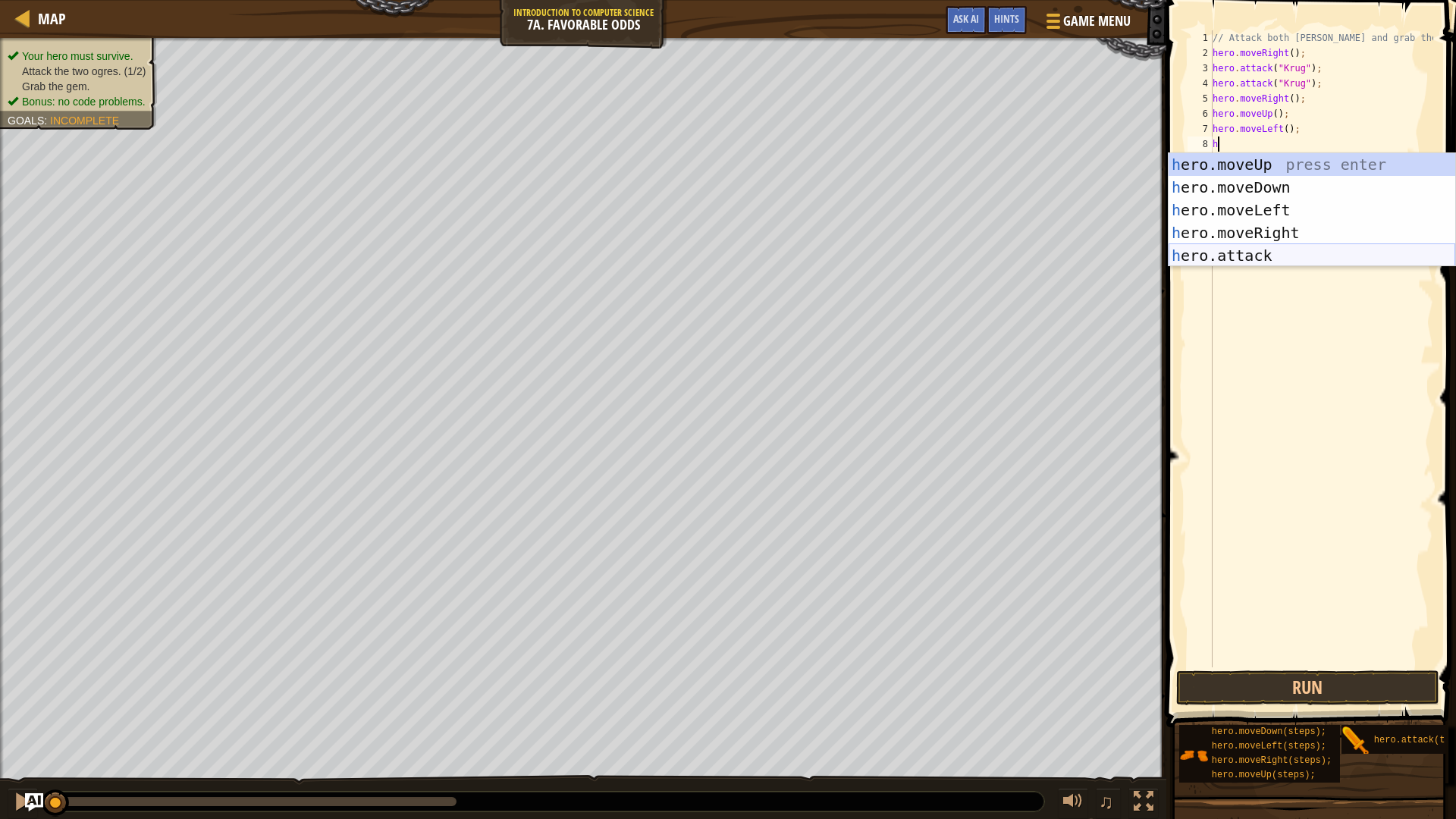
click at [1253, 254] on div "h ero.moveUp press enter h ero.moveDown press enter h ero.moveLeft press enter …" at bounding box center [1311, 232] width 286 height 160
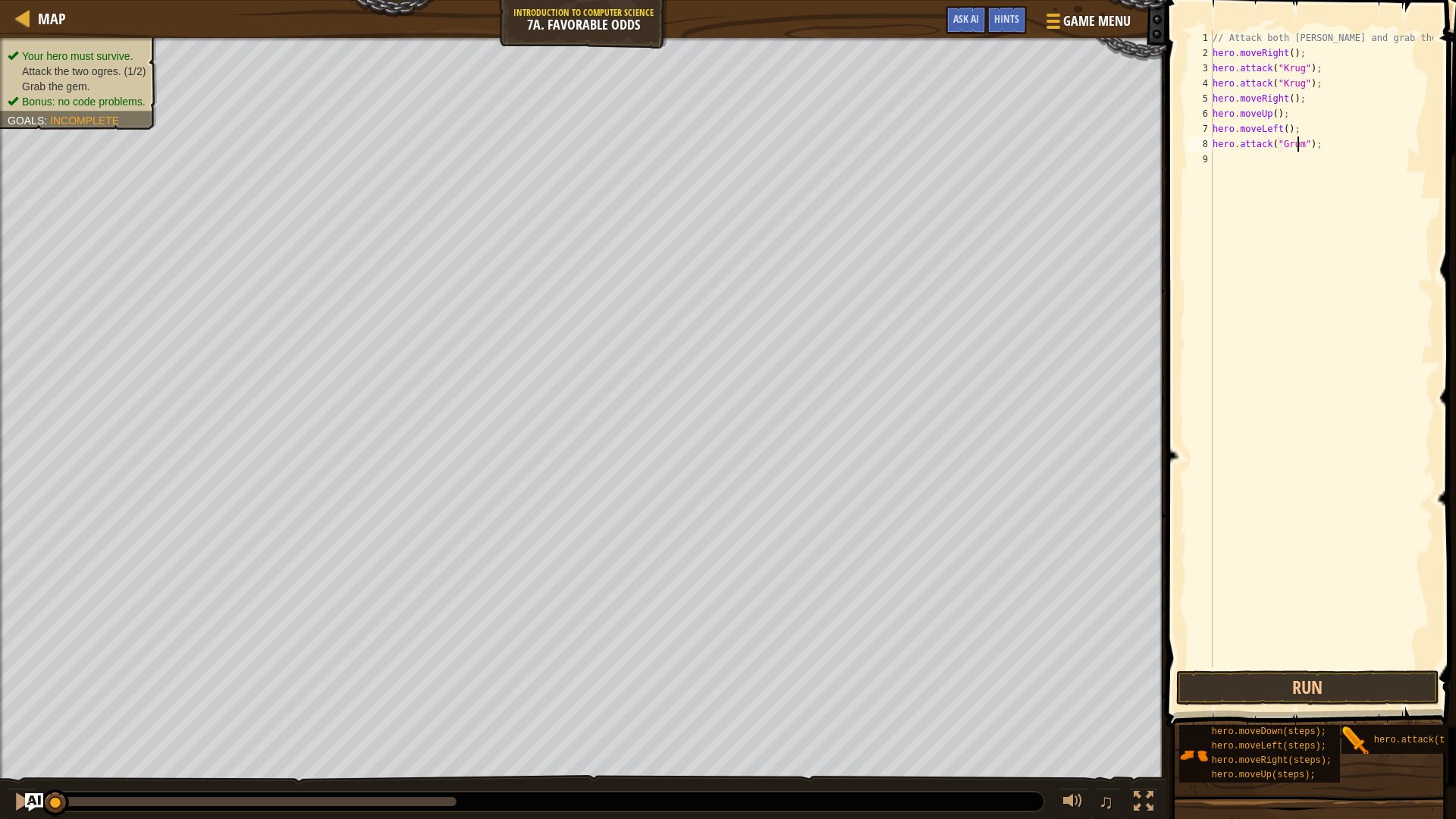
scroll to position [7, 8]
type textarea "hero.attack("Grump");"
click at [1275, 173] on div "// Attack both [PERSON_NAME] and grab the gem. hero . moveRight ( ) ; hero . at…" at bounding box center [1321, 364] width 224 height 667
type textarea "h"
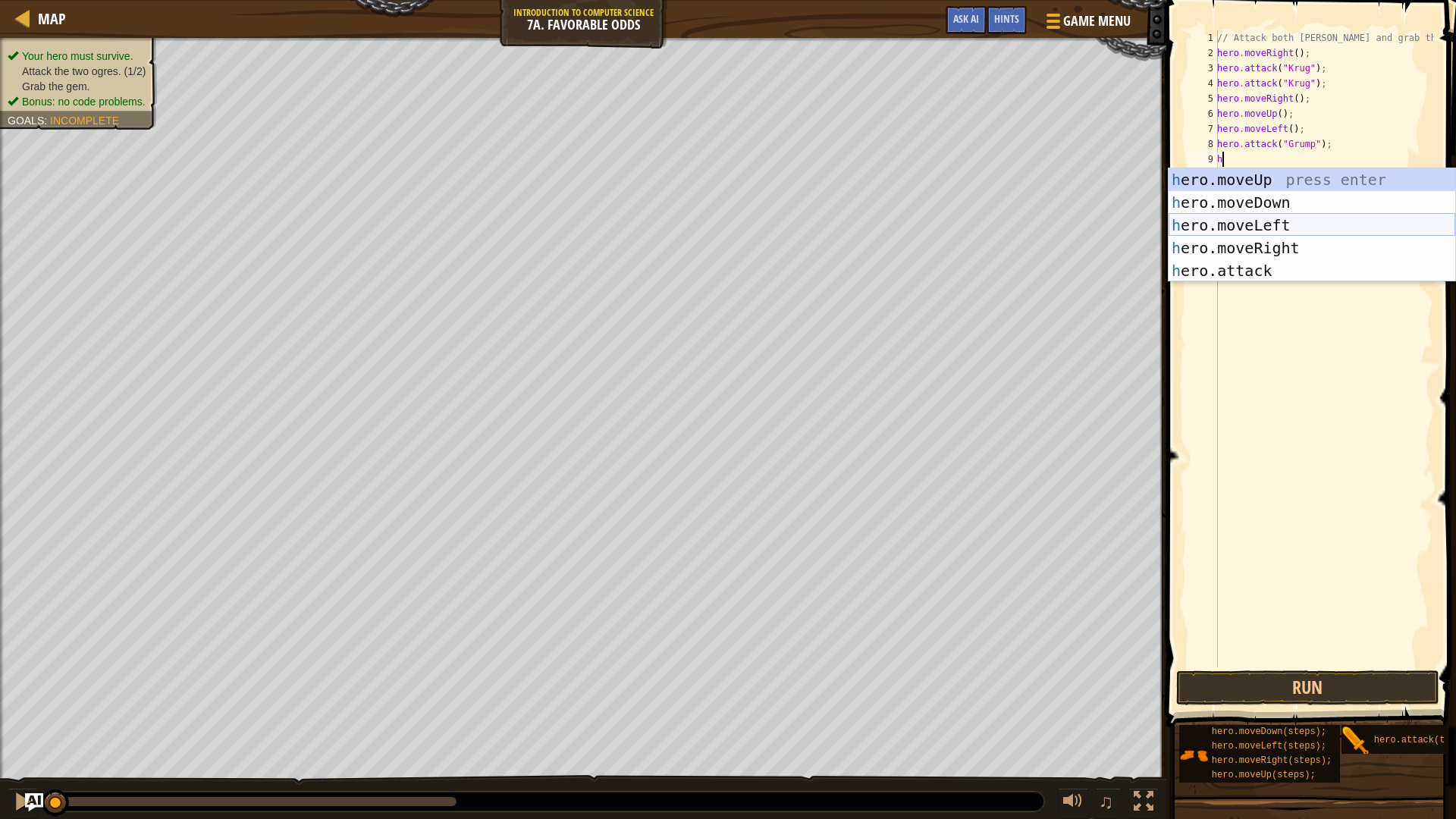
drag, startPoint x: 1273, startPoint y: 228, endPoint x: 1225, endPoint y: 355, distance: 135.8
click at [1272, 238] on div "h ero.moveUp press enter h ero.moveDown press enter h ero.moveLeft press enter …" at bounding box center [1311, 247] width 286 height 160
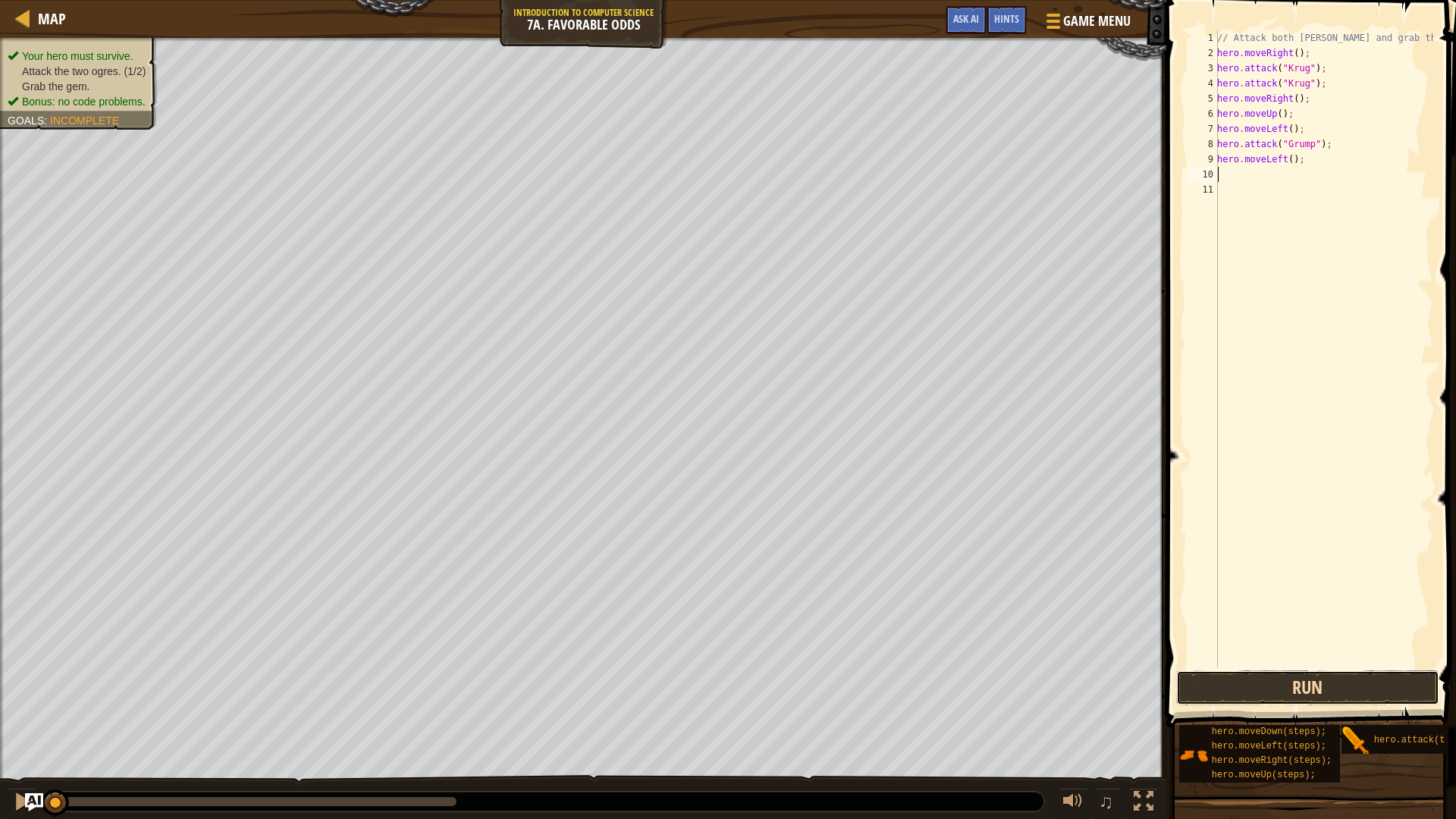
click at [1353, 684] on button "Run" at bounding box center [1308, 687] width 263 height 35
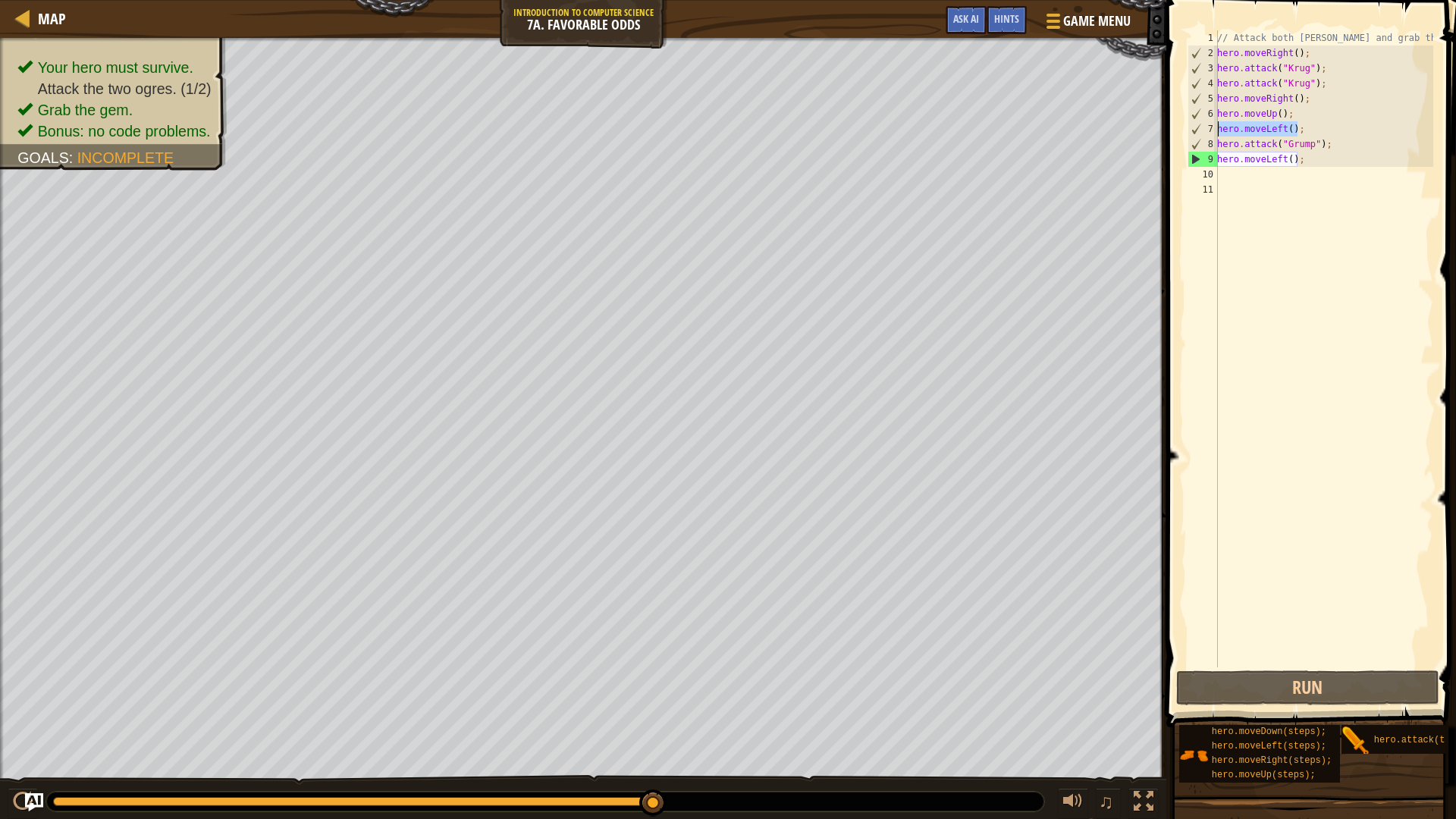
drag, startPoint x: 1296, startPoint y: 125, endPoint x: 1217, endPoint y: 129, distance: 79.1
click at [1217, 129] on div "1 2 3 4 5 6 7 8 9 10 11 // Attack both ogres and grab the gem. hero . moveRight…" at bounding box center [1308, 349] width 248 height 637
type textarea "hero.moveLeft();"
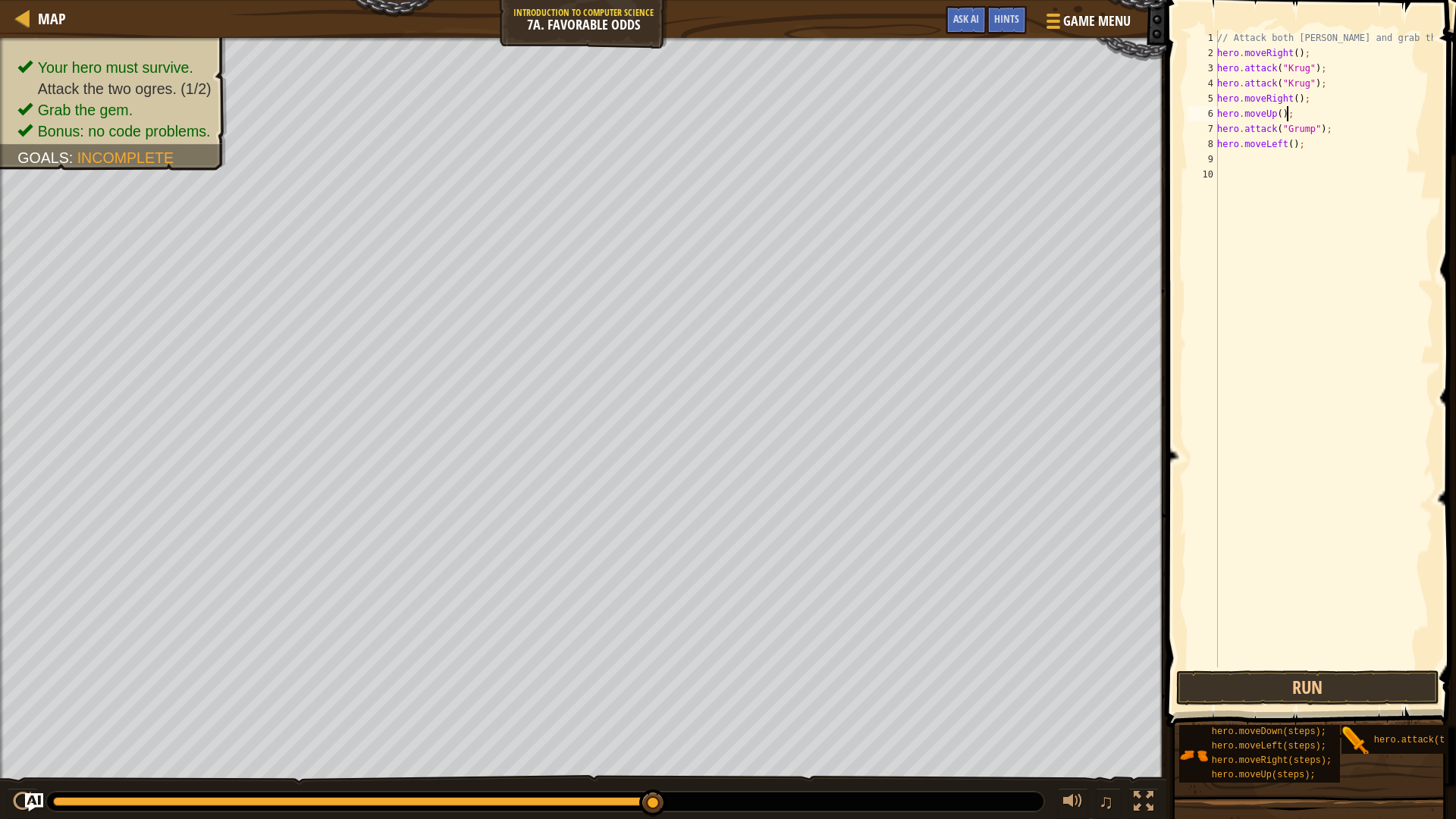
click at [1325, 119] on div "// Attack both [PERSON_NAME] and grab the gem. hero . moveRight ( ) ; hero . at…" at bounding box center [1324, 364] width 219 height 667
click at [1339, 121] on div "// Attack both [PERSON_NAME] and grab the gem. hero . moveRight ( ) ; hero . at…" at bounding box center [1324, 364] width 219 height 667
type textarea "hero.attack("Grump");"
paste textarea "hero.moveLeft();"
drag, startPoint x: 1221, startPoint y: 685, endPoint x: 1228, endPoint y: 688, distance: 7.6
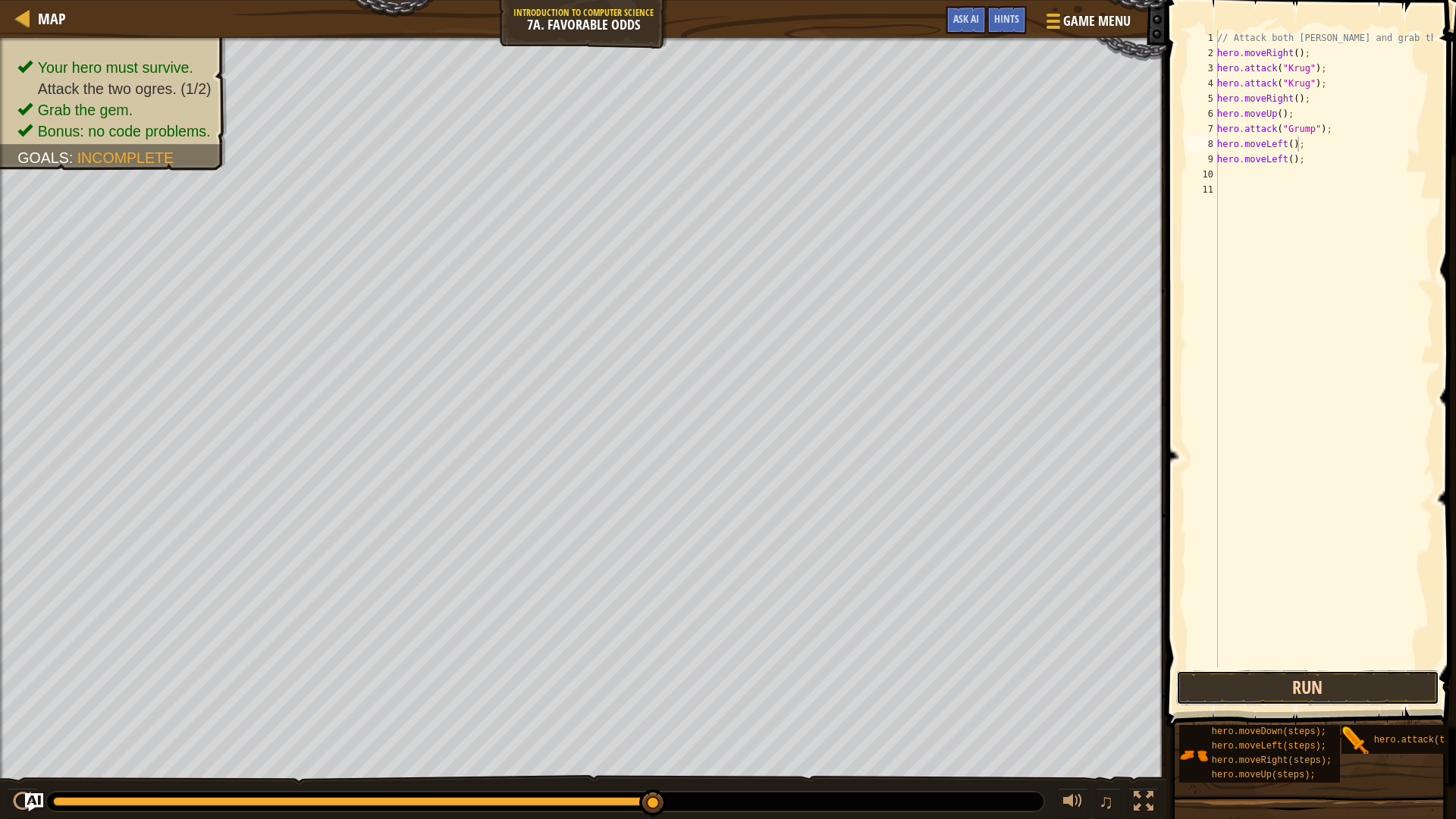
click at [1223, 685] on button "Run" at bounding box center [1308, 687] width 263 height 35
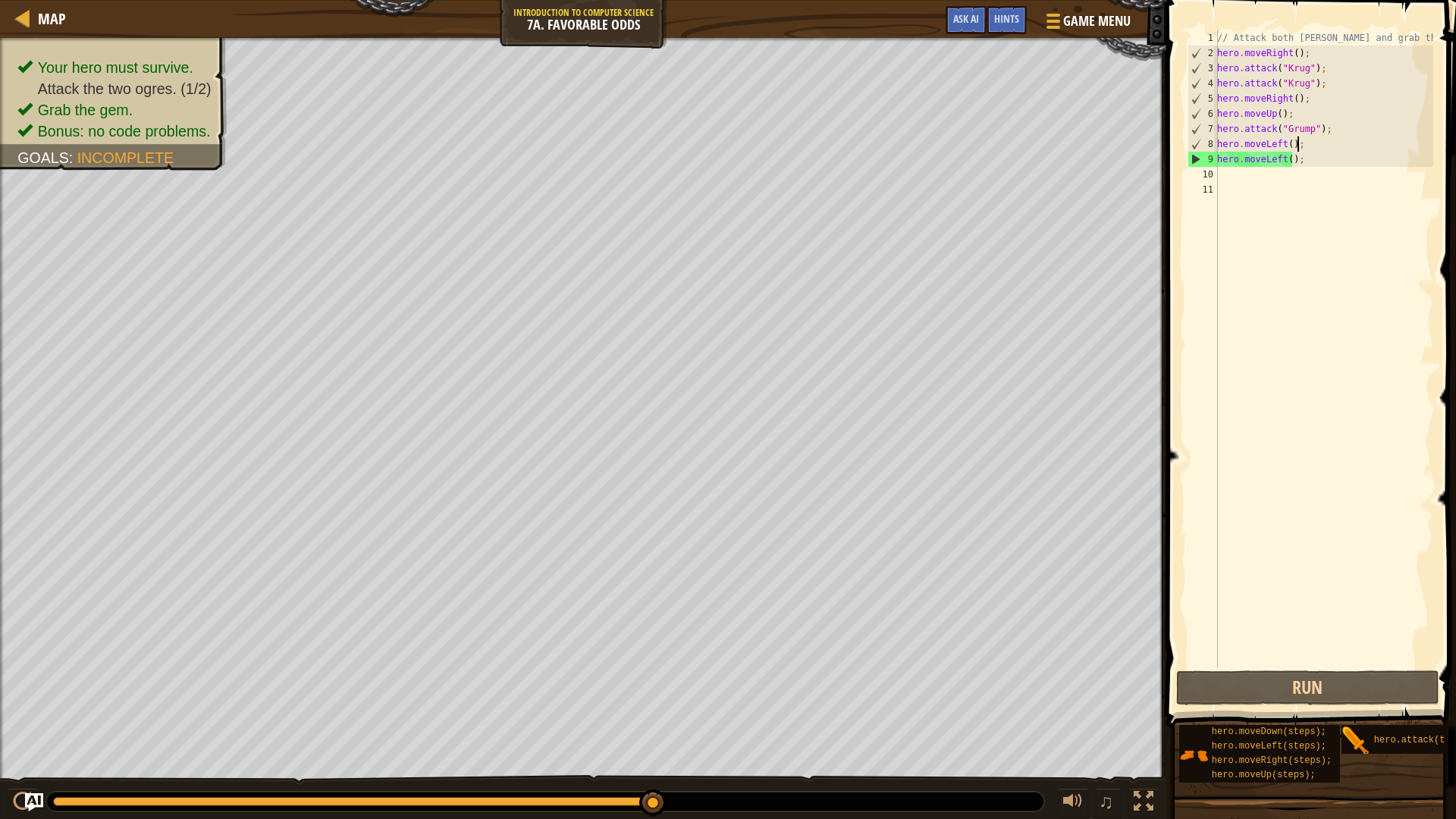
click at [1338, 130] on div "// Attack both [PERSON_NAME] and grab the gem. hero . moveRight ( ) ; hero . at…" at bounding box center [1324, 364] width 219 height 667
type textarea "hero.attack("Grump");"
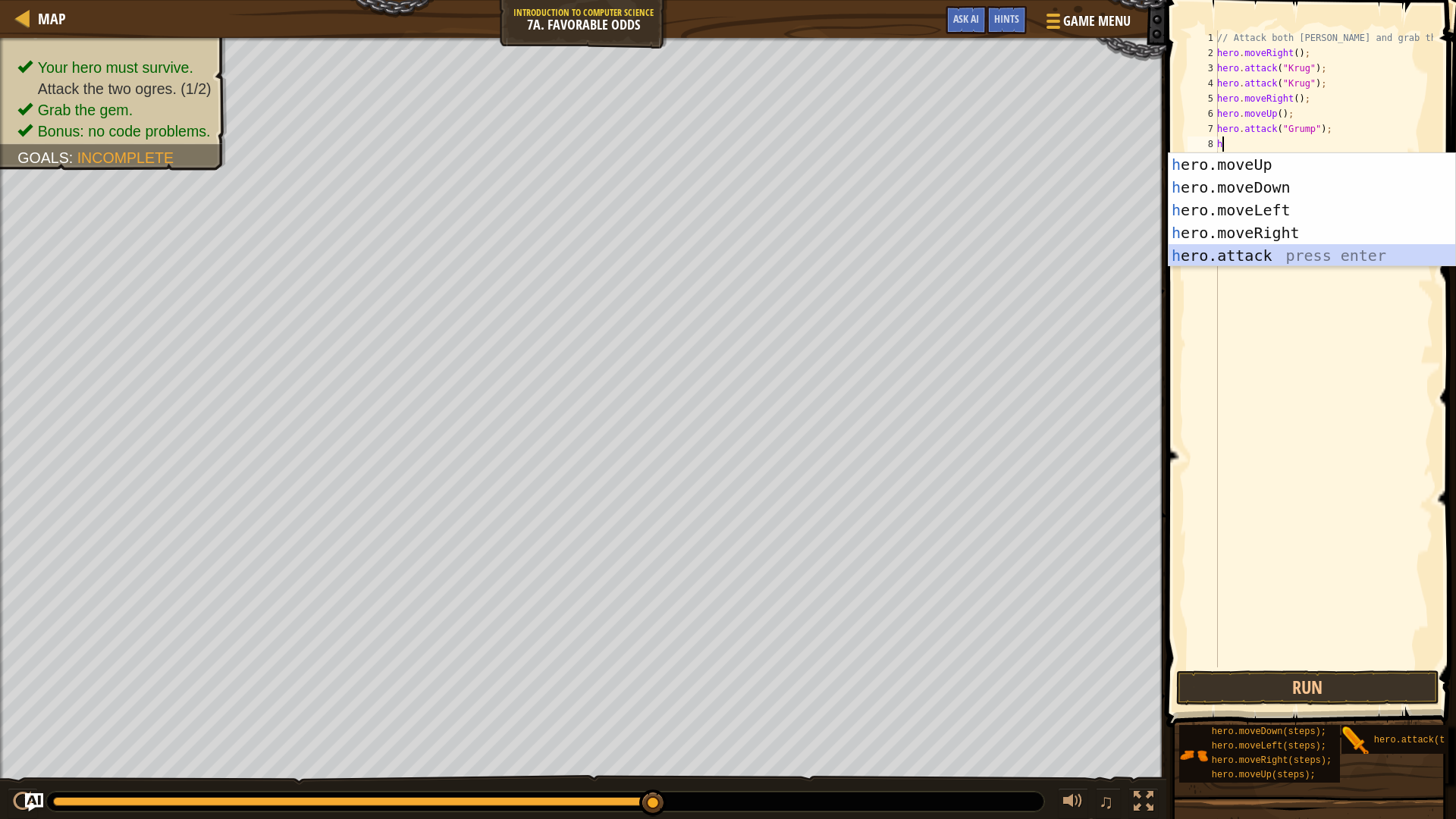
click at [1288, 250] on div "h ero.moveUp press enter h ero.moveDown press enter h ero.moveLeft press enter …" at bounding box center [1311, 232] width 286 height 160
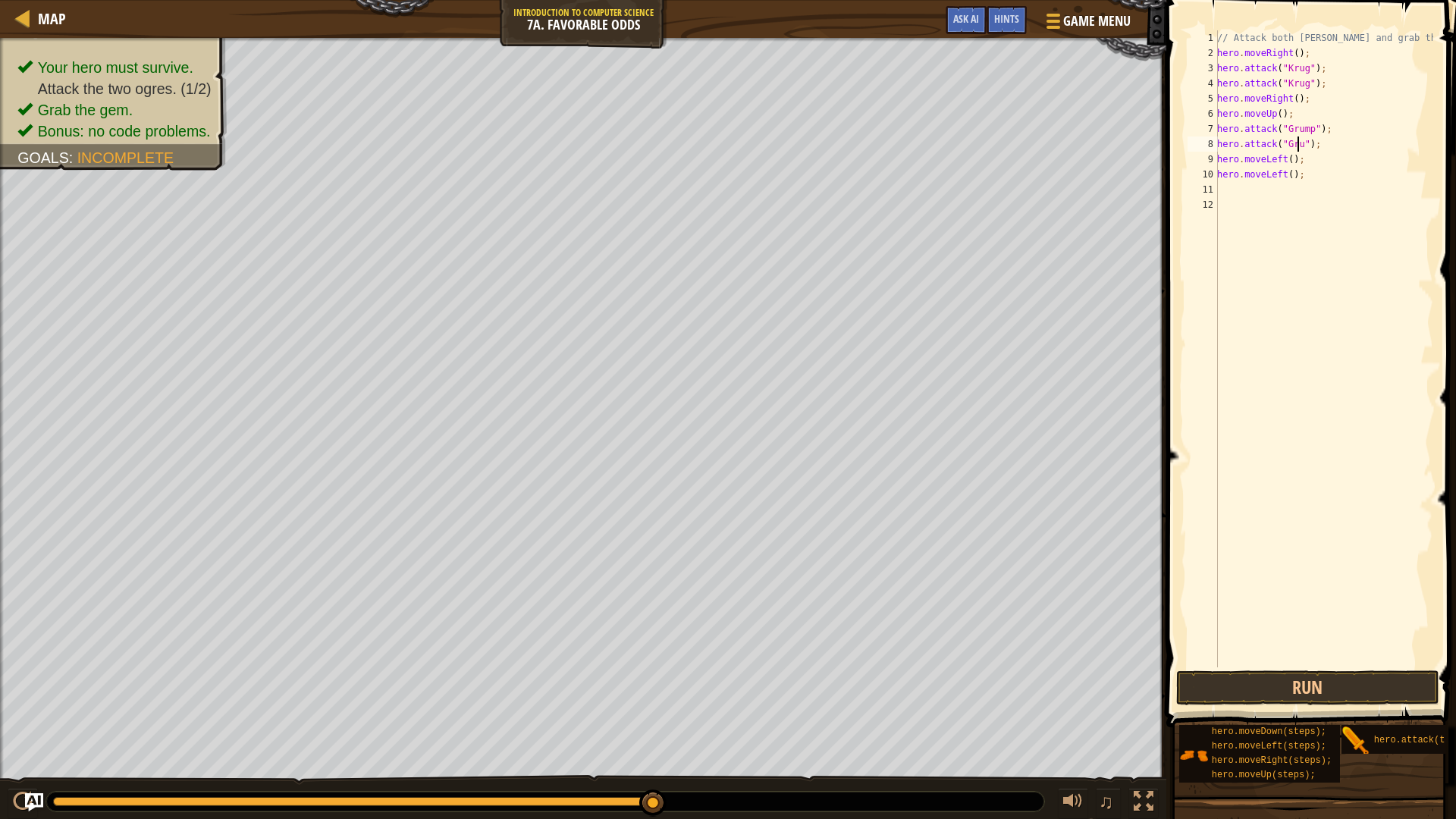
scroll to position [7, 8]
type textarea "hero.attack("Grump");"
click at [1320, 681] on button "Run" at bounding box center [1308, 687] width 263 height 35
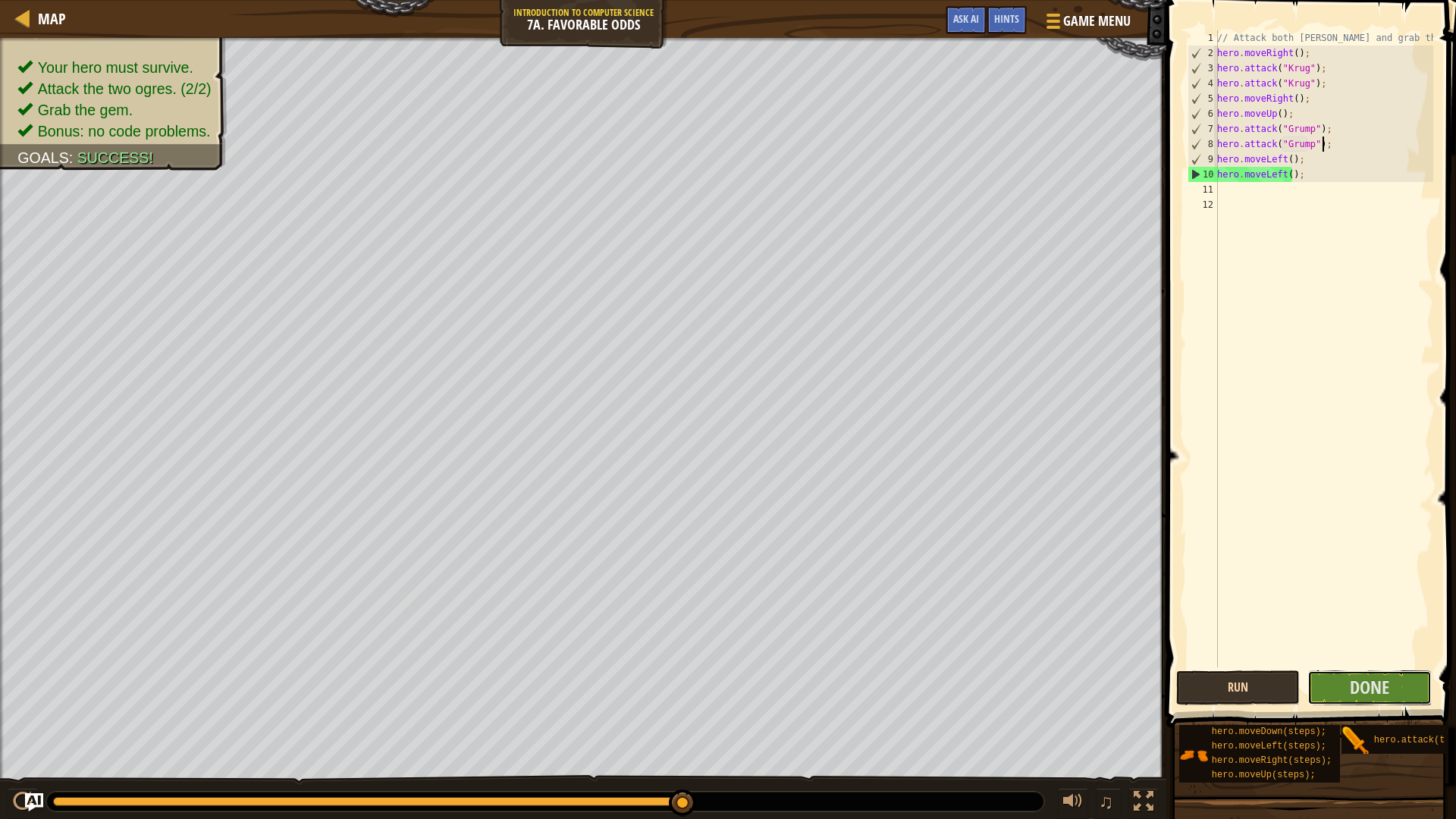
click at [1320, 681] on button "Done" at bounding box center [1369, 687] width 125 height 35
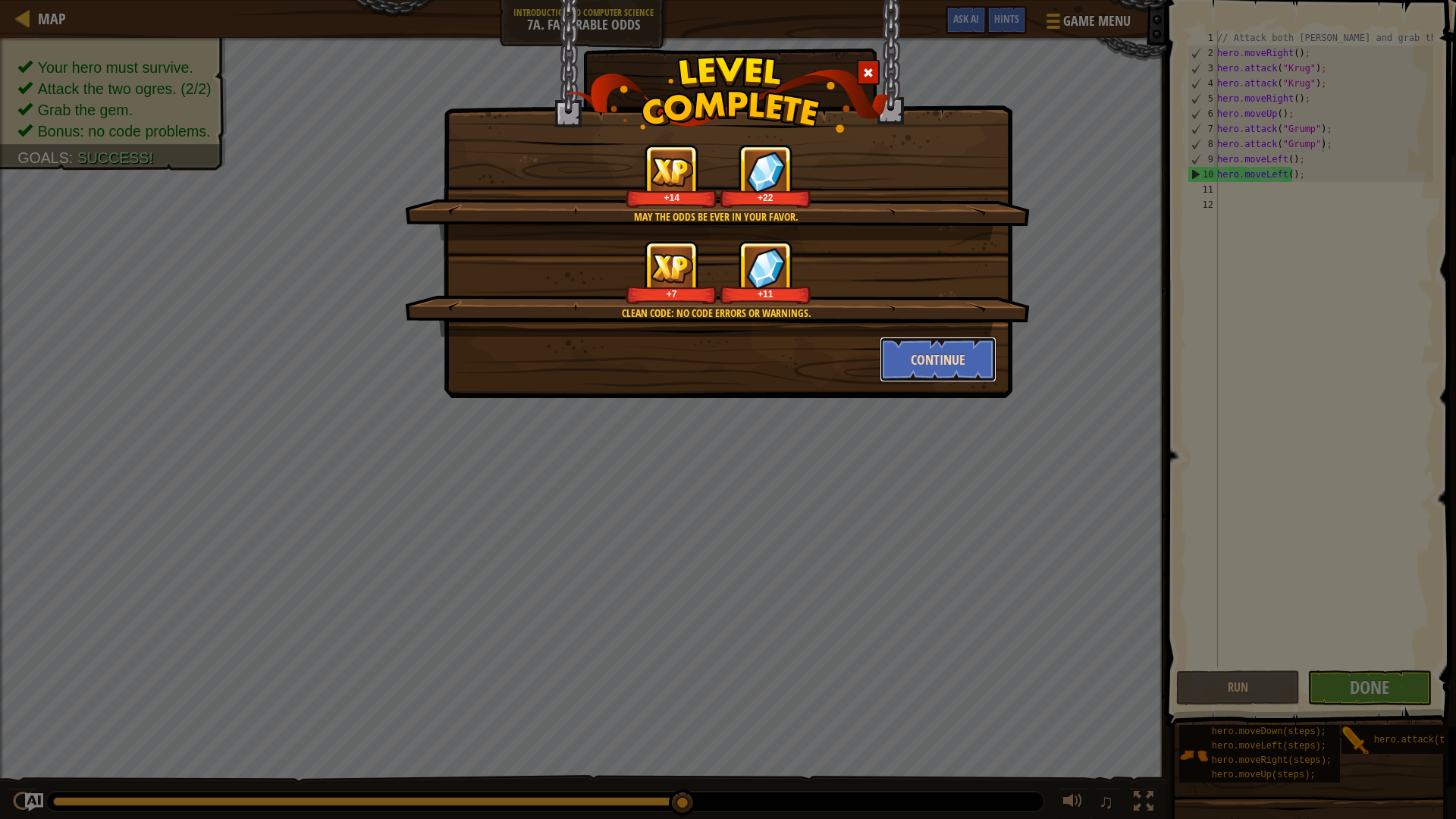
click at [930, 349] on button "Continue" at bounding box center [938, 359] width 117 height 45
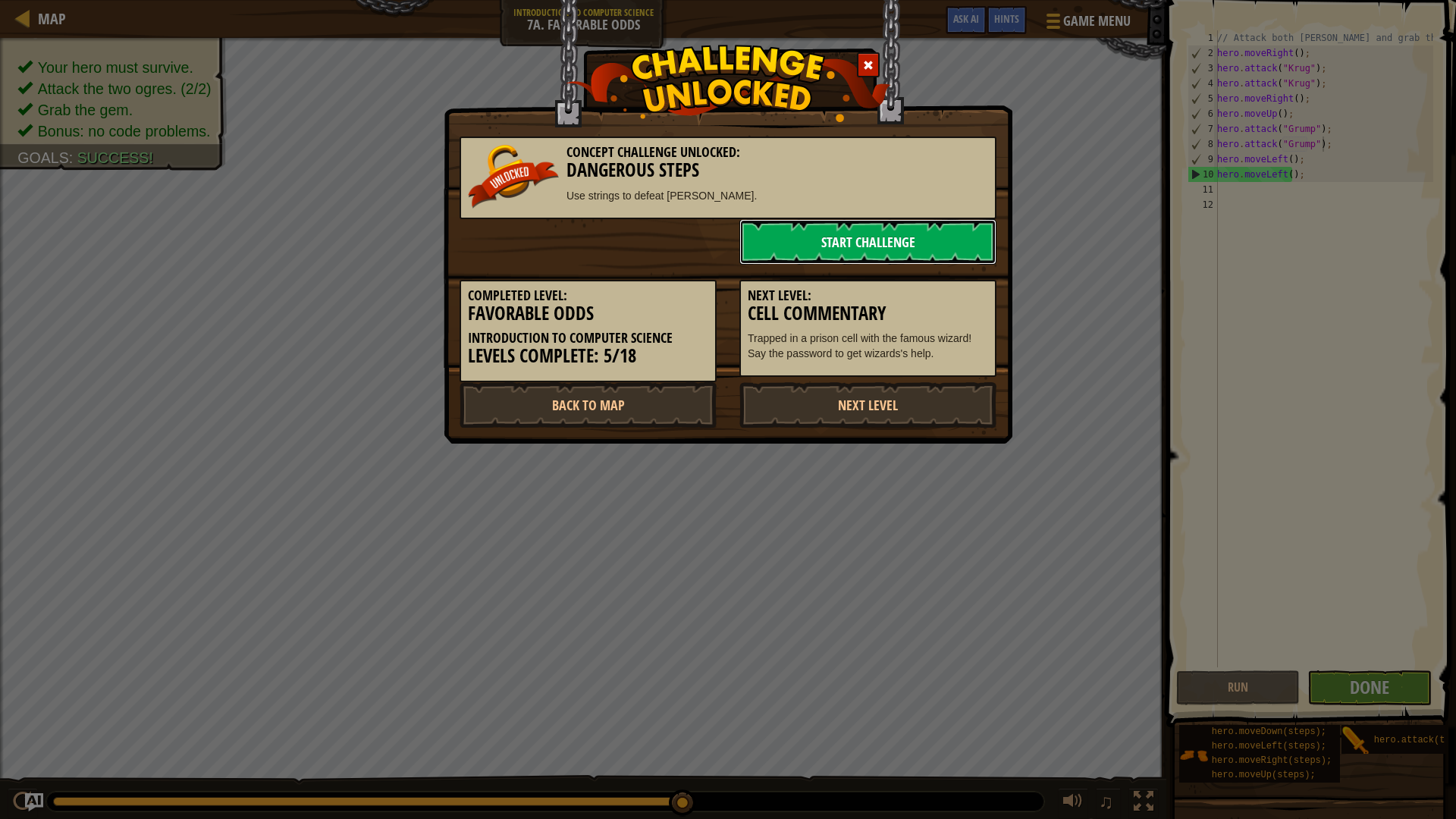
click at [921, 243] on link "Start Challenge" at bounding box center [867, 242] width 257 height 45
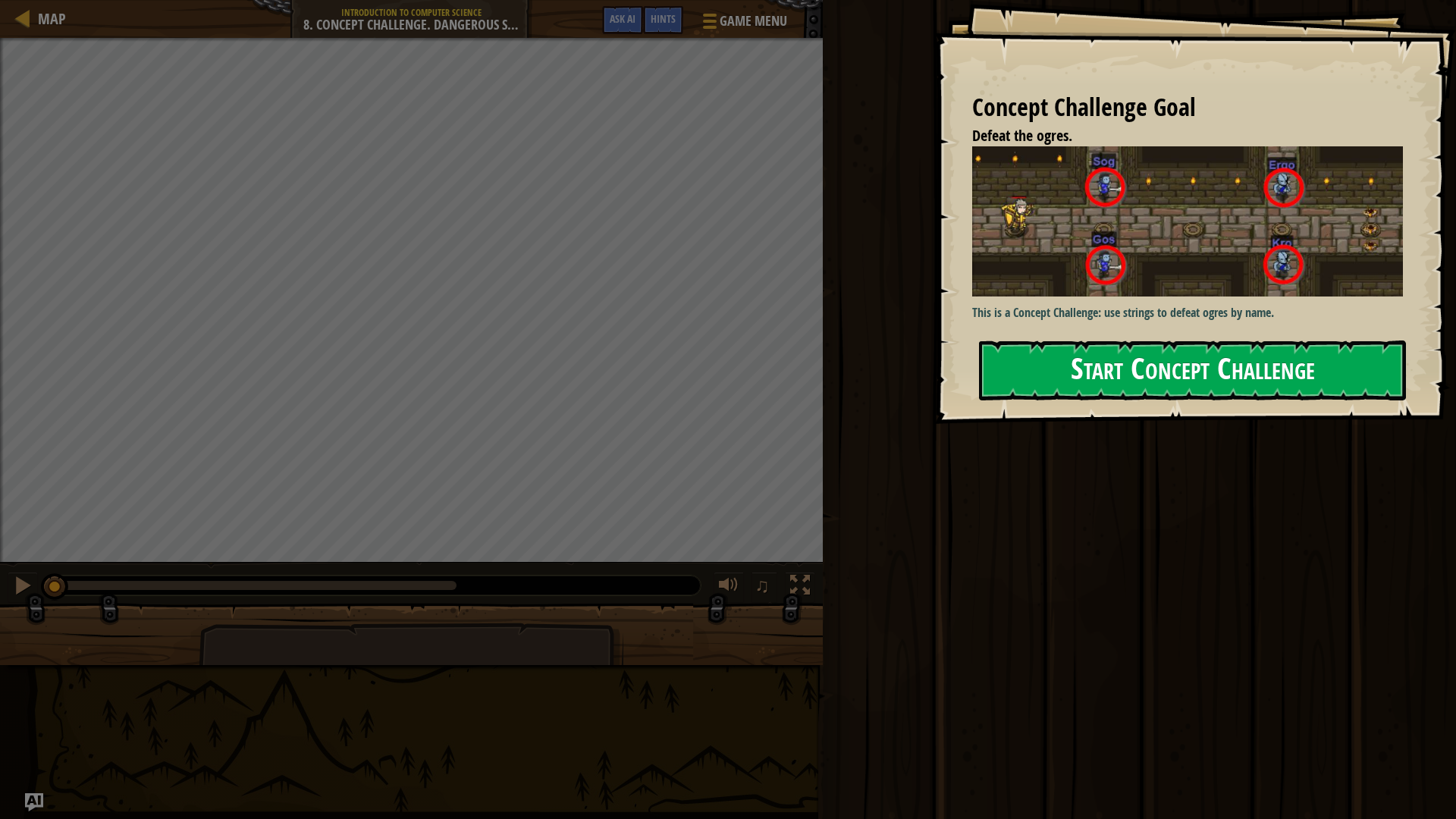
click at [1107, 363] on button "Start Concept Challenge" at bounding box center [1192, 369] width 427 height 60
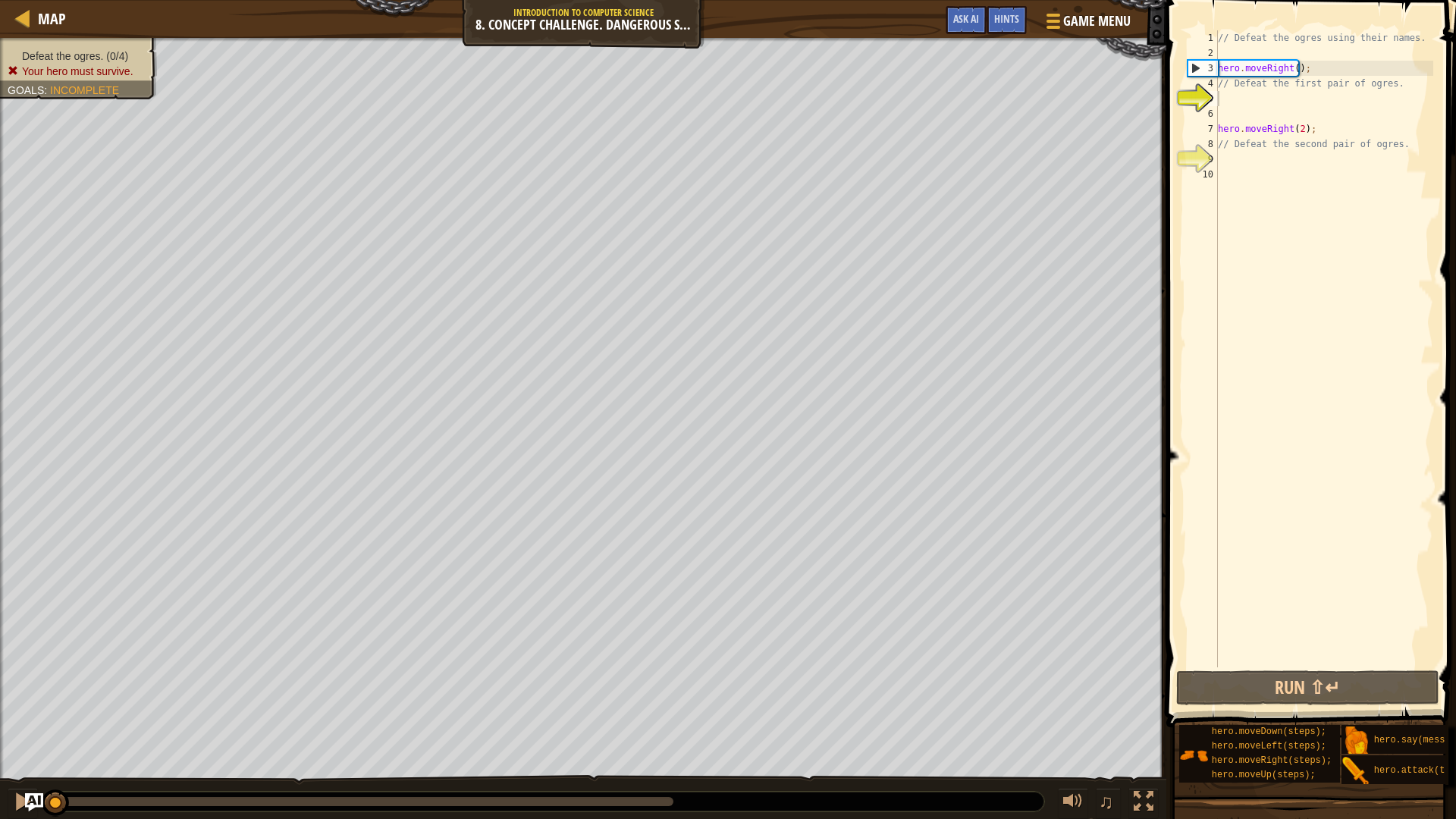
click at [135, 75] on li "Your hero must survive." at bounding box center [77, 71] width 138 height 15
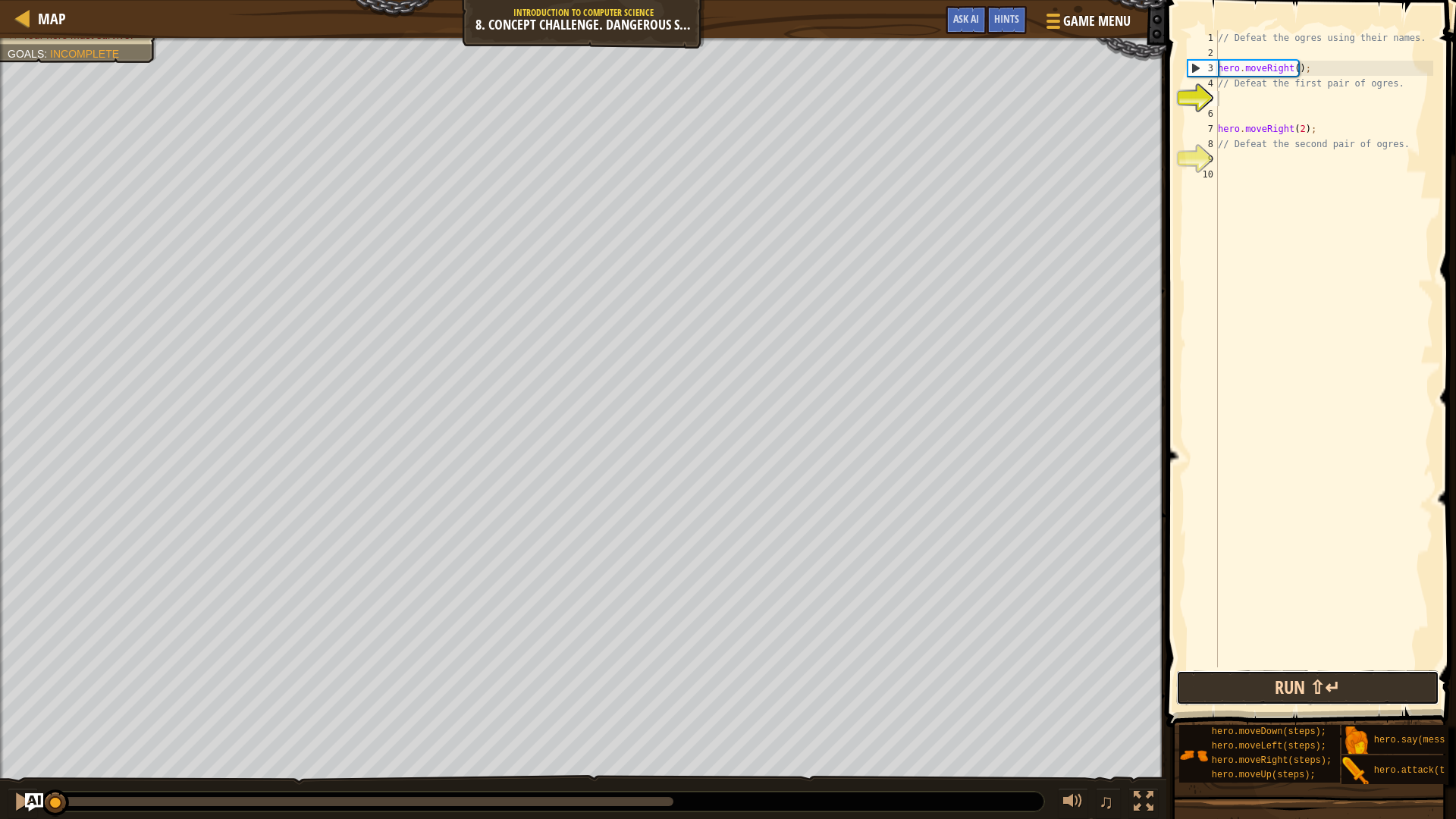
click at [1405, 682] on button "Run ⇧↵" at bounding box center [1308, 687] width 263 height 35
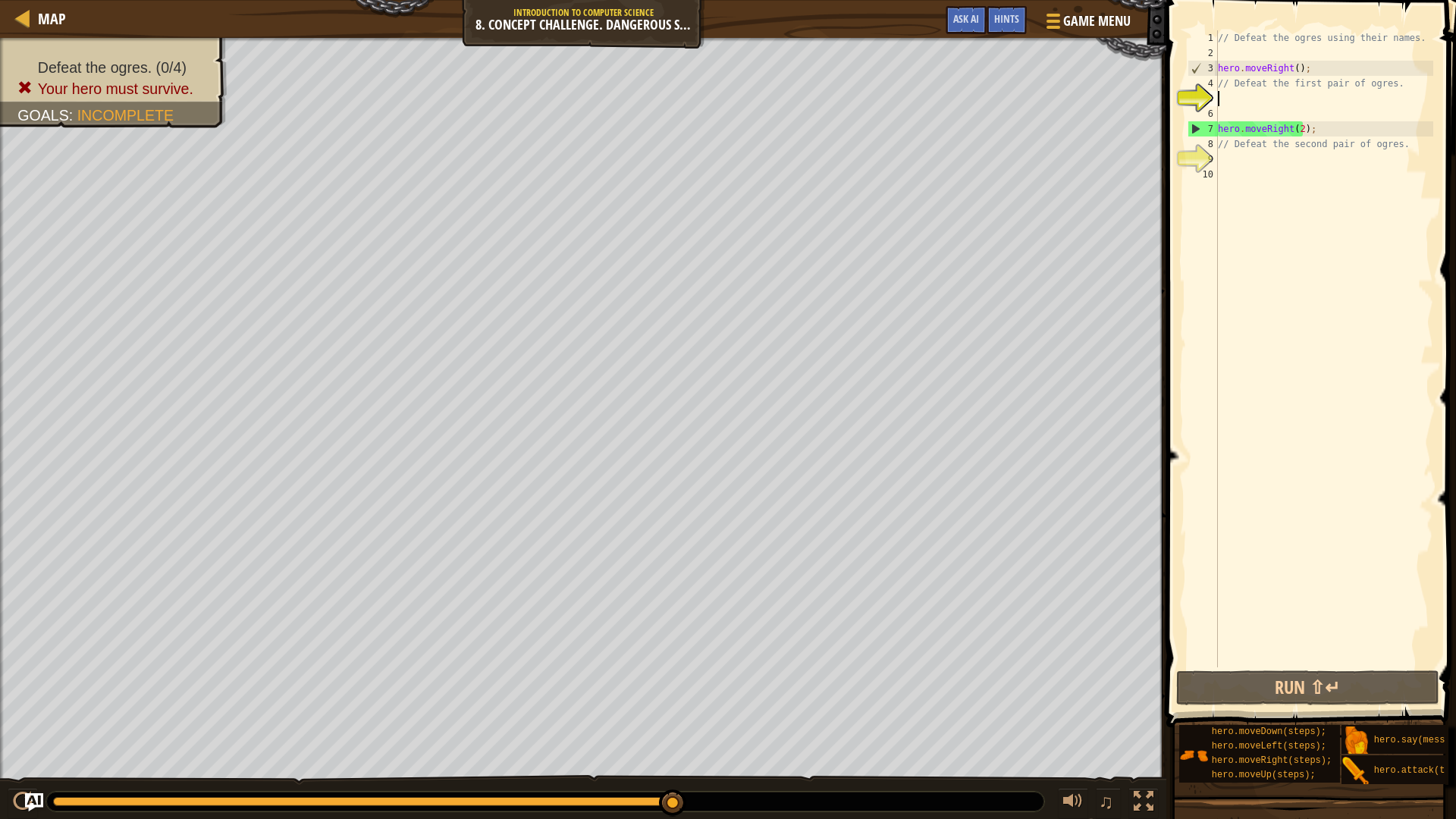
click at [1214, 60] on div "2" at bounding box center [1203, 53] width 30 height 15
type textarea "hero.moveRight();"
click at [1218, 71] on div "// Defeat the ogres using their names. hero . moveRight ( ) ; // Defeat the fir…" at bounding box center [1324, 364] width 218 height 667
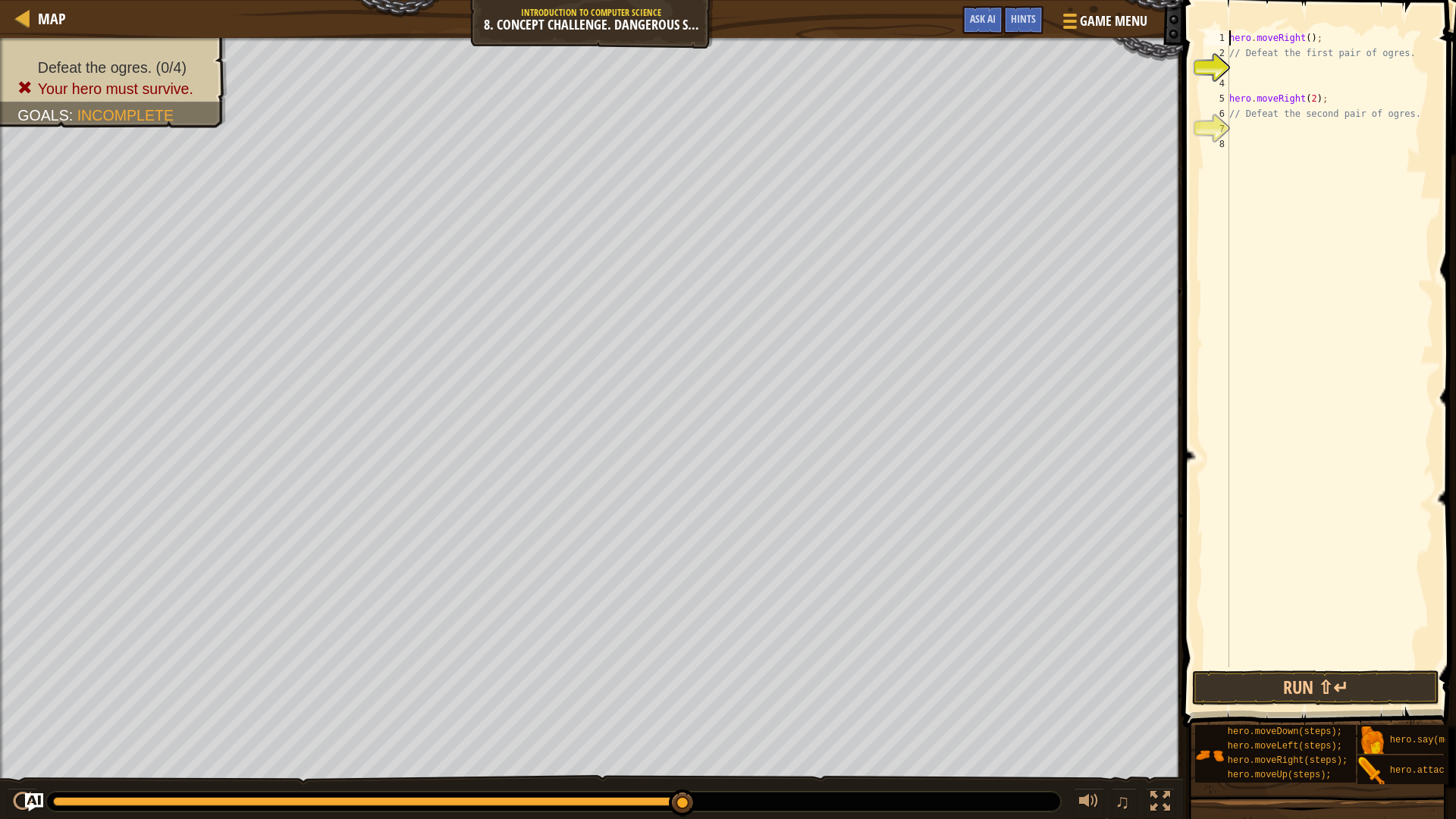
click at [1230, 99] on div "hero . moveRight ( ) ; // Defeat the first pair of ogres. hero . moveRight ( 2 …" at bounding box center [1329, 364] width 207 height 667
drag, startPoint x: 1314, startPoint y: 46, endPoint x: 1007, endPoint y: 0, distance: 310.4
click at [1007, 0] on div "Map Introduction to Computer Science 8. Concept Challenge. Dangerous Steps Game…" at bounding box center [728, 409] width 1456 height 819
type textarea "hero.moveRight() .moveRight(2);"
drag, startPoint x: 1419, startPoint y: 63, endPoint x: 1236, endPoint y: 56, distance: 183.1
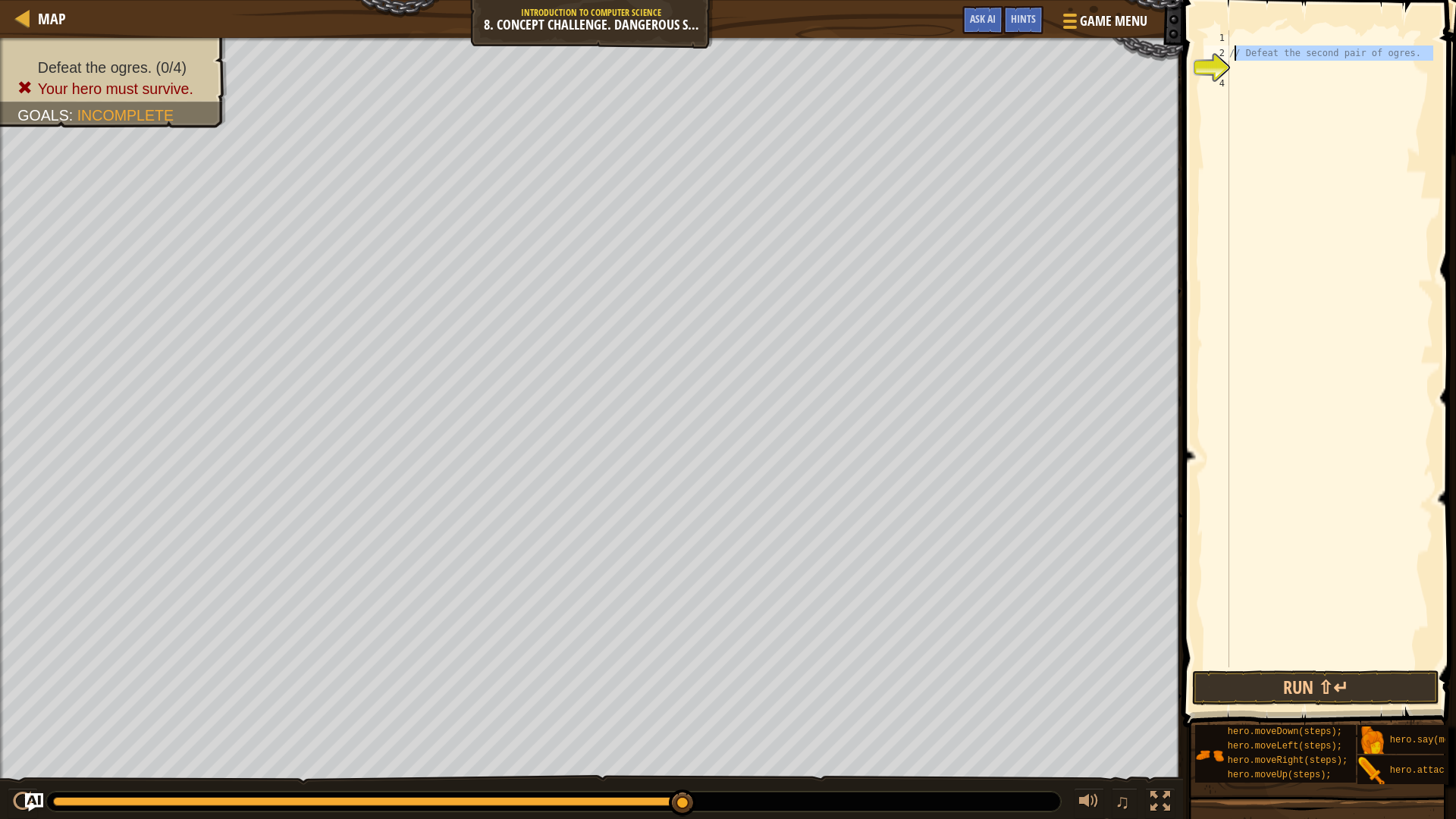
click at [1236, 56] on div "// Defeat the second pair of ogres." at bounding box center [1329, 364] width 207 height 667
type textarea "/"
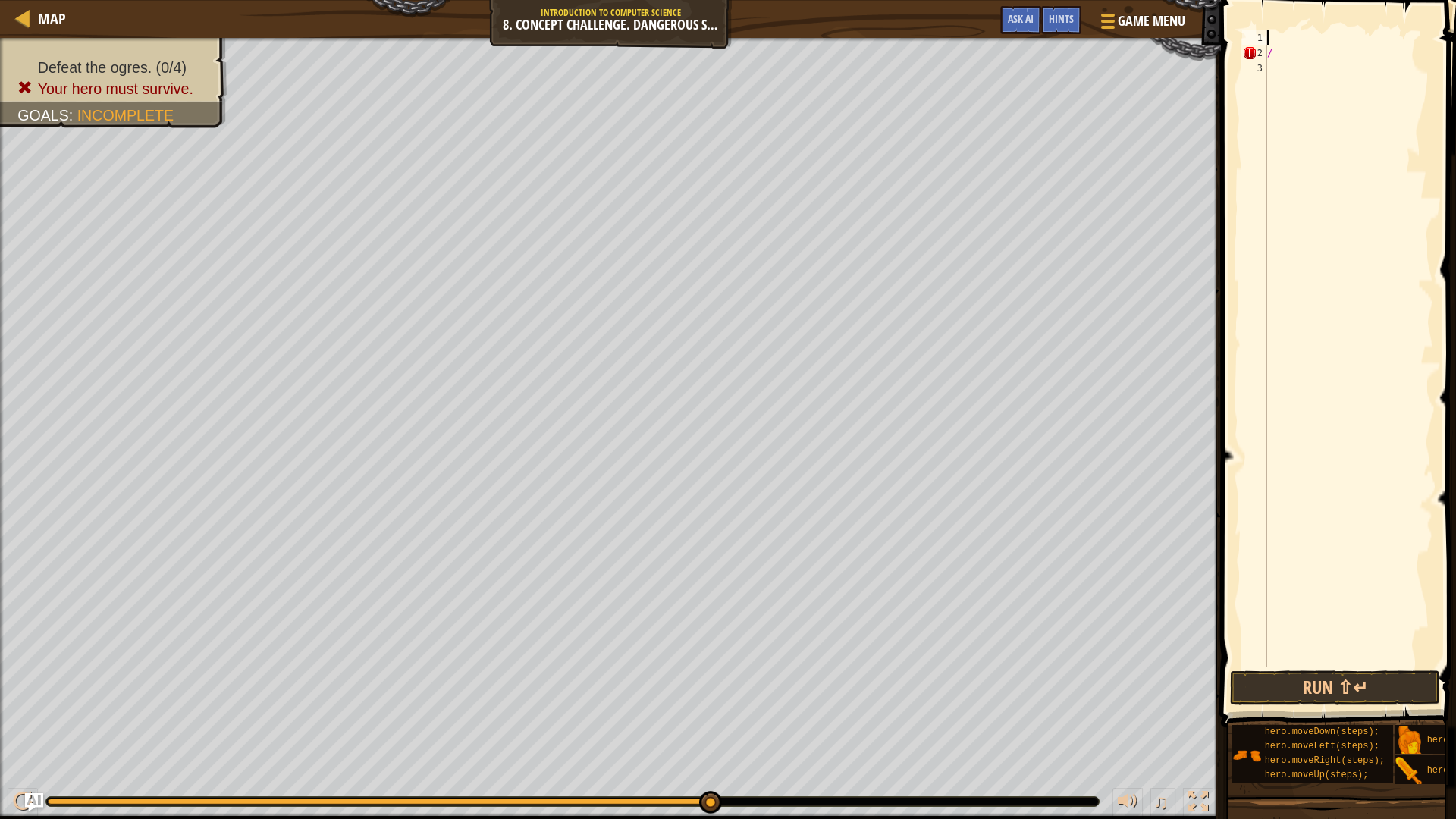
click at [1276, 35] on div "/" at bounding box center [1348, 364] width 169 height 667
click at [1284, 50] on div "/" at bounding box center [1348, 364] width 169 height 667
type textarea "/"
click at [1276, 34] on div at bounding box center [1348, 364] width 169 height 667
type textarea "h"
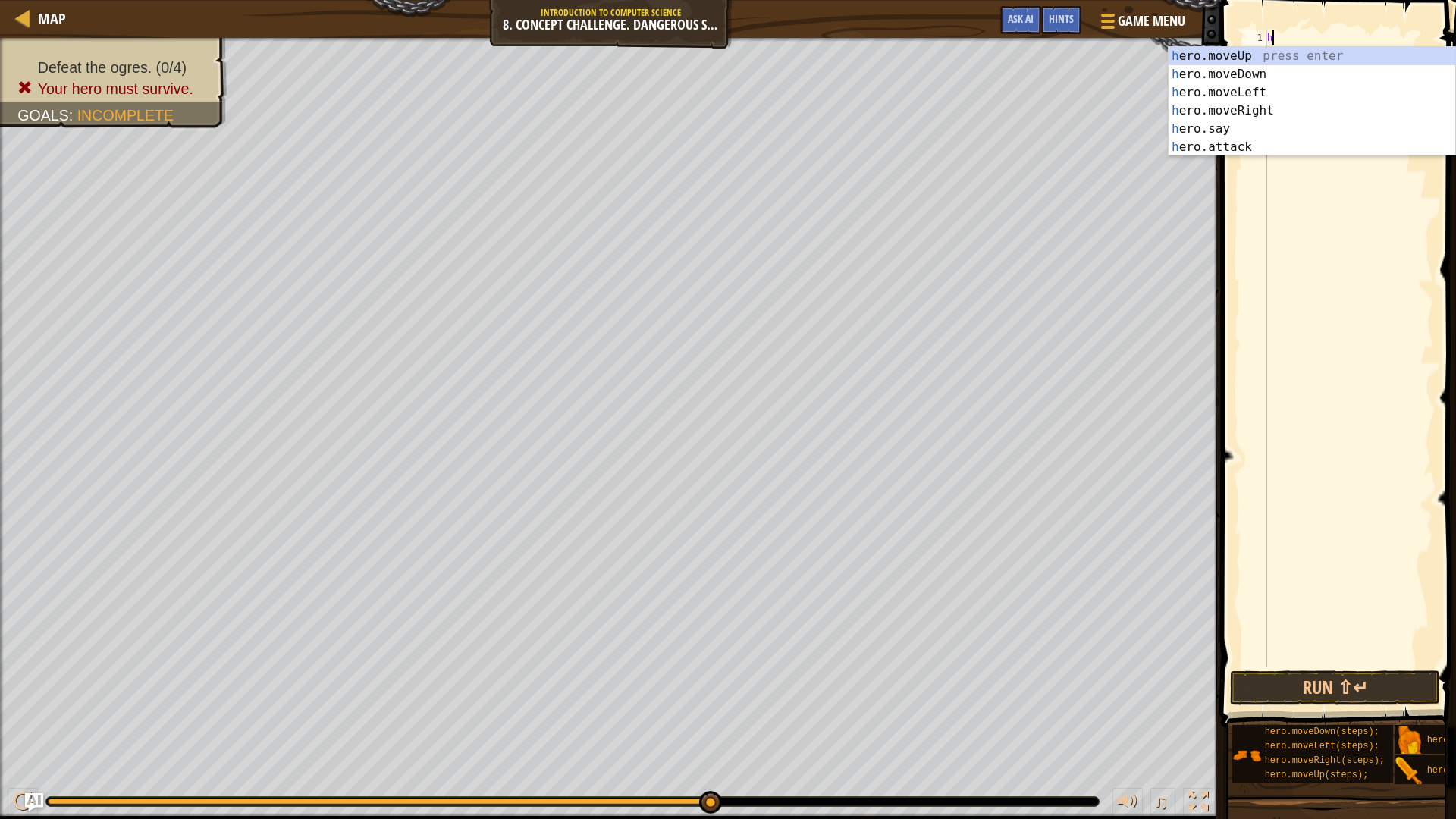
scroll to position [7, 0]
click at [1288, 106] on div "h ero.moveUp press enter h ero.moveDown press enter h ero.moveLeft press enter …" at bounding box center [1311, 120] width 286 height 145
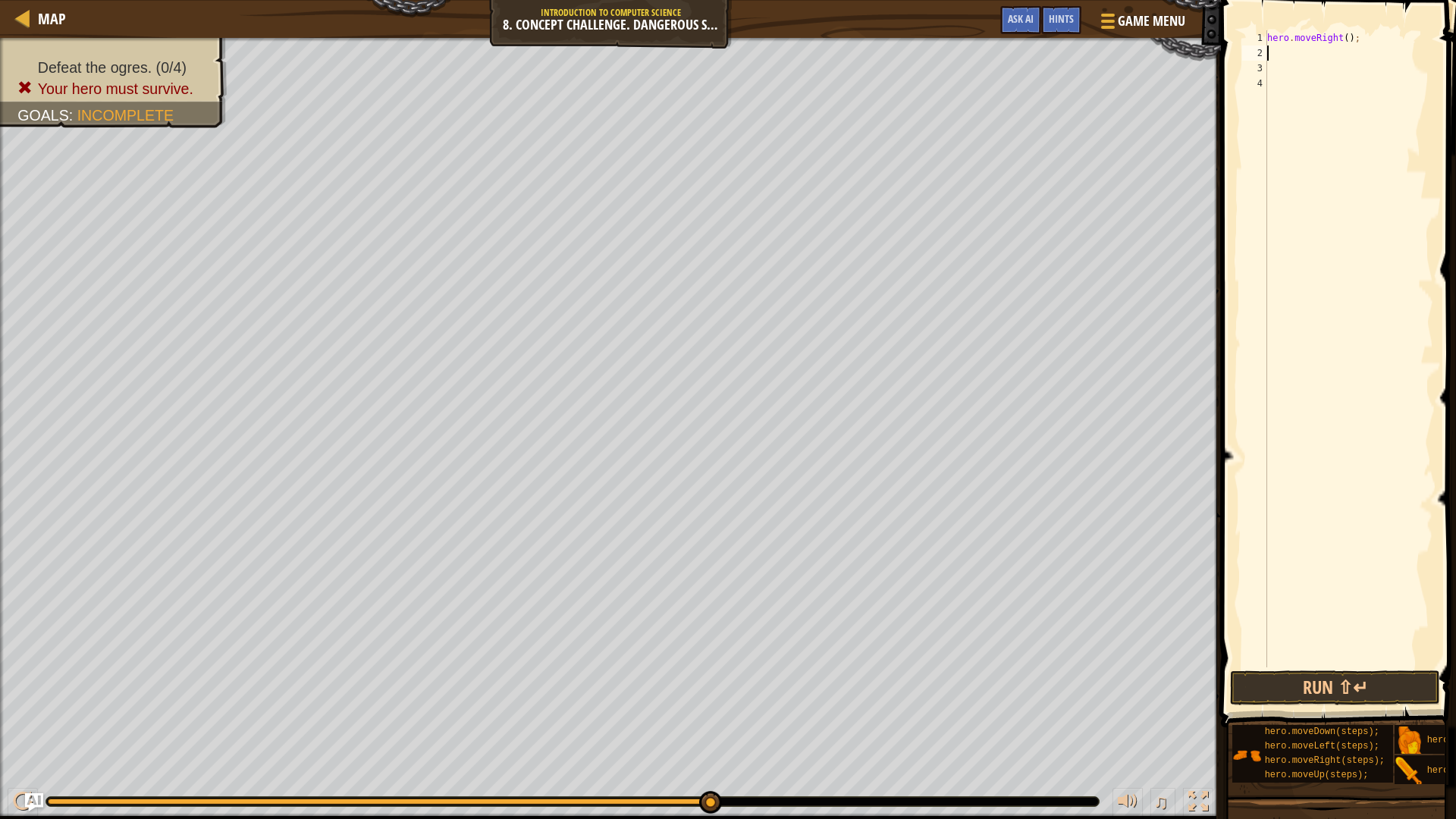
type textarea "h"
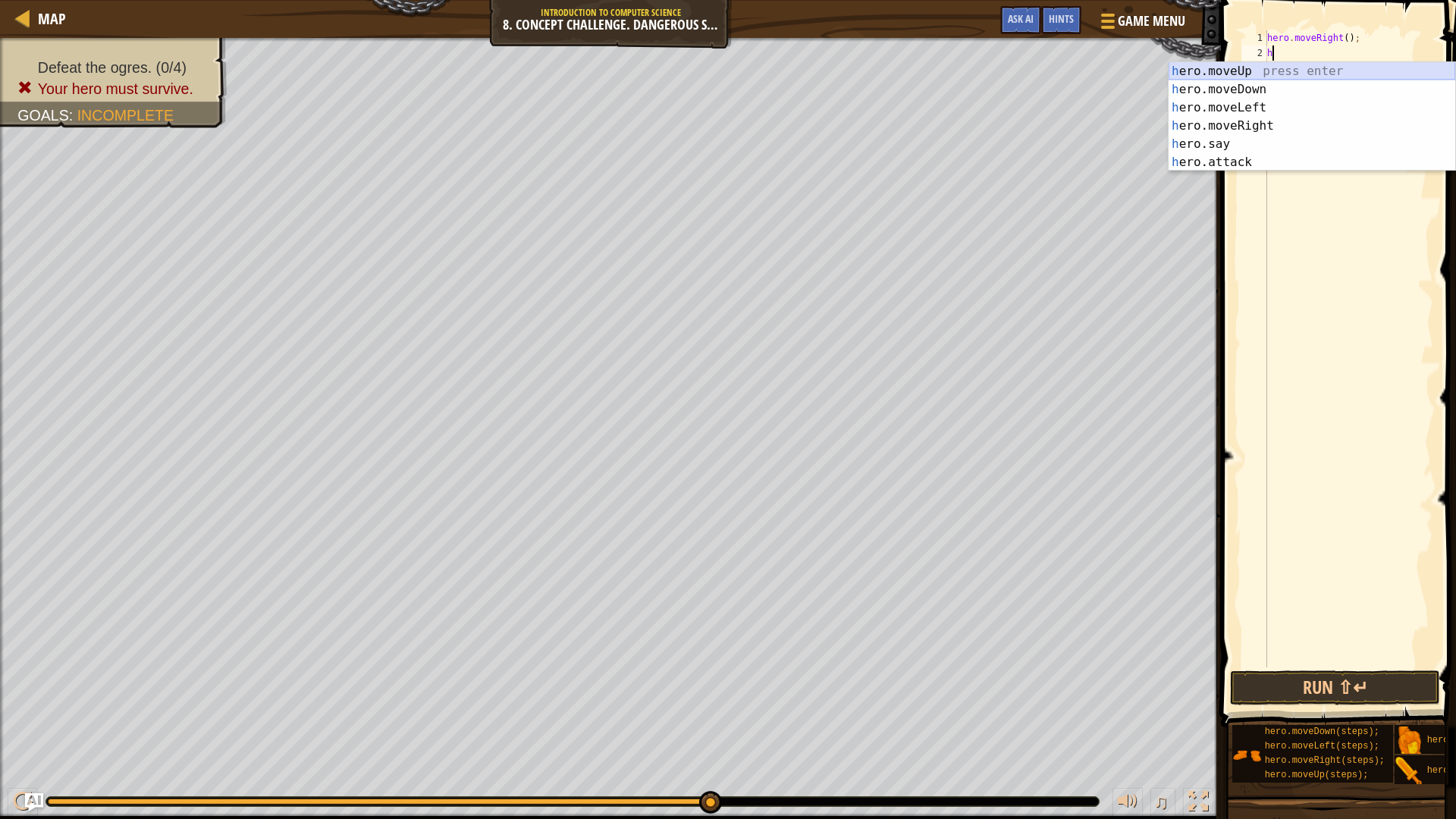
click at [1264, 70] on div "h ero.moveUp press enter h ero.moveDown press enter h ero.moveLeft press enter …" at bounding box center [1311, 135] width 286 height 145
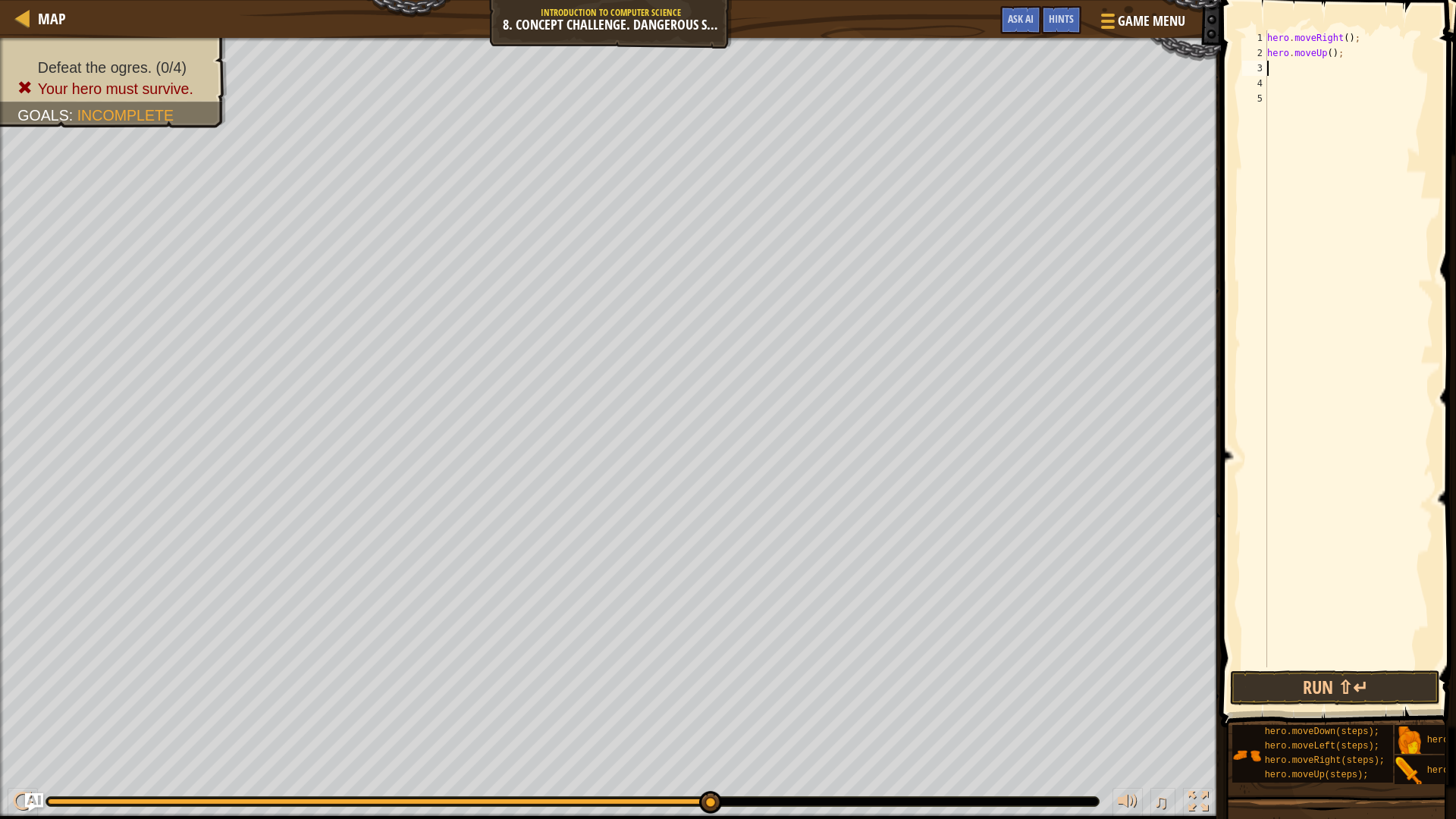
type textarea "h"
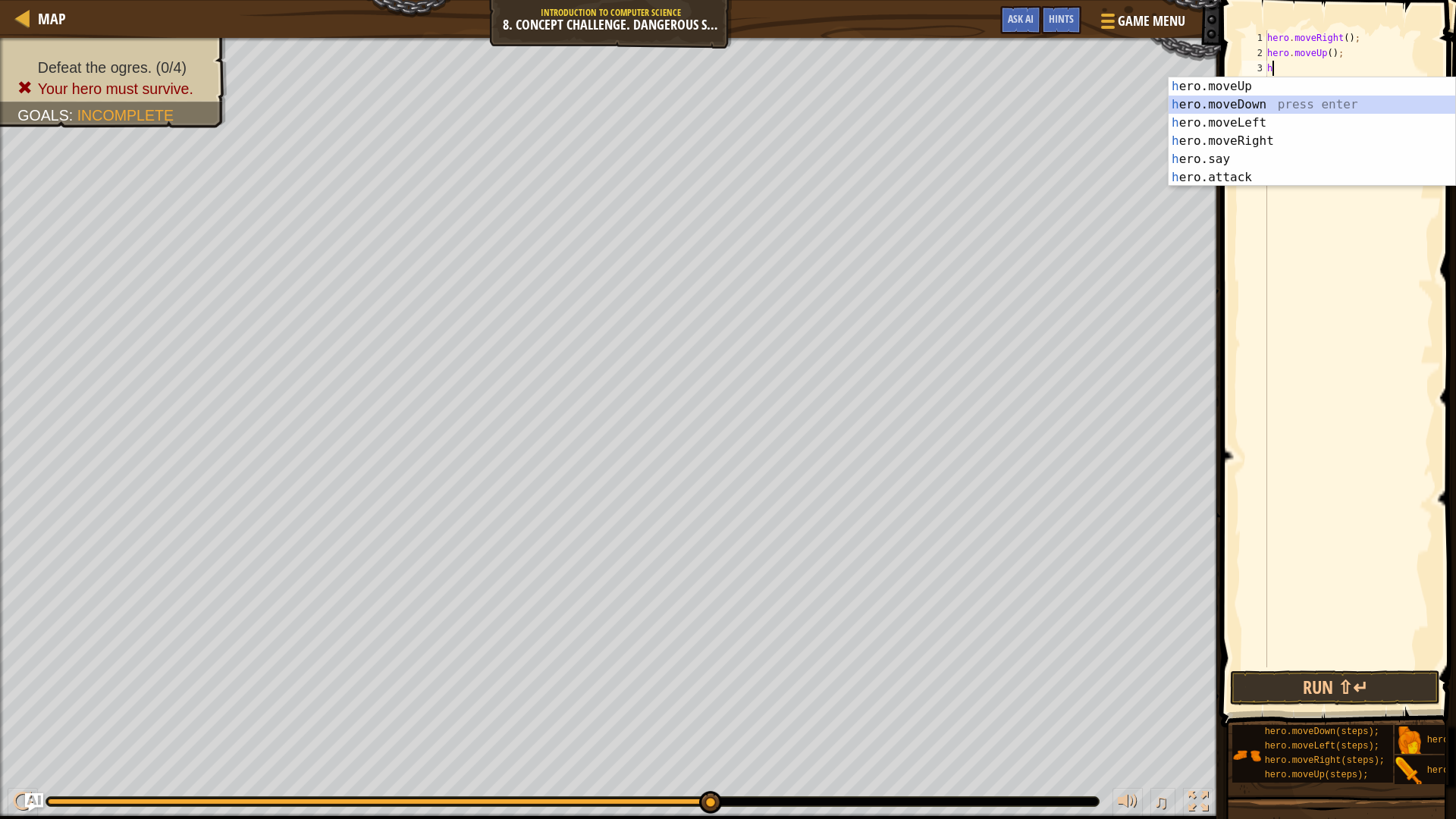
click at [1262, 113] on div "h ero.moveUp press enter h ero.moveDown press enter h ero.moveLeft press enter …" at bounding box center [1311, 150] width 286 height 145
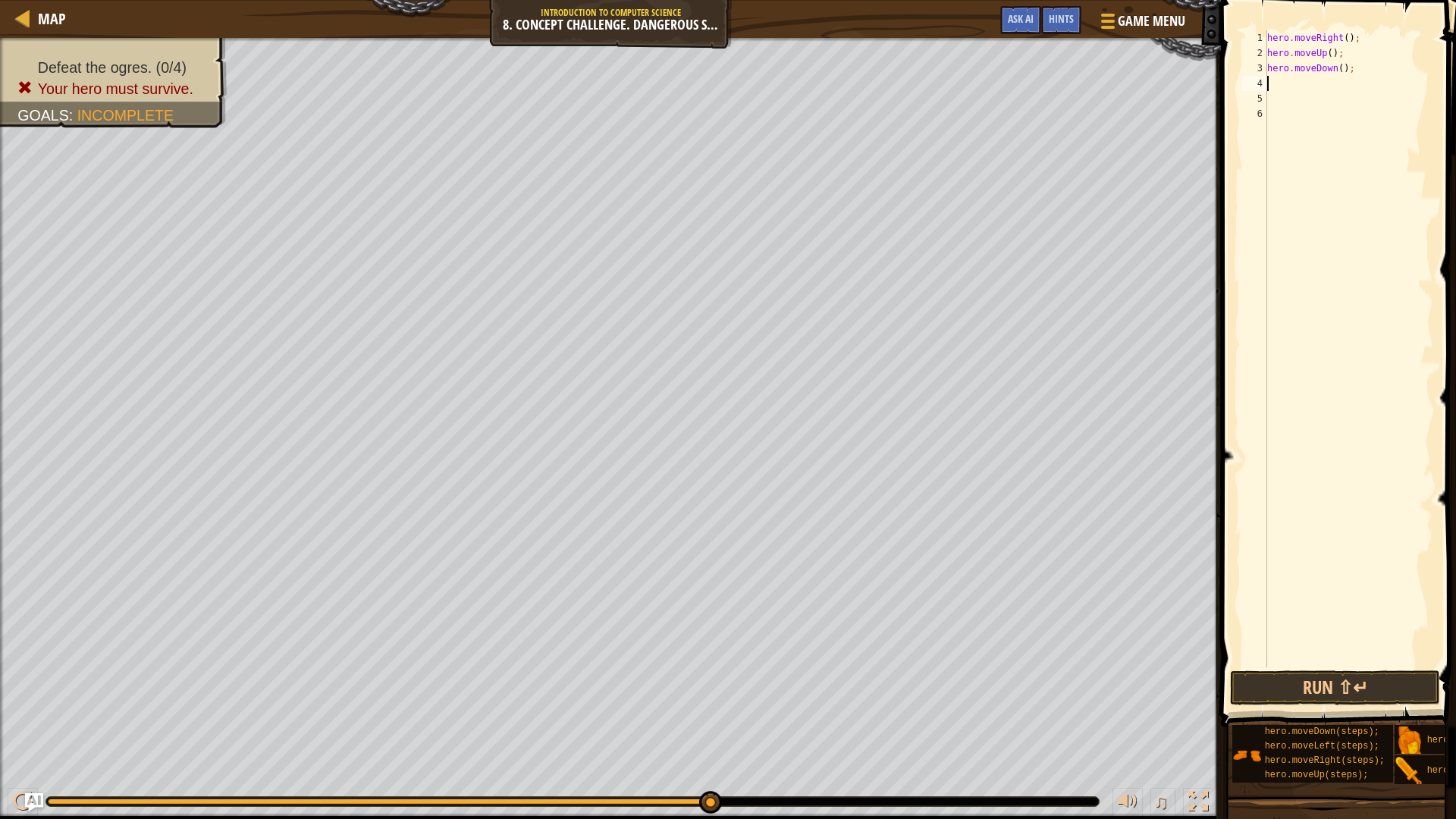
click at [1340, 68] on div "hero . moveRight ( ) ; hero . moveUp ( ) ; hero . moveDown ( ) ;" at bounding box center [1348, 364] width 169 height 667
click at [1339, 73] on div "hero . moveRight ( ) ; hero . moveUp ( ) ; hero . moveDown ( ) ;" at bounding box center [1348, 364] width 169 height 667
type textarea "hero.moveDown(2);"
click at [1292, 84] on div "hero . moveRight ( ) ; hero . moveUp ( ) ; hero . moveDown ( 2 ) ;" at bounding box center [1348, 364] width 169 height 667
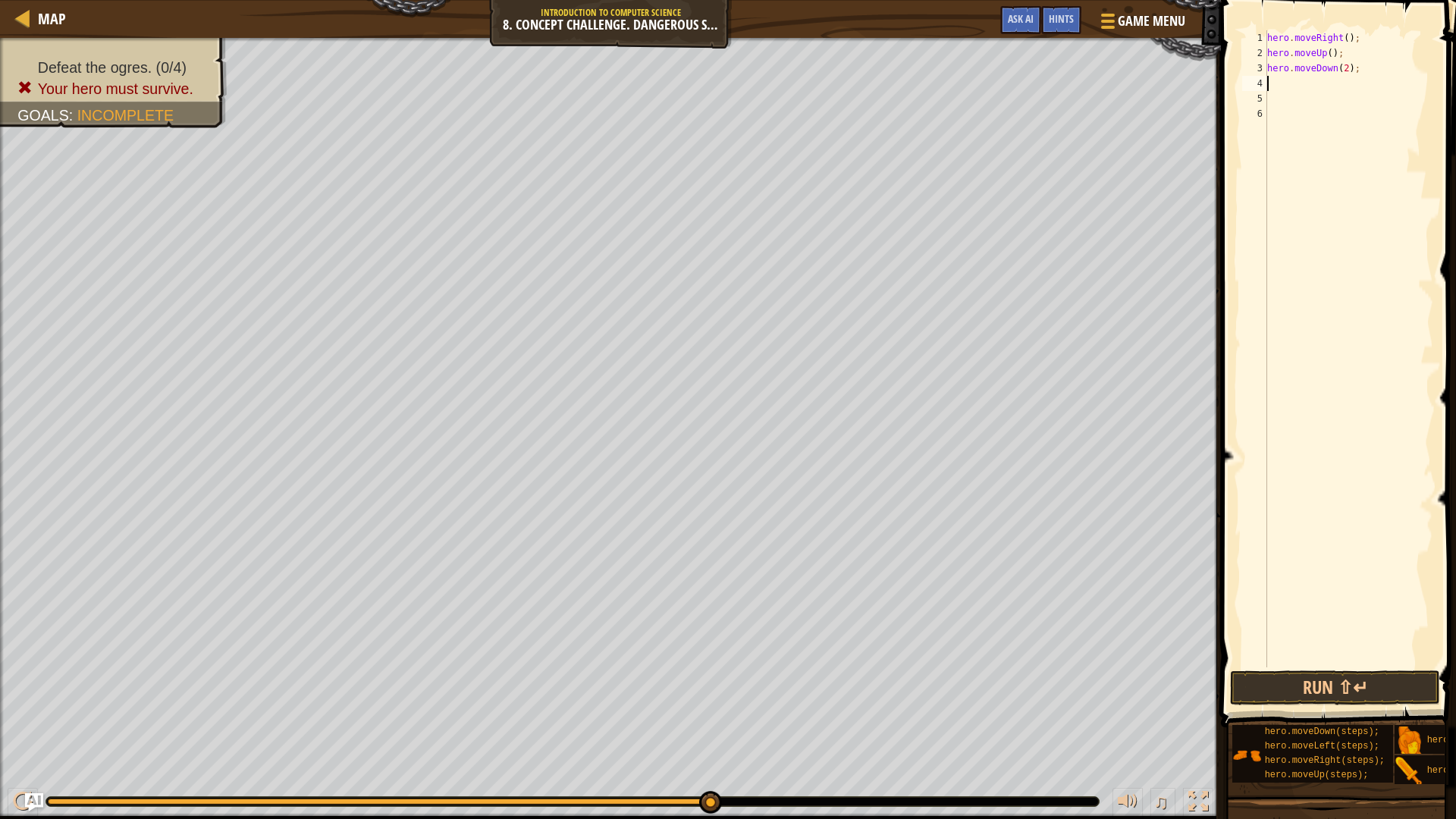
scroll to position [7, 0]
type textarea "h"
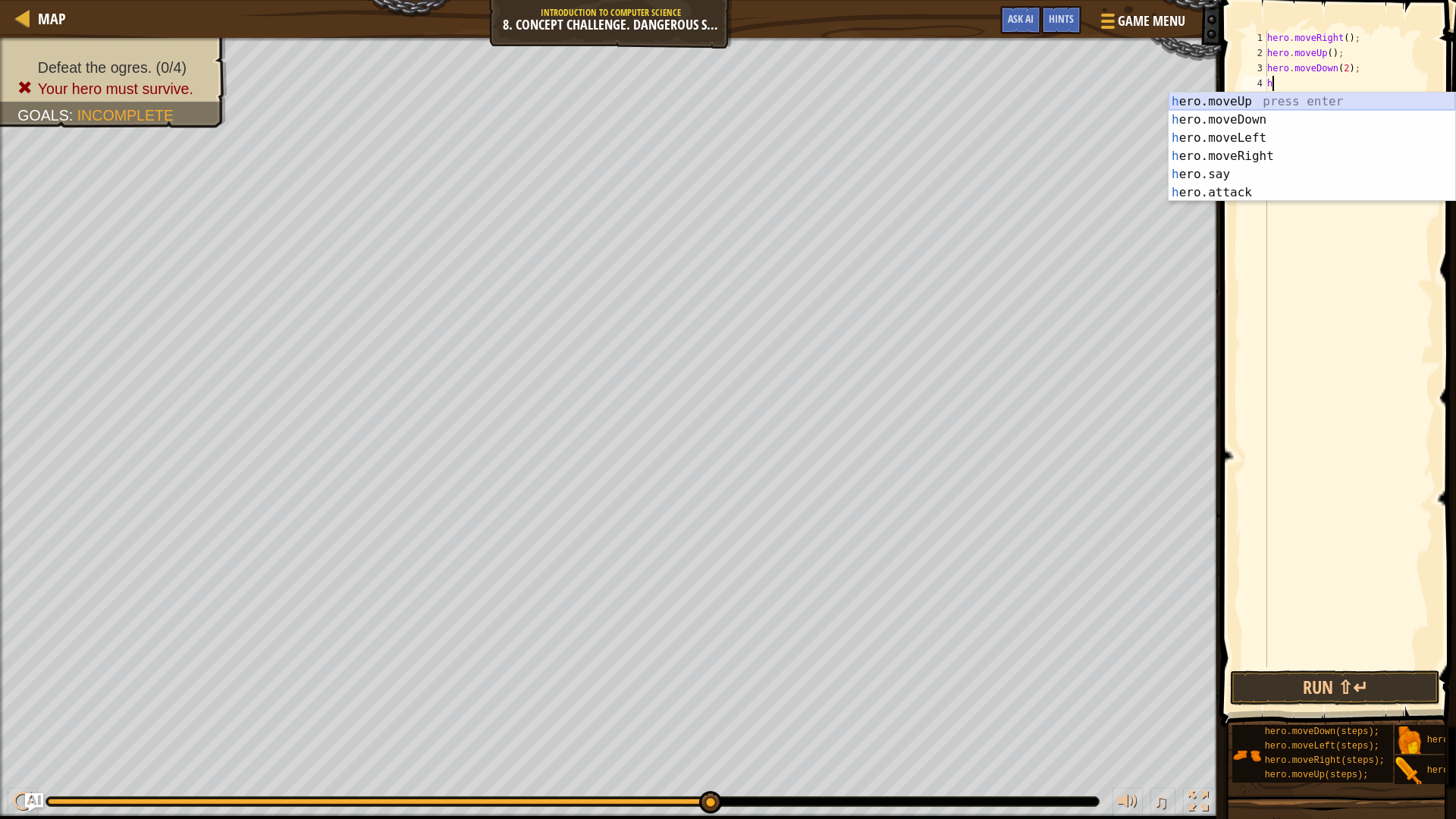
click at [1290, 102] on div "h ero.moveUp press enter h ero.moveDown press enter h ero.moveLeft press enter …" at bounding box center [1311, 165] width 286 height 145
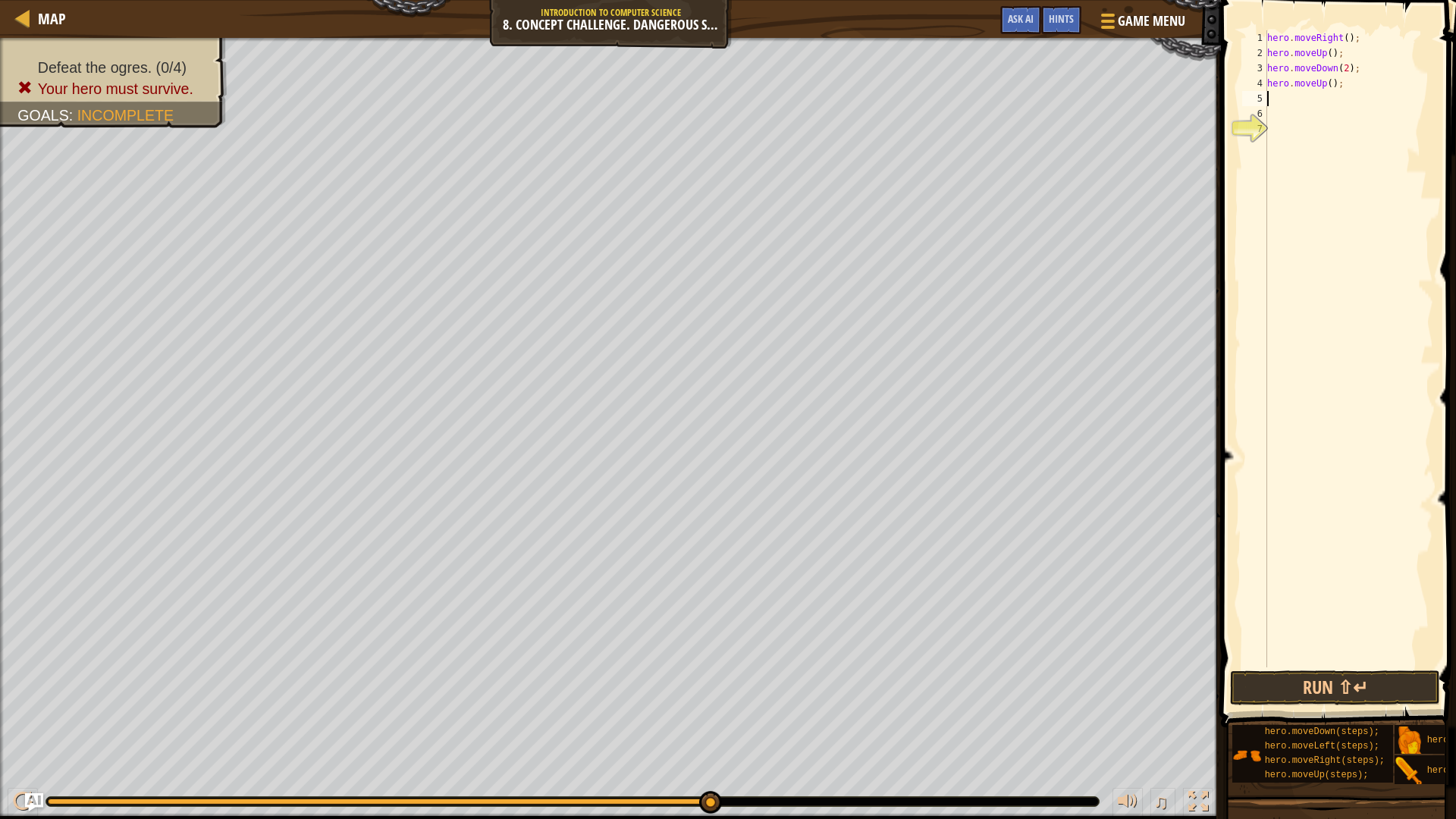
type textarea "h"
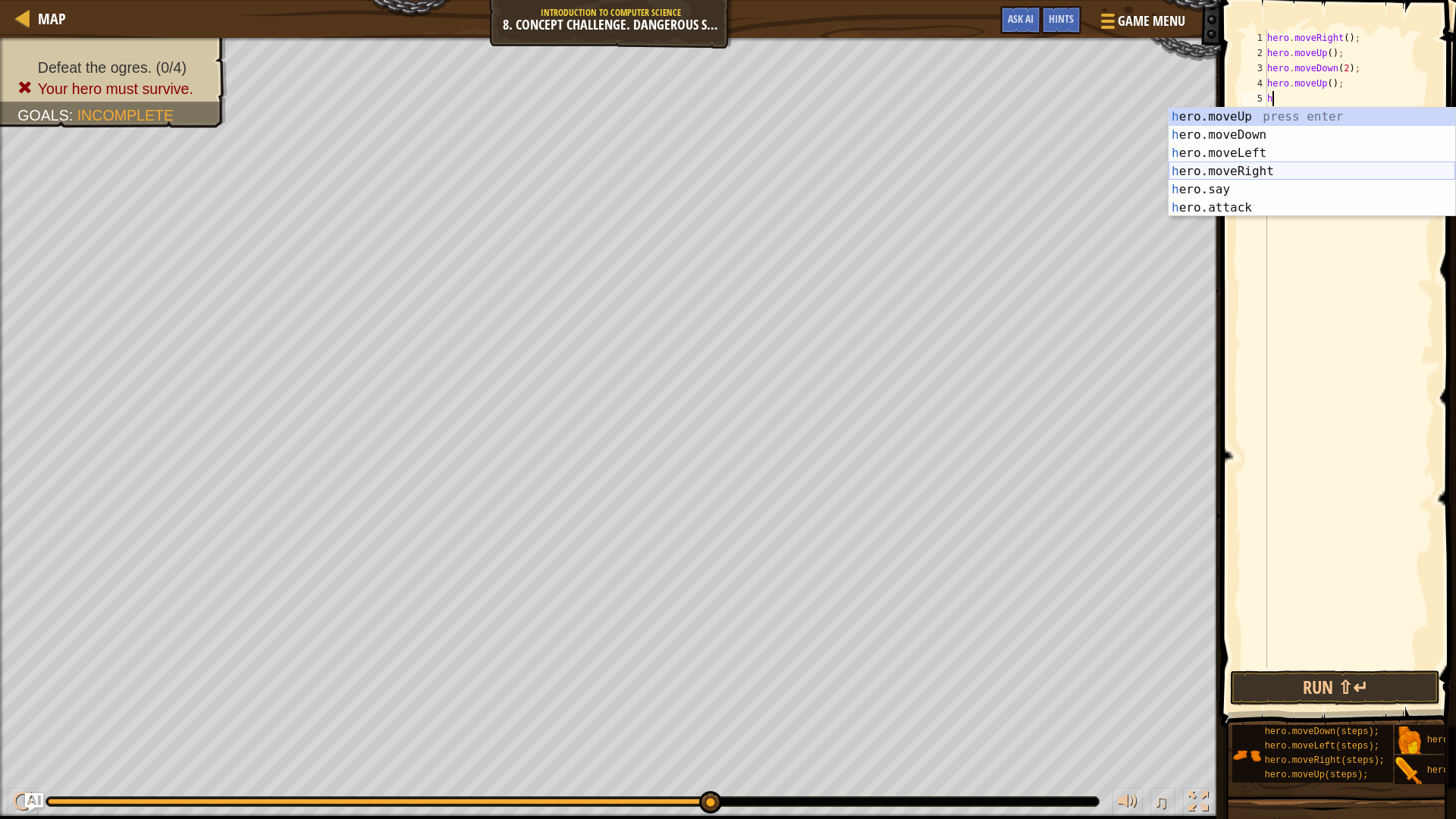
click at [1284, 172] on div "h ero.moveUp press enter h ero.moveDown press enter h ero.moveLeft press enter …" at bounding box center [1311, 180] width 286 height 145
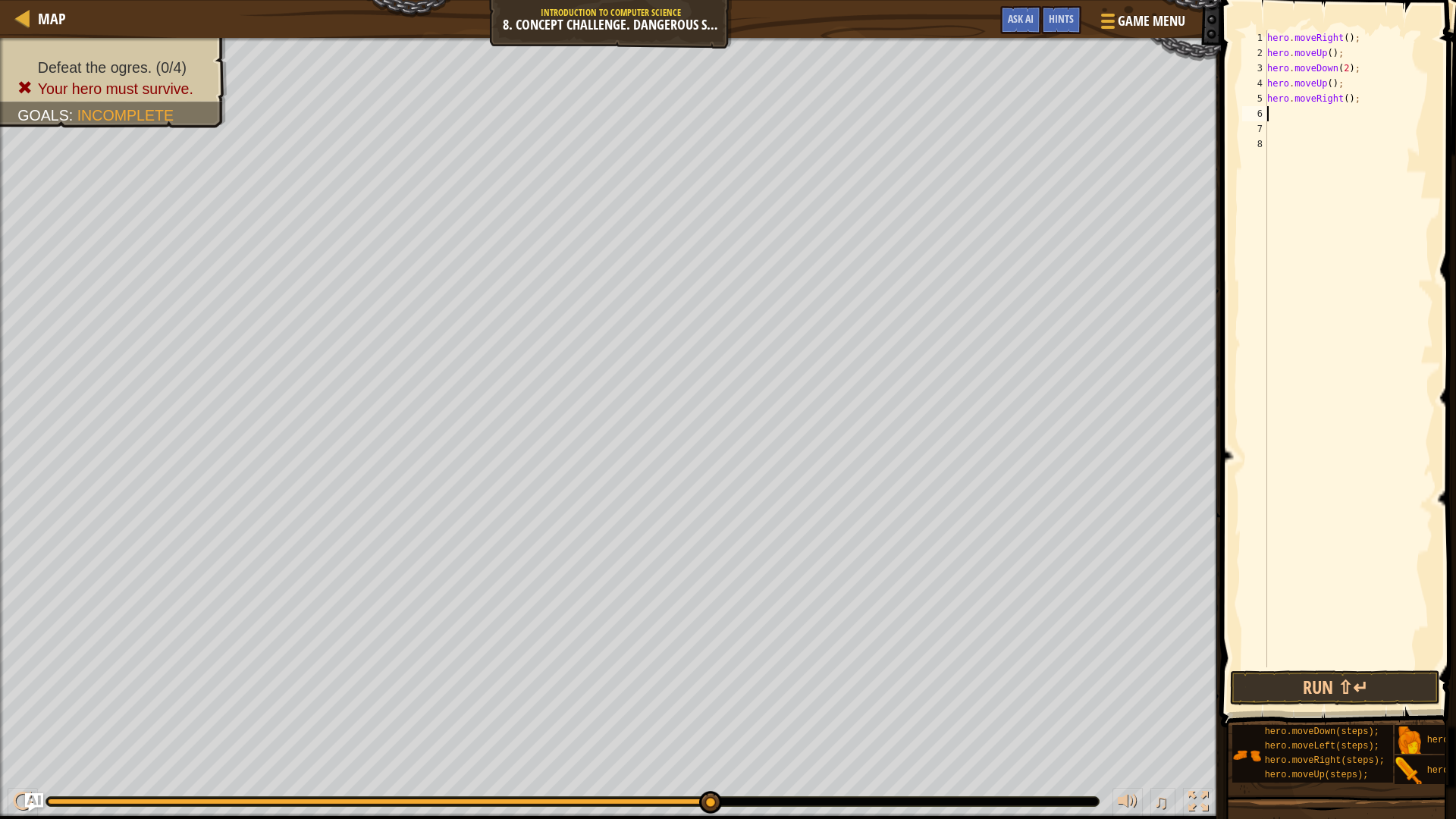
type textarea "h"
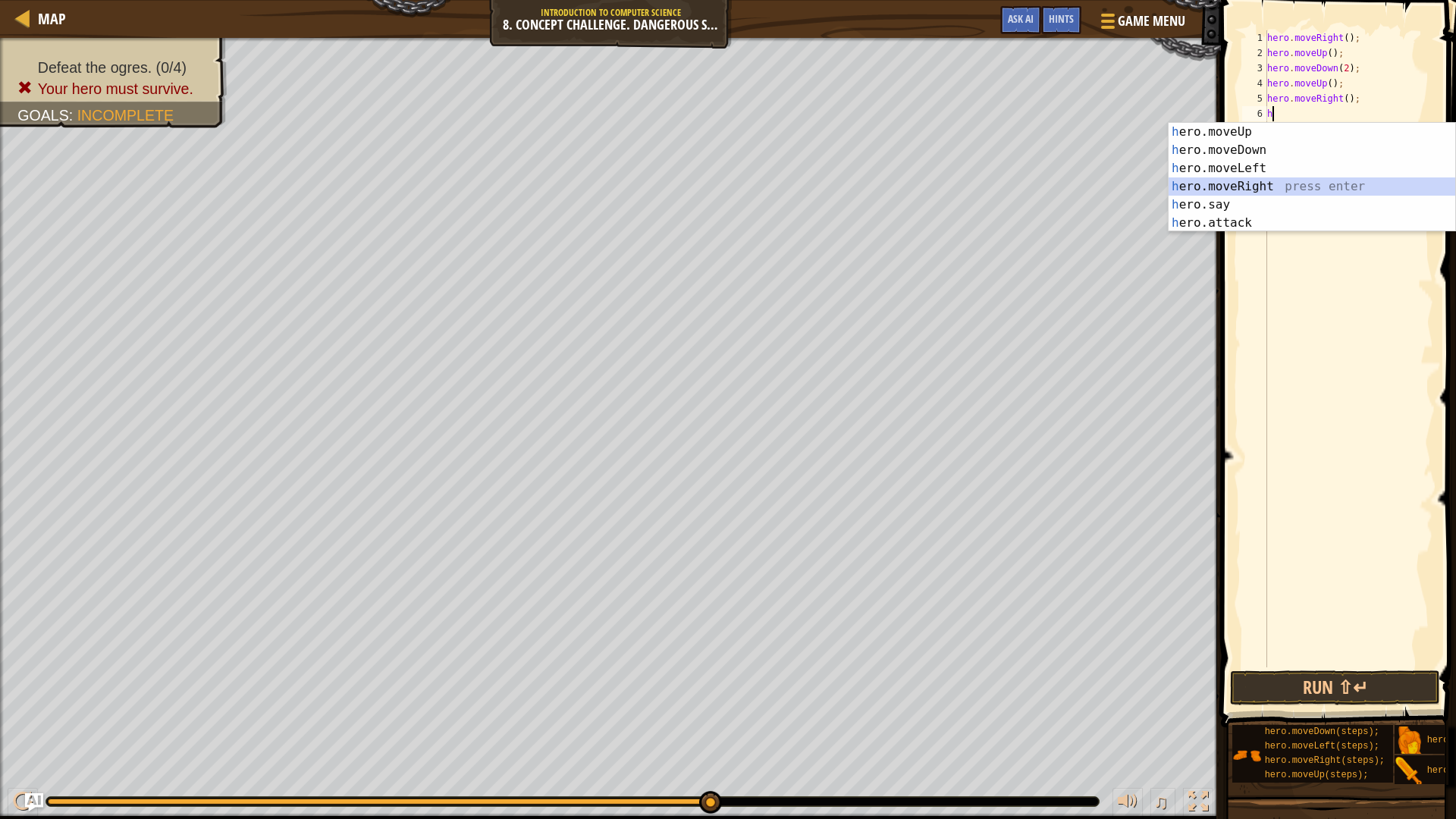
click at [1264, 182] on div "h ero.moveUp press enter h ero.moveDown press enter h ero.moveLeft press enter …" at bounding box center [1311, 196] width 286 height 145
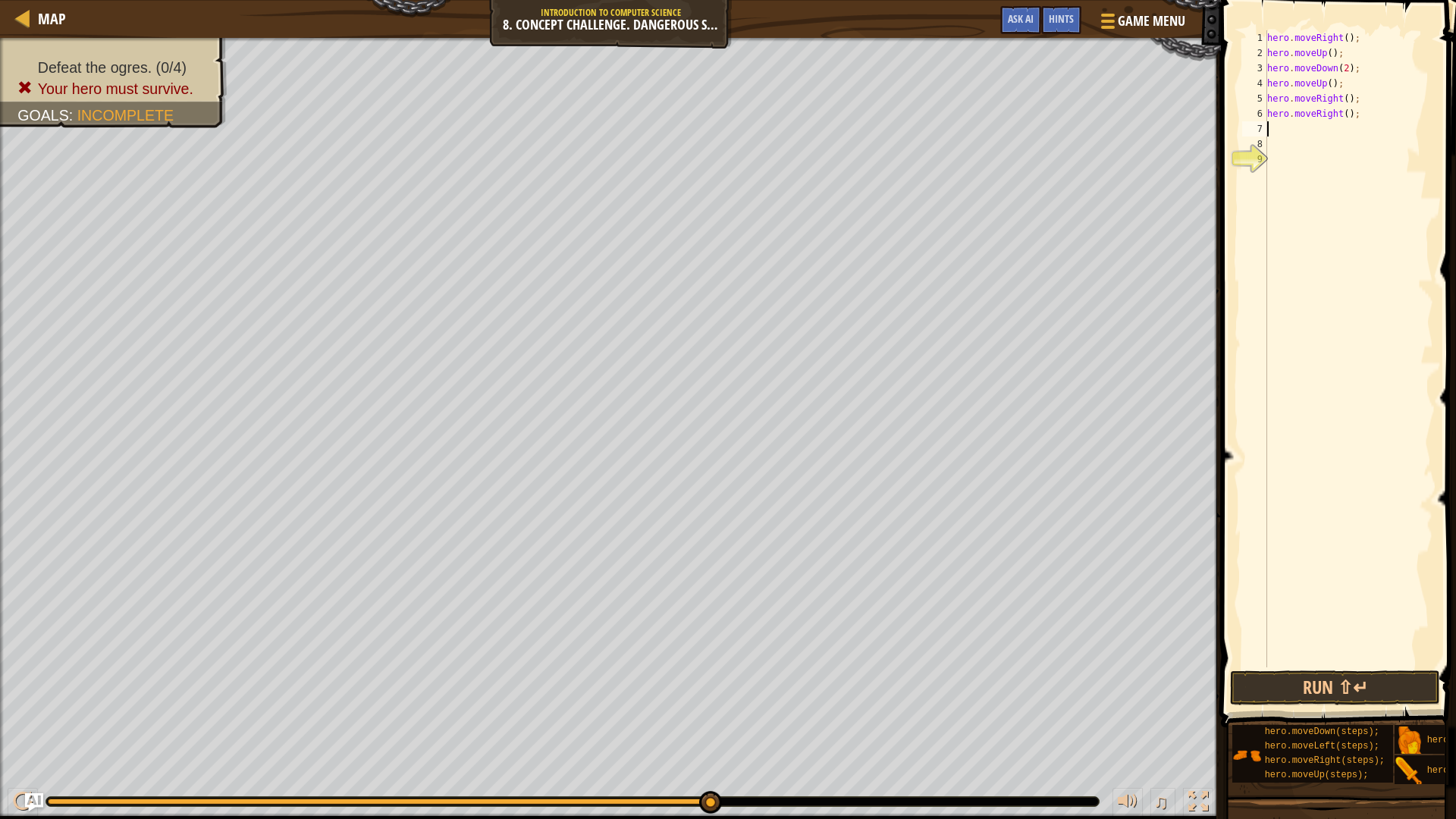
type textarea "h"
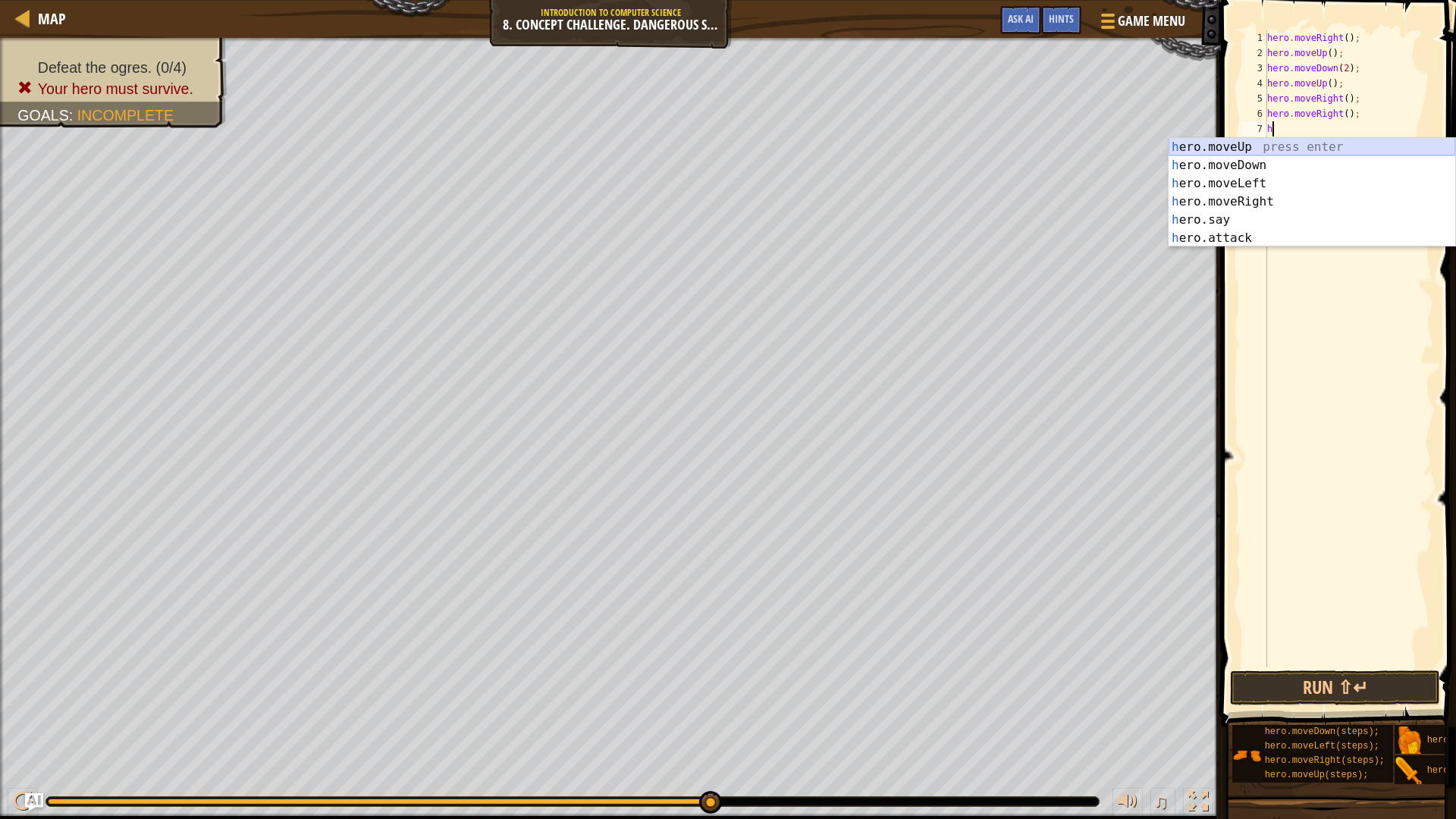
click at [1280, 146] on div "h ero.moveUp press enter h ero.moveDown press enter h ero.moveLeft press enter …" at bounding box center [1311, 211] width 286 height 145
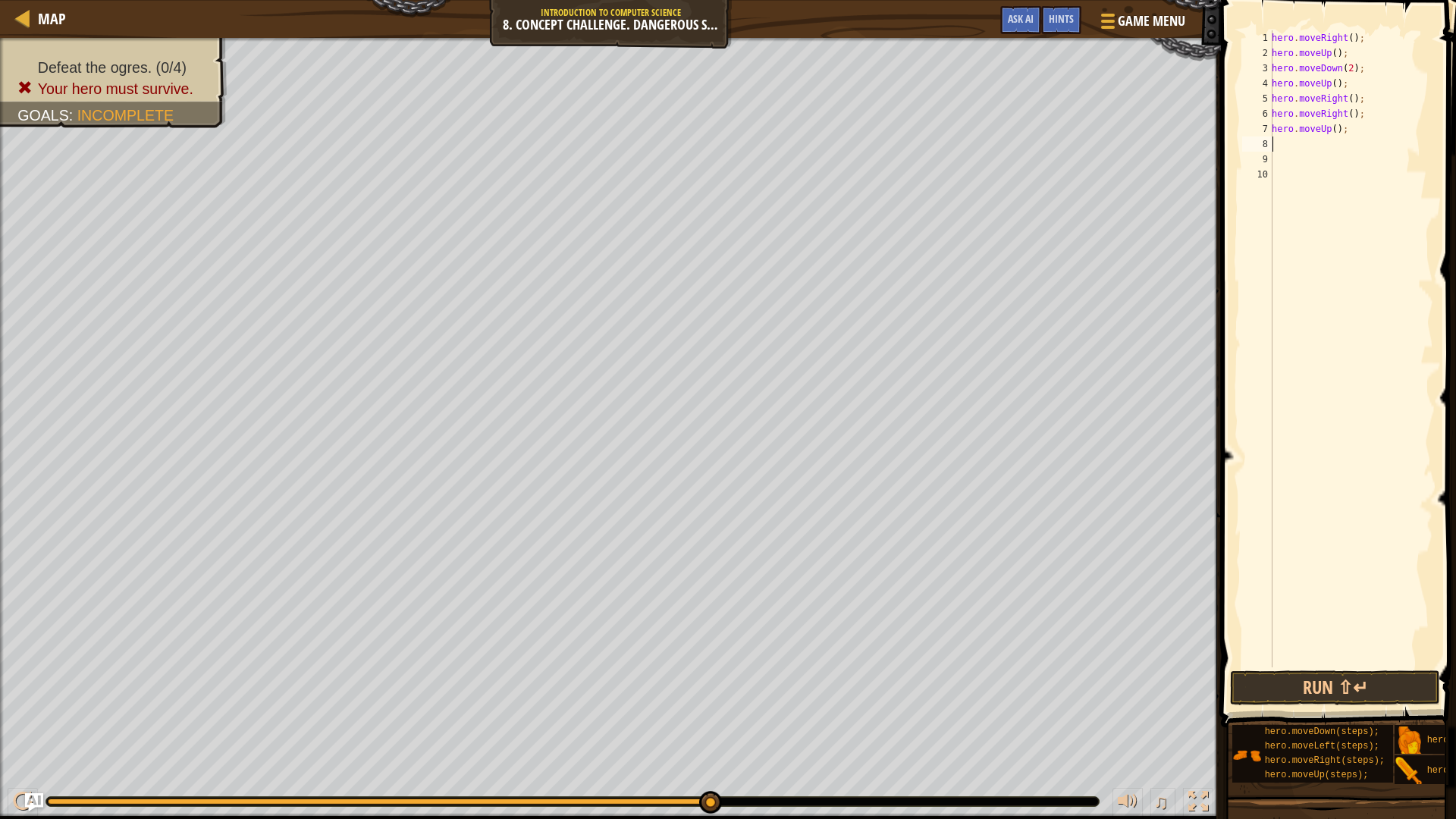
type textarea "h"
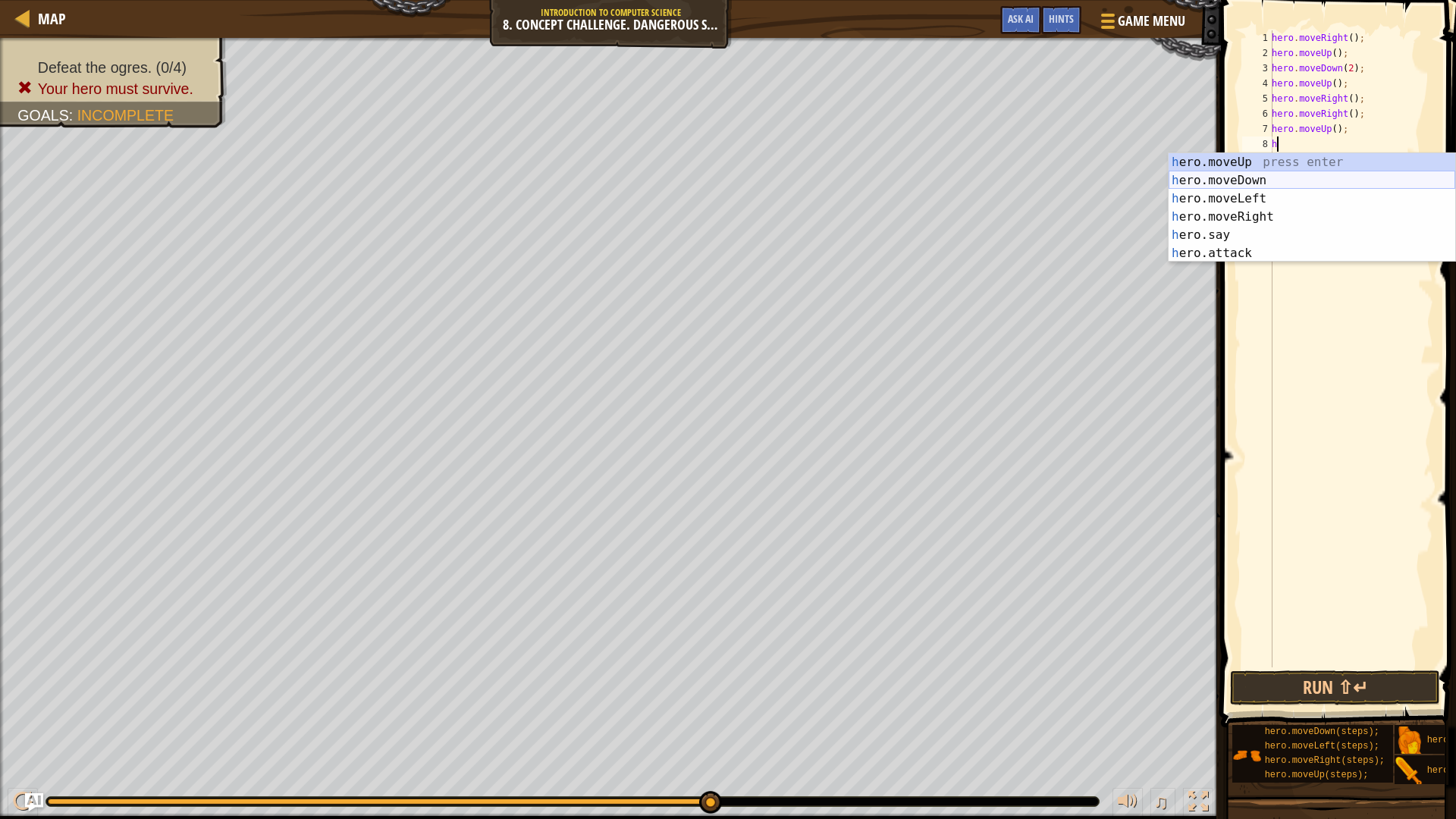
click at [1266, 181] on div "h ero.moveUp press enter h ero.moveDown press enter h ero.moveLeft press enter …" at bounding box center [1311, 226] width 286 height 145
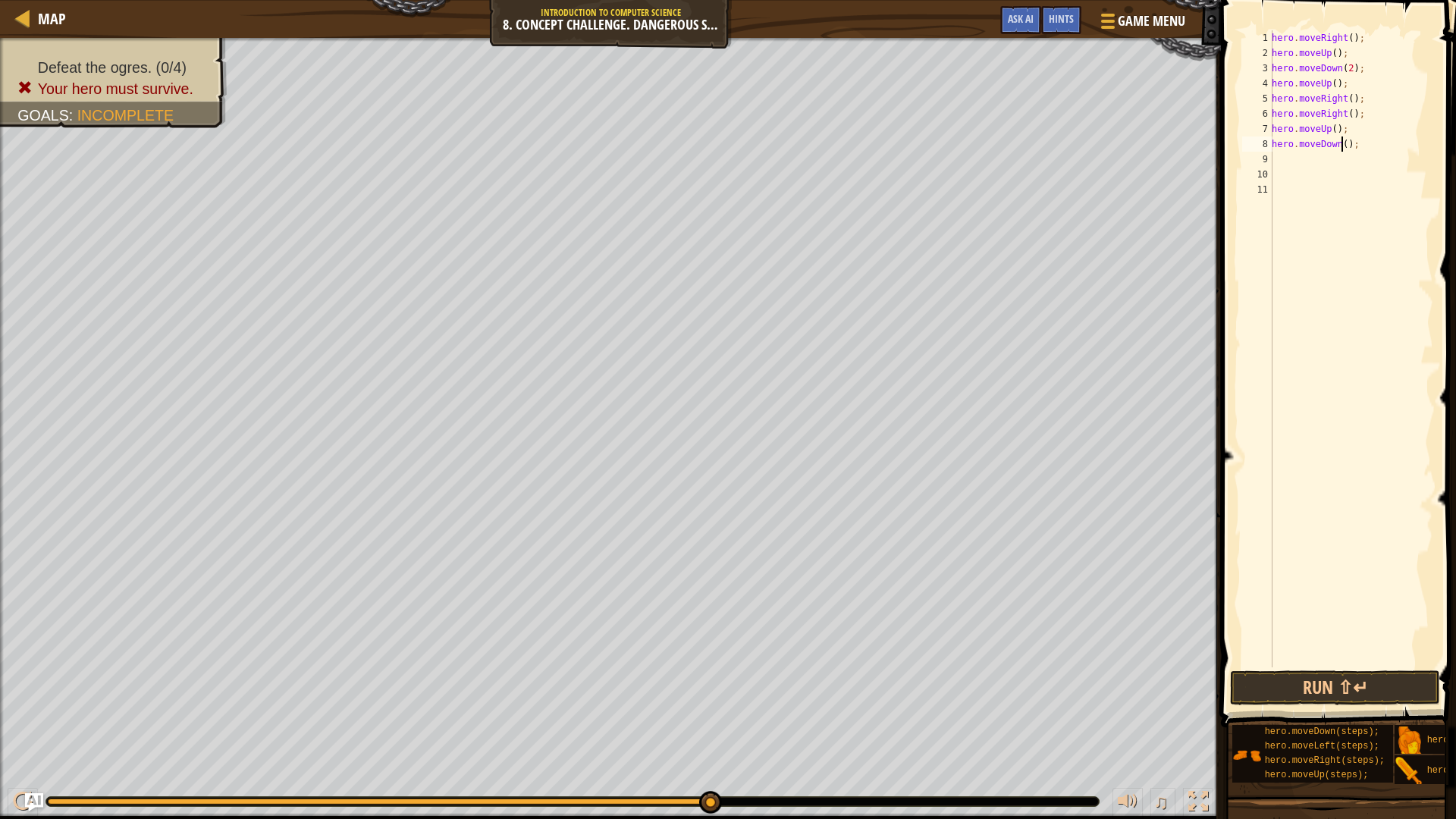
click at [1344, 147] on div "hero . moveRight ( ) ; hero . moveUp ( ) ; hero . moveDown ( 2 ) ; hero . moveU…" at bounding box center [1351, 364] width 164 height 667
type textarea "hero.moveDown(2);"
click at [1309, 166] on div "hero . moveRight ( ) ; hero . moveUp ( ) ; hero . moveDown ( 2 ) ; hero . moveU…" at bounding box center [1351, 364] width 164 height 667
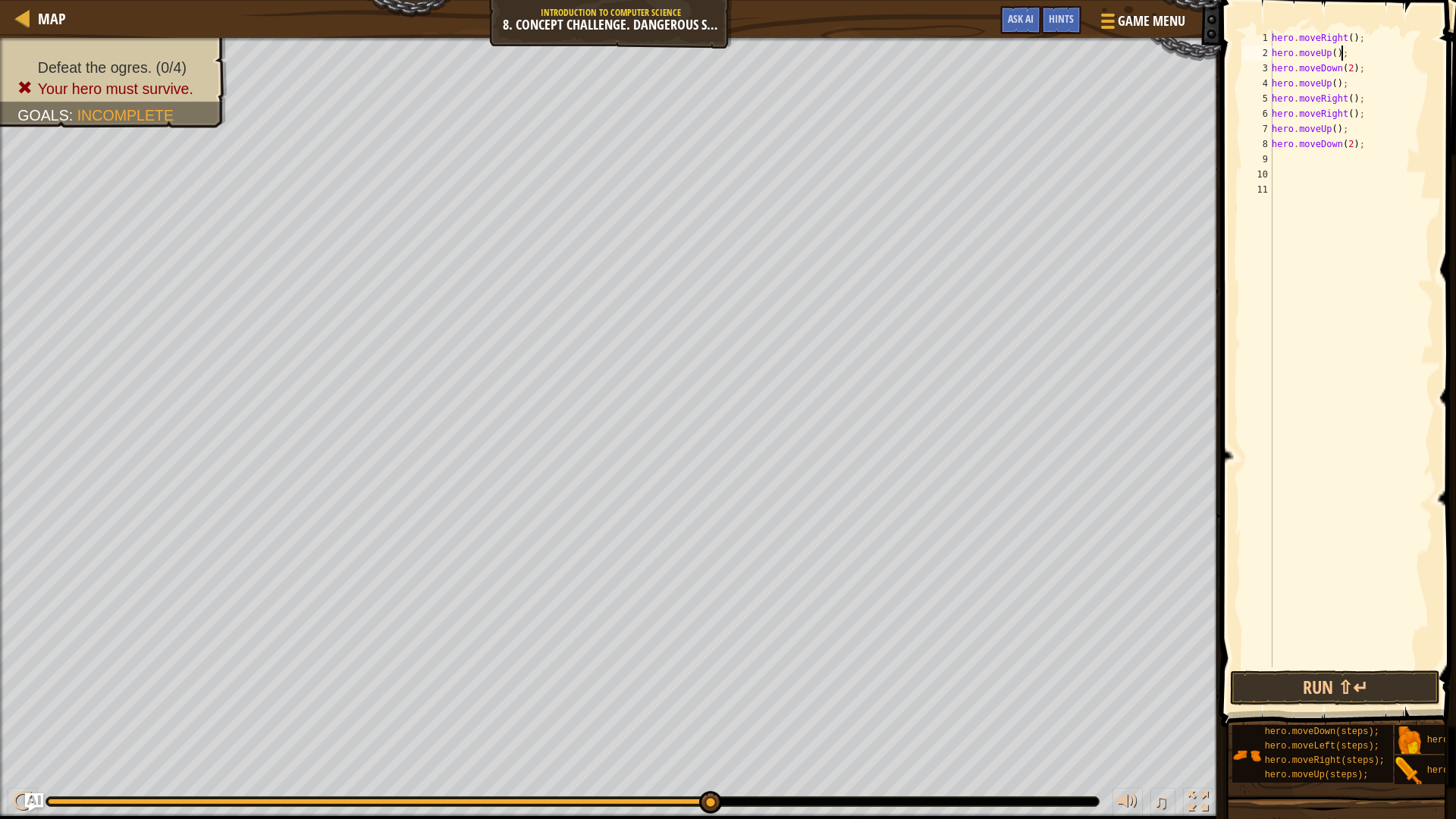
click at [1342, 48] on div "hero . moveRight ( ) ; hero . moveUp ( ) ; hero . moveDown ( 2 ) ; hero . moveU…" at bounding box center [1351, 364] width 164 height 667
type textarea "hero.moveUp();"
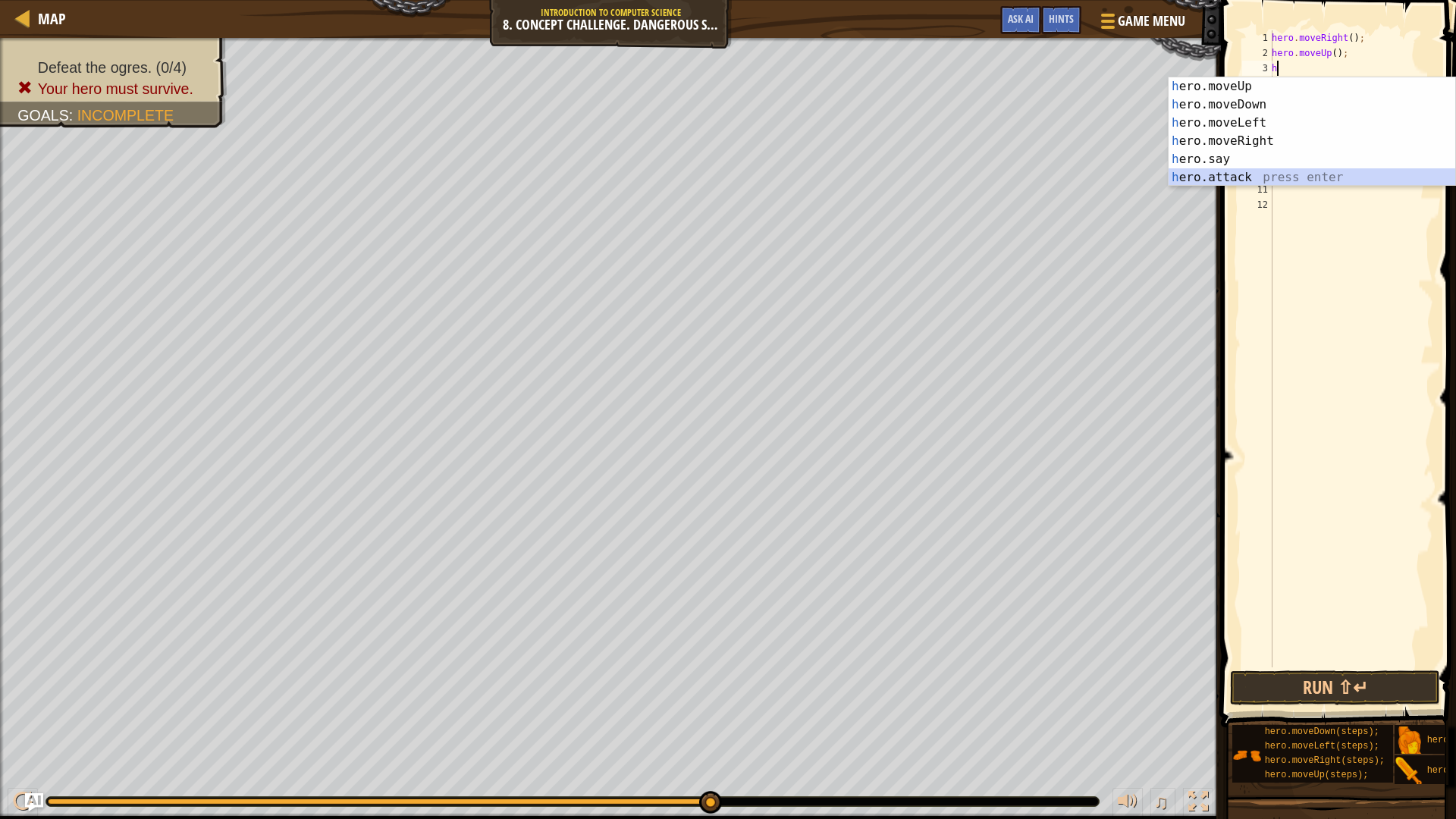
click at [1237, 171] on div "h ero.moveUp press enter h ero.moveDown press enter h ero.moveLeft press enter …" at bounding box center [1311, 150] width 286 height 145
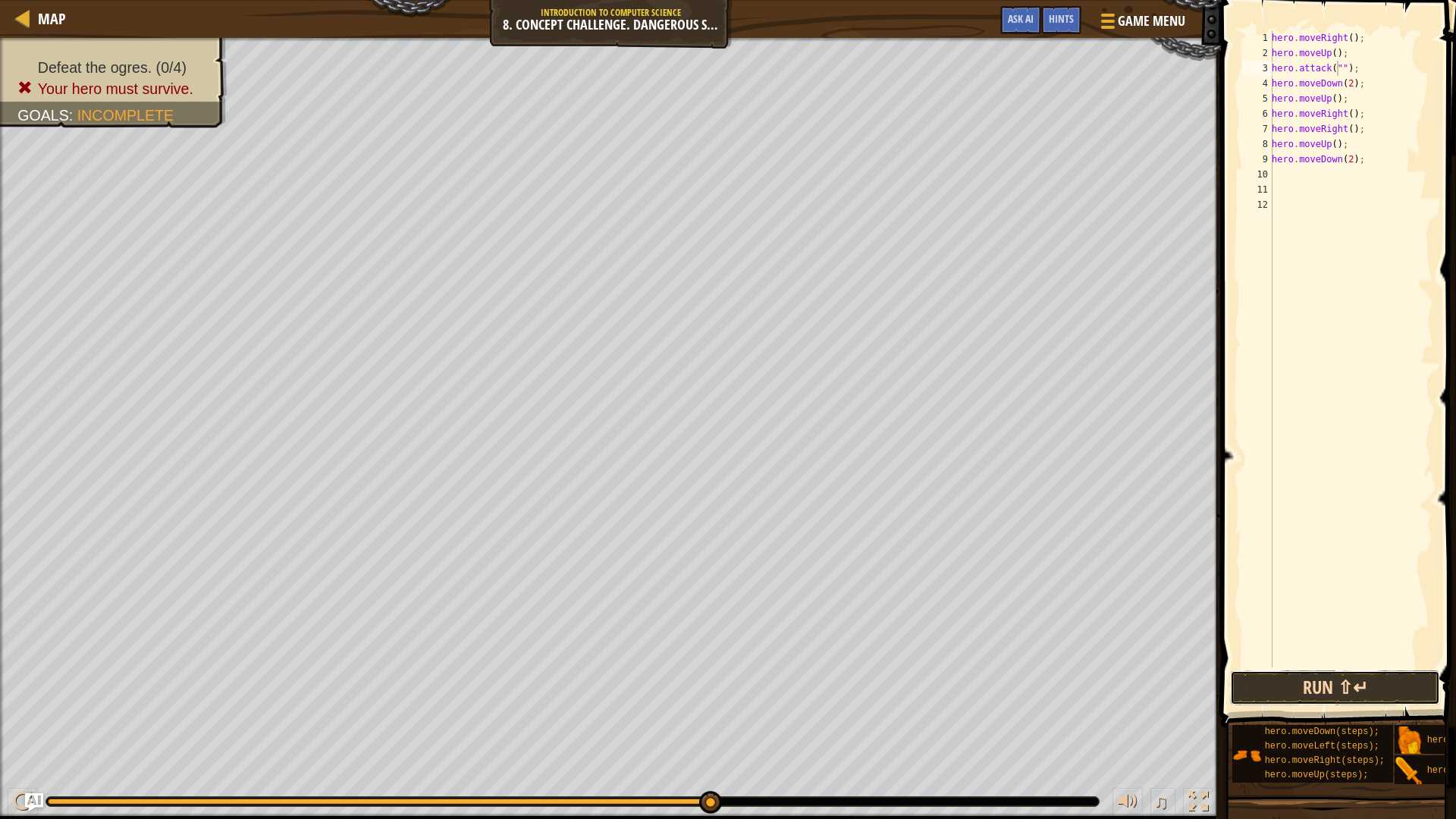
click at [1406, 693] on button "Run ⇧↵" at bounding box center [1335, 687] width 210 height 35
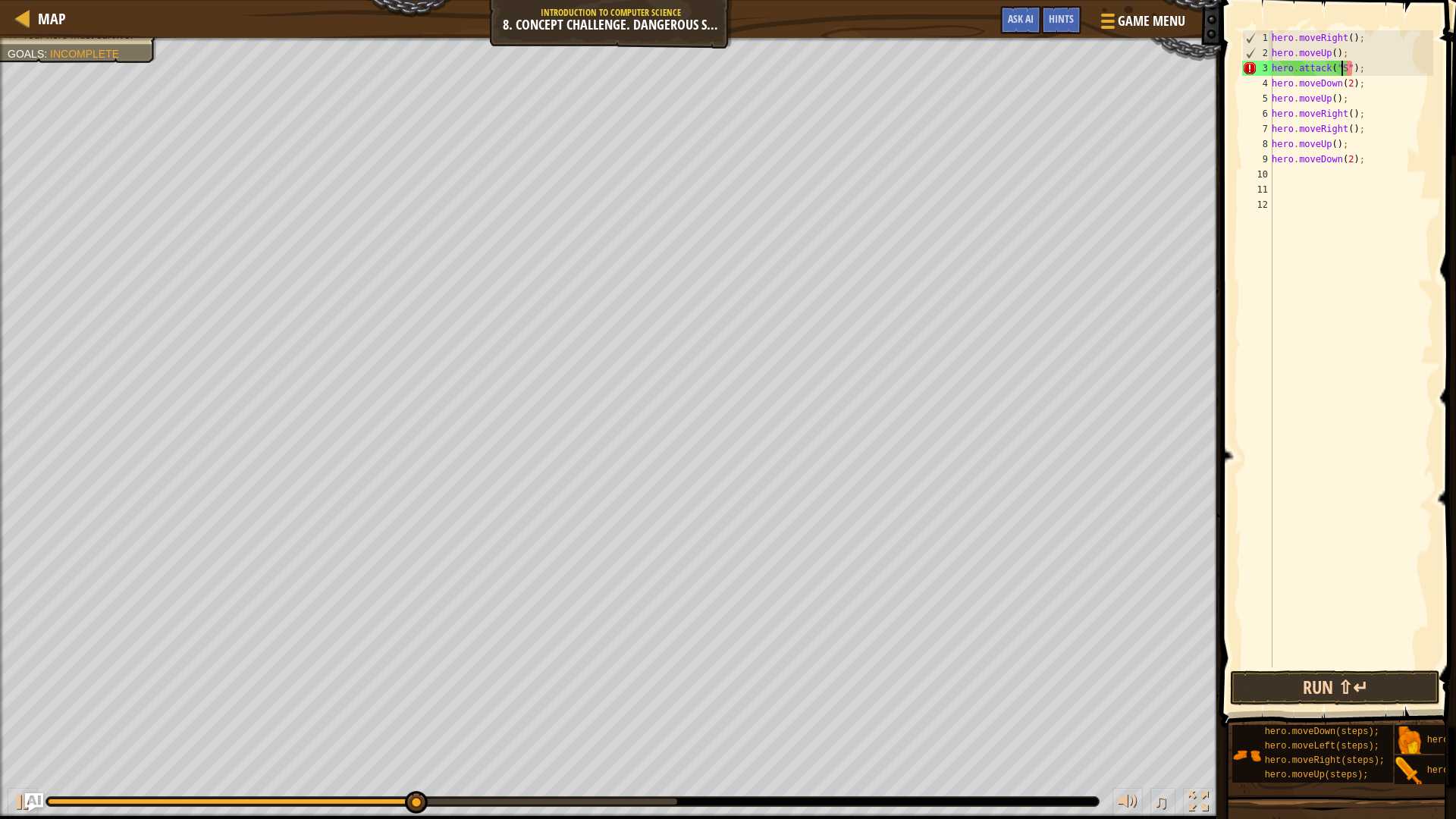
scroll to position [7, 7]
type textarea "hero.attack("Sog");"
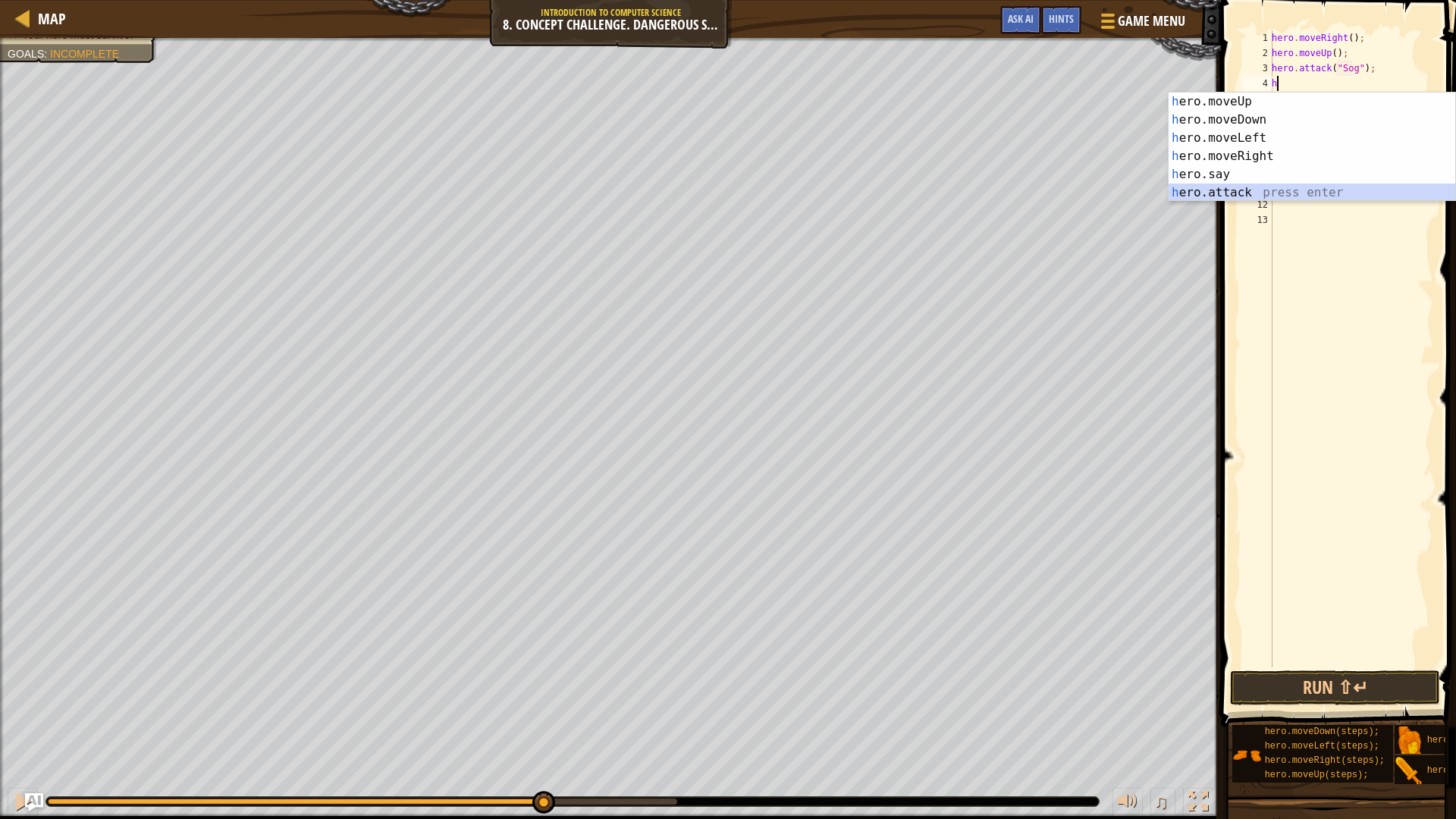
click at [1238, 187] on div "h ero.moveUp press enter h ero.moveDown press enter h ero.moveLeft press enter …" at bounding box center [1311, 165] width 286 height 145
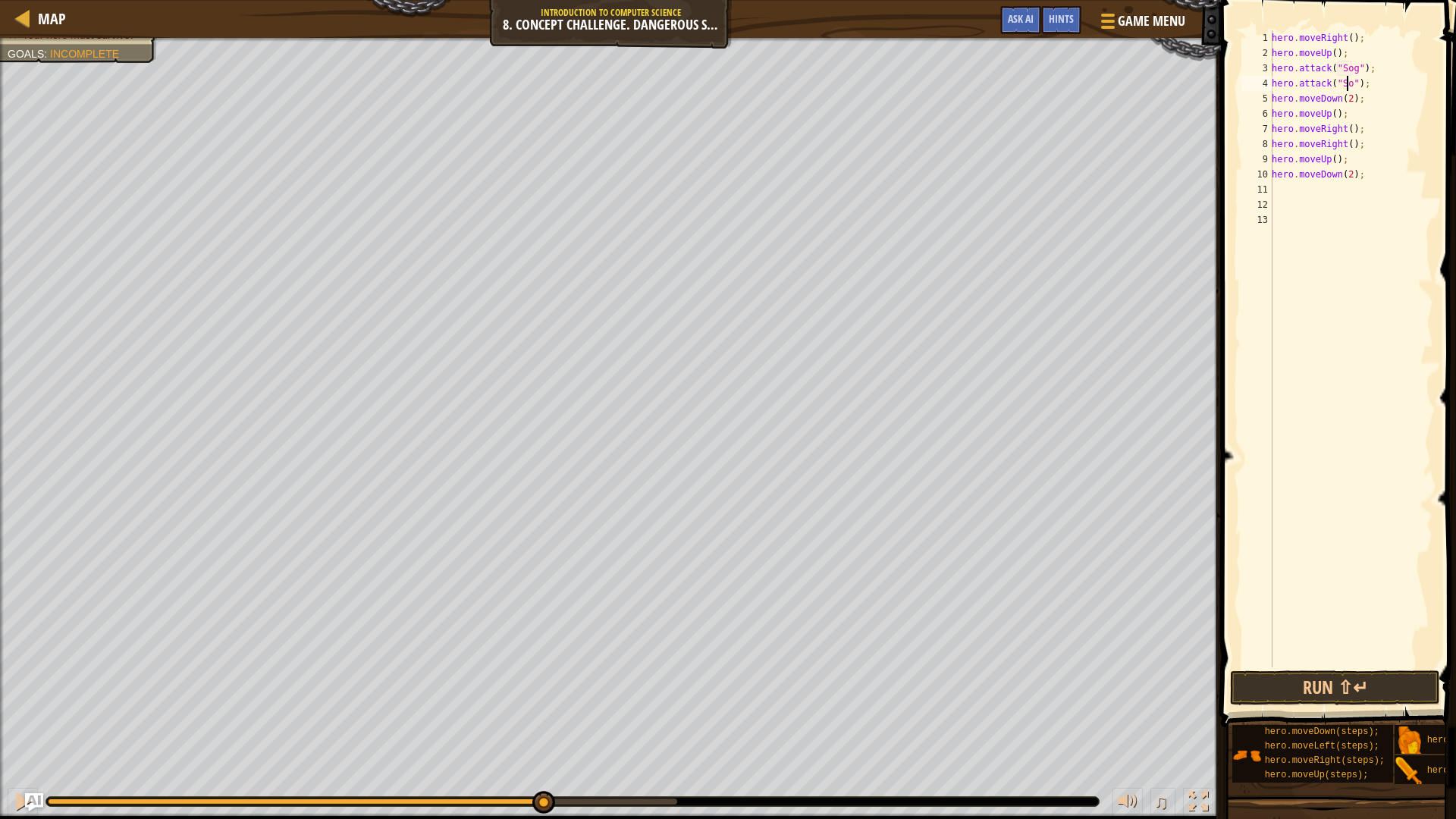
scroll to position [7, 7]
click at [1361, 99] on div "hero . moveRight ( ) ; hero . moveUp ( ) ; hero . attack ( "Sog" ) ; hero . att…" at bounding box center [1351, 364] width 164 height 667
type textarea "hero.moveDown(2);"
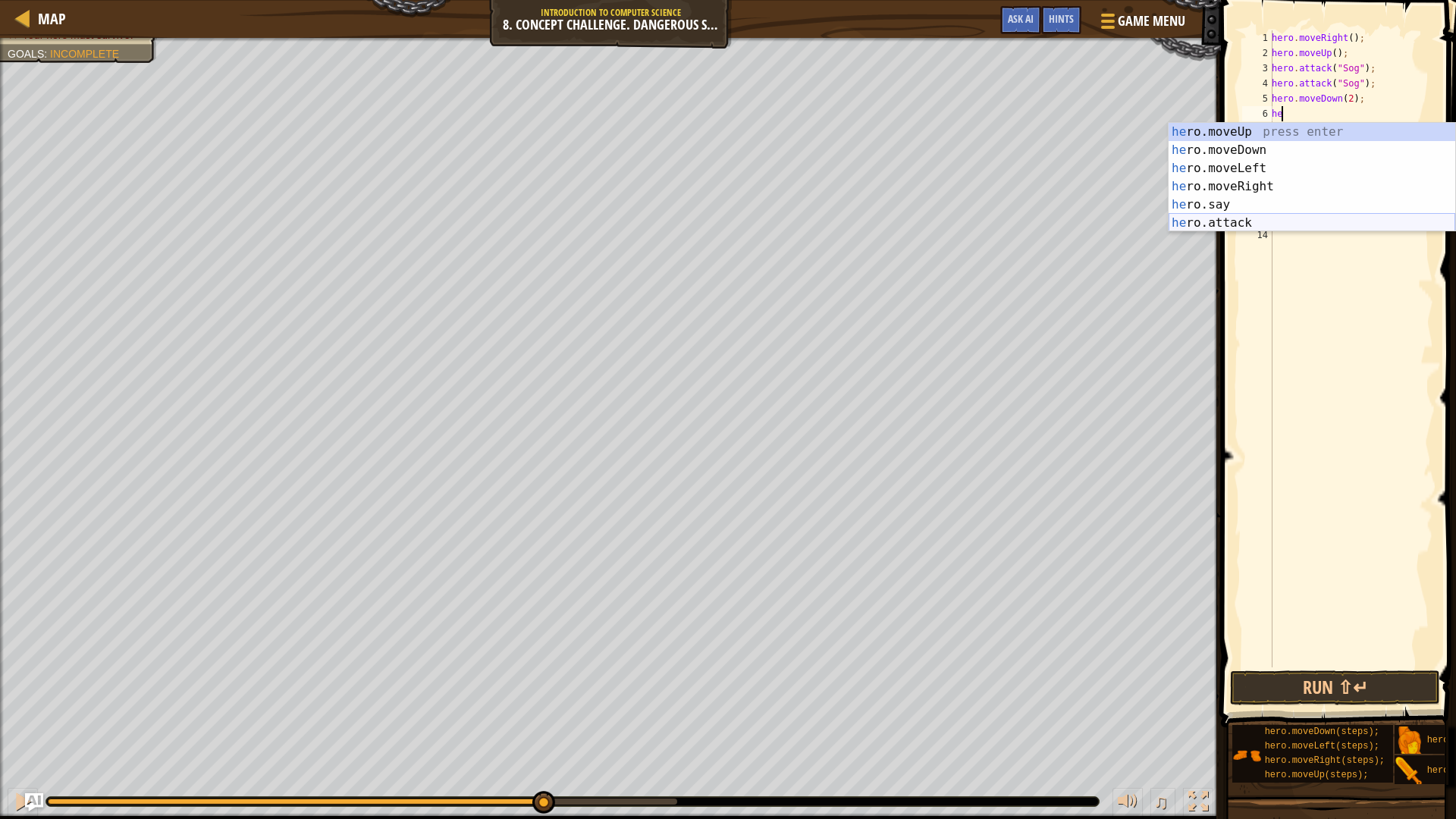
click at [1262, 213] on div "he ro.moveUp press enter he ro.moveDown press enter he ro.moveLeft press enter …" at bounding box center [1311, 196] width 286 height 145
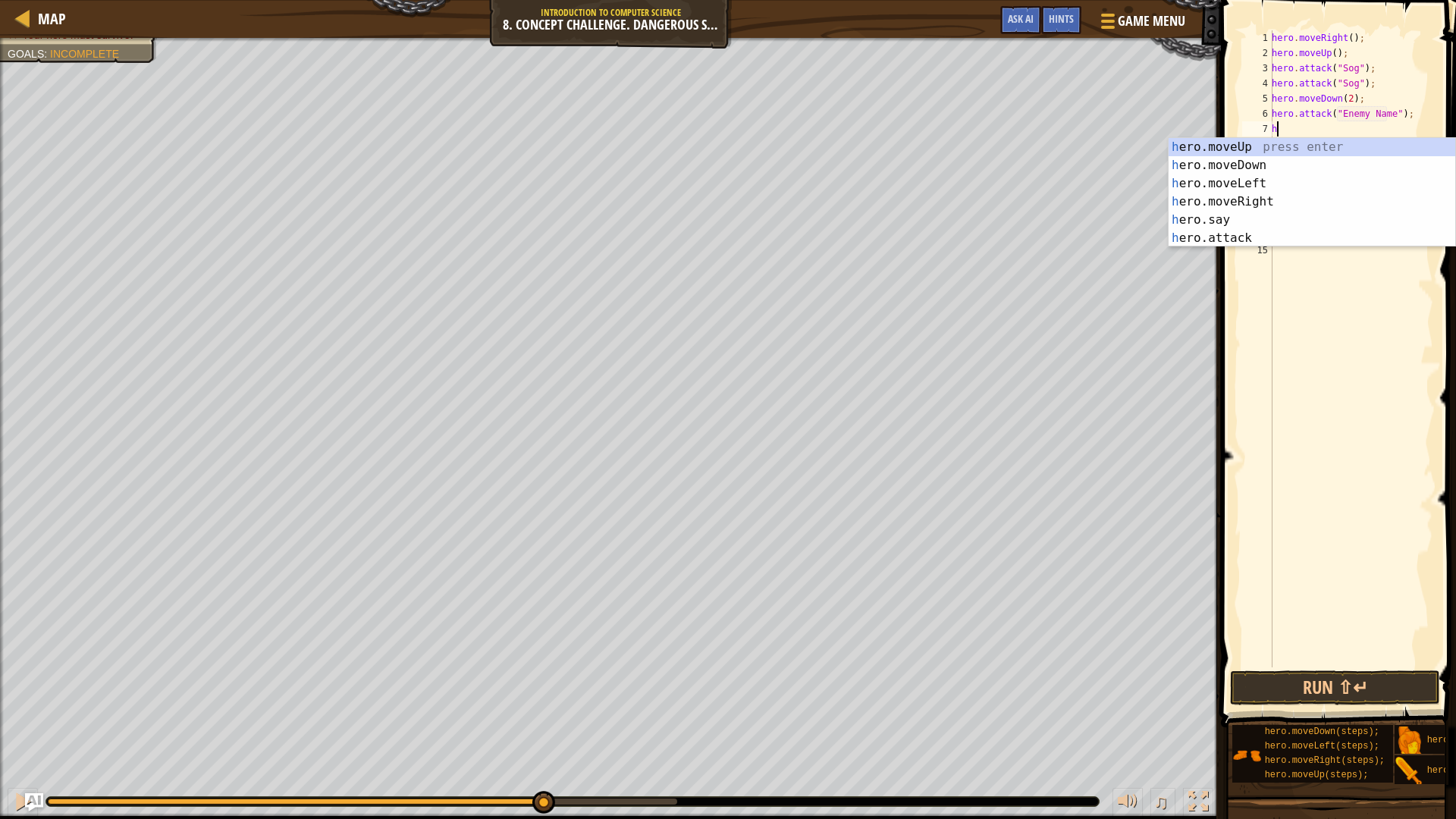
scroll to position [7, 10]
click at [1204, 240] on div "h ero.moveUp press enter h ero.moveDown press enter h ero.moveLeft press enter …" at bounding box center [1311, 211] width 286 height 145
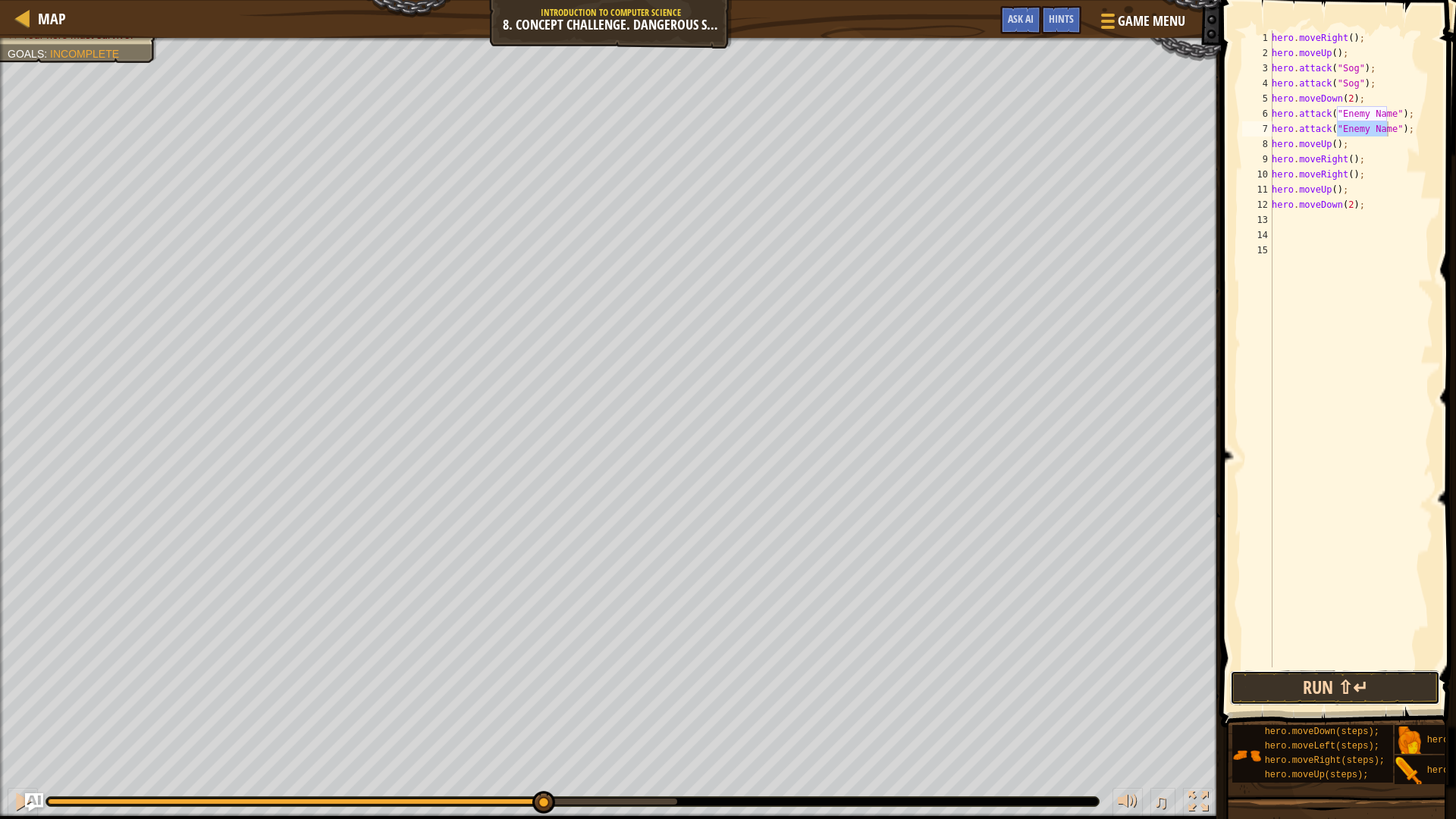
click at [1327, 691] on button "Run ⇧↵" at bounding box center [1335, 687] width 210 height 35
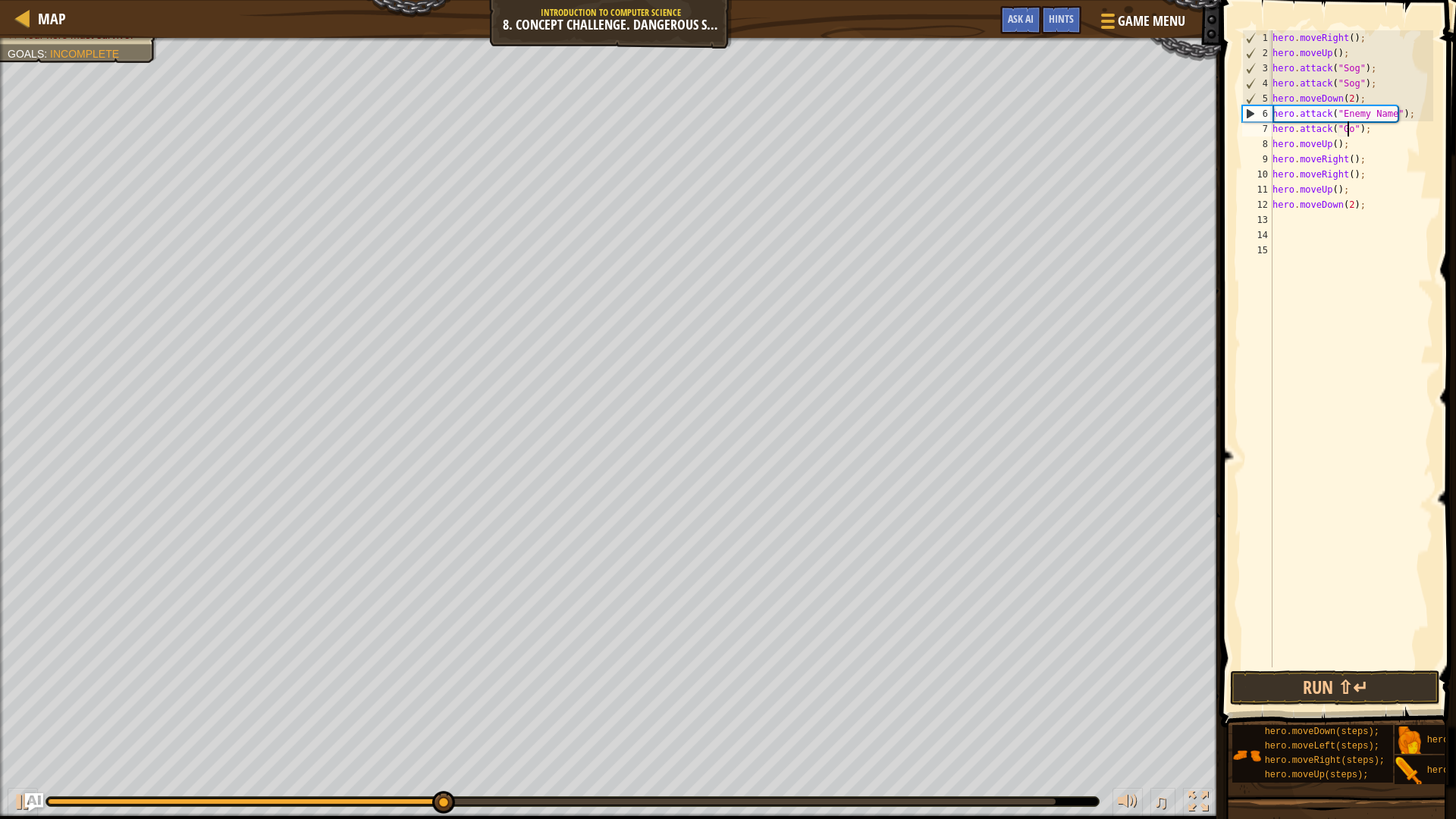
scroll to position [7, 7]
click at [1394, 119] on div "hero . moveRight ( ) ; hero . moveUp ( ) ; hero . attack ( "Sog" ) ; hero . att…" at bounding box center [1350, 364] width 163 height 667
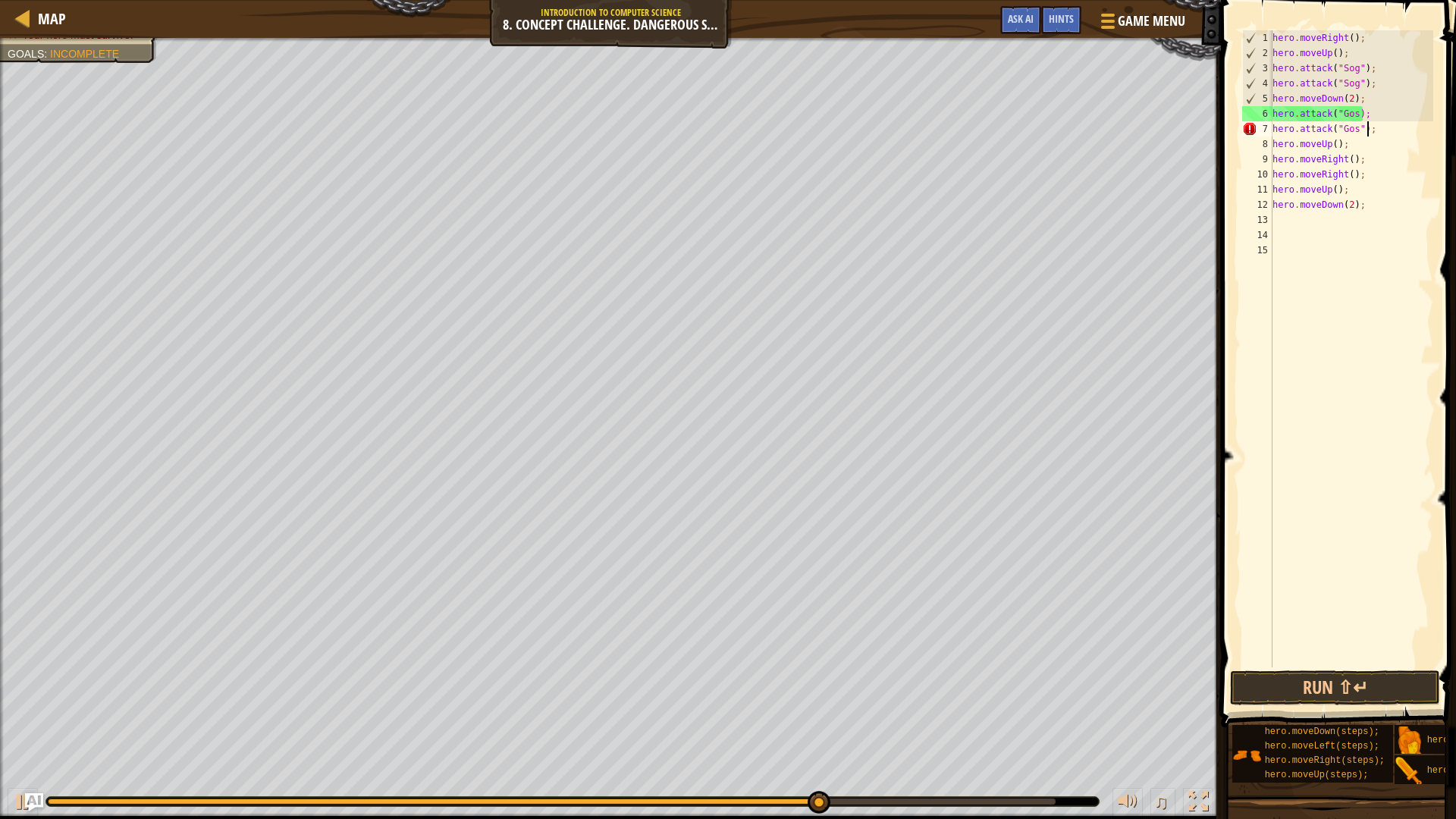
click at [1365, 133] on div "hero . moveRight ( ) ; hero . moveUp ( ) ; hero . attack ( "Sog" ) ; hero . att…" at bounding box center [1350, 364] width 163 height 667
click at [1364, 158] on div "hero . moveRight ( ) ; hero . moveUp ( ) ; hero . attack ( "Sog" ) ; hero . att…" at bounding box center [1350, 364] width 163 height 667
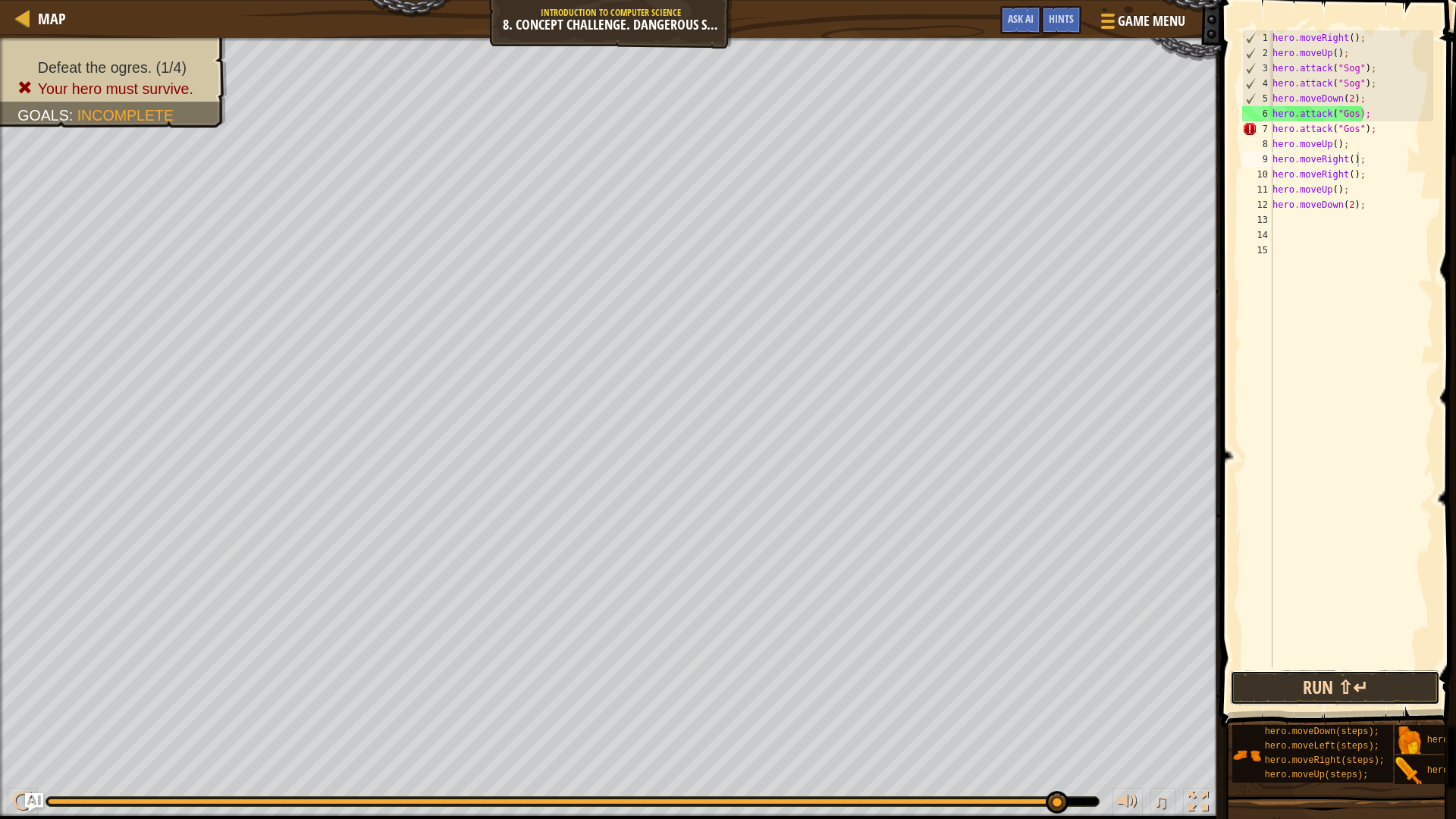
click at [1344, 685] on button "Run ⇧↵" at bounding box center [1335, 687] width 210 height 35
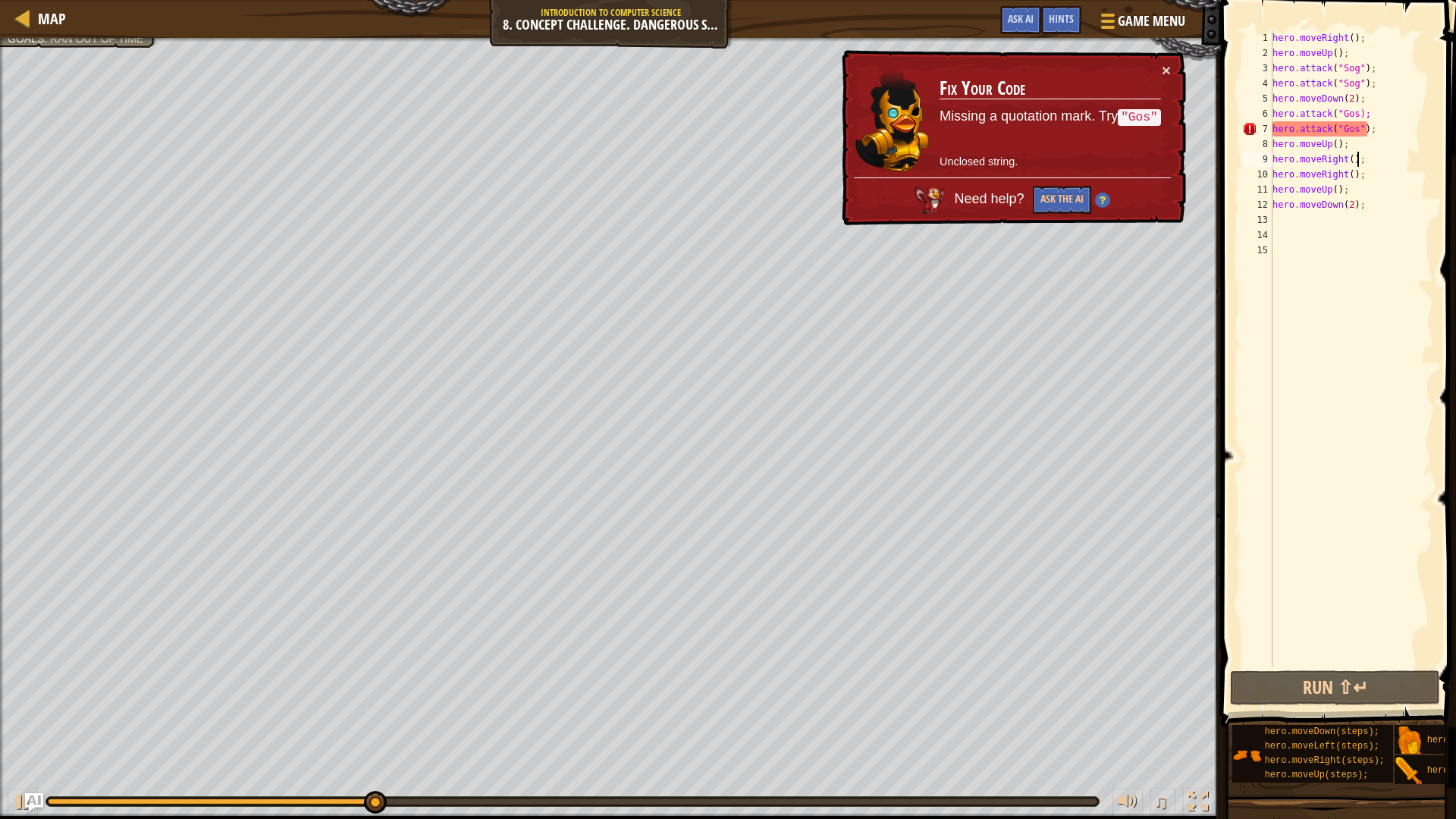
click at [1351, 110] on div "hero . moveRight ( ) ; hero . moveUp ( ) ; hero . attack ( "Sog" ) ; hero . att…" at bounding box center [1350, 364] width 163 height 667
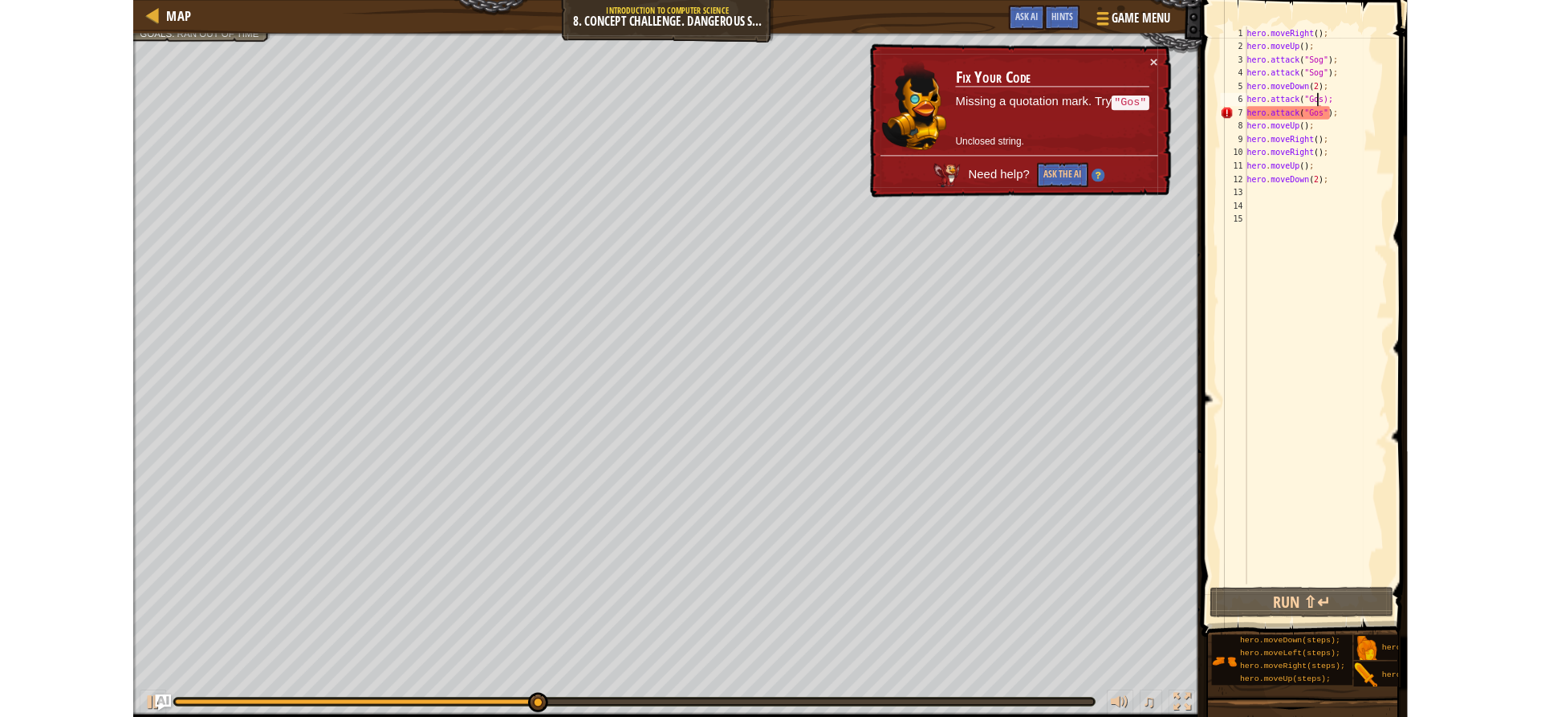
scroll to position [7, 7]
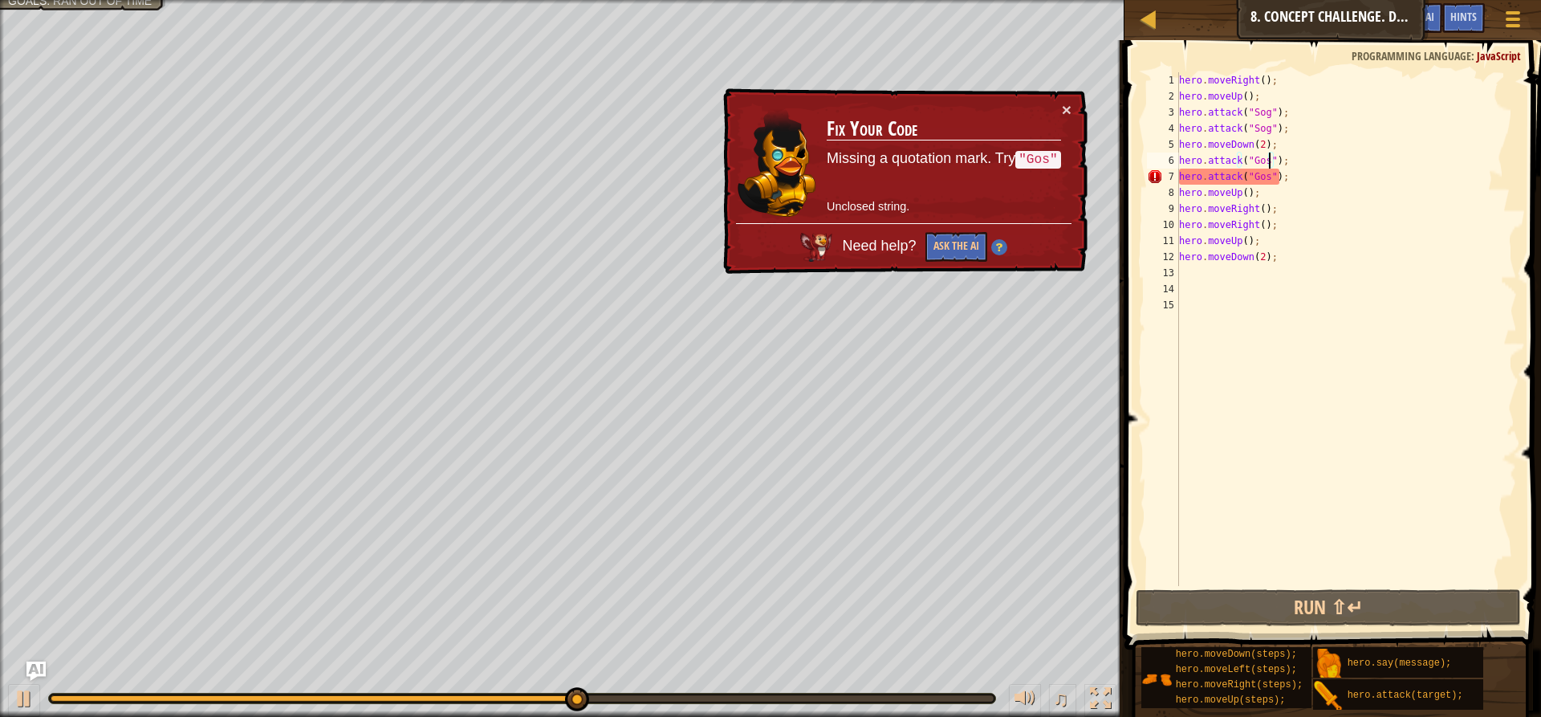
type textarea "hero.attack("Gos");"
